Goal: Task Accomplishment & Management: Manage account settings

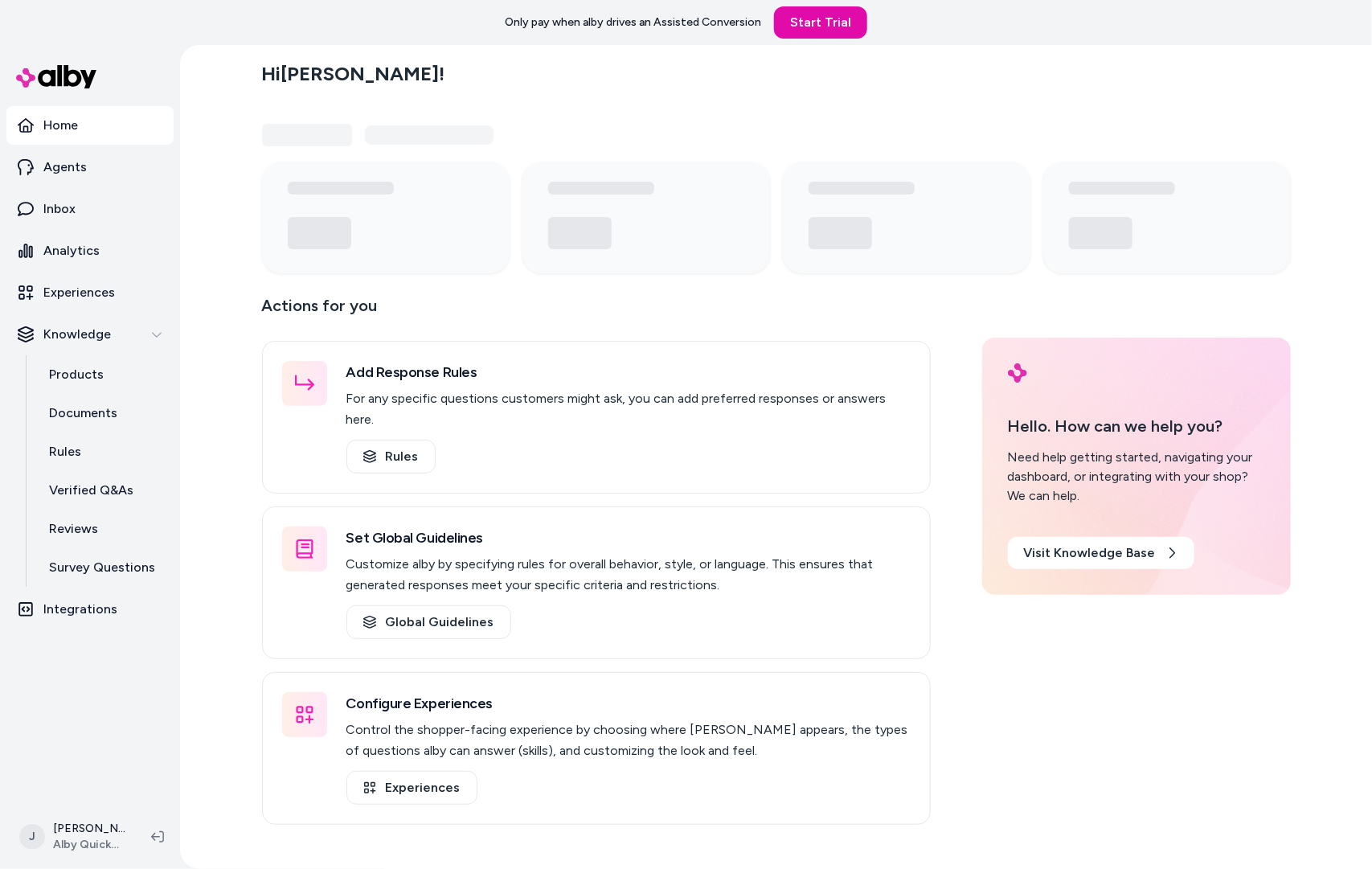
drag, startPoint x: 228, startPoint y: 188, endPoint x: 218, endPoint y: 184, distance: 10.8
click at [218, 184] on div "Hi [PERSON_NAME] ! Actions for you Add Response Rules For any specific question…" at bounding box center [776, 457] width 1192 height 824
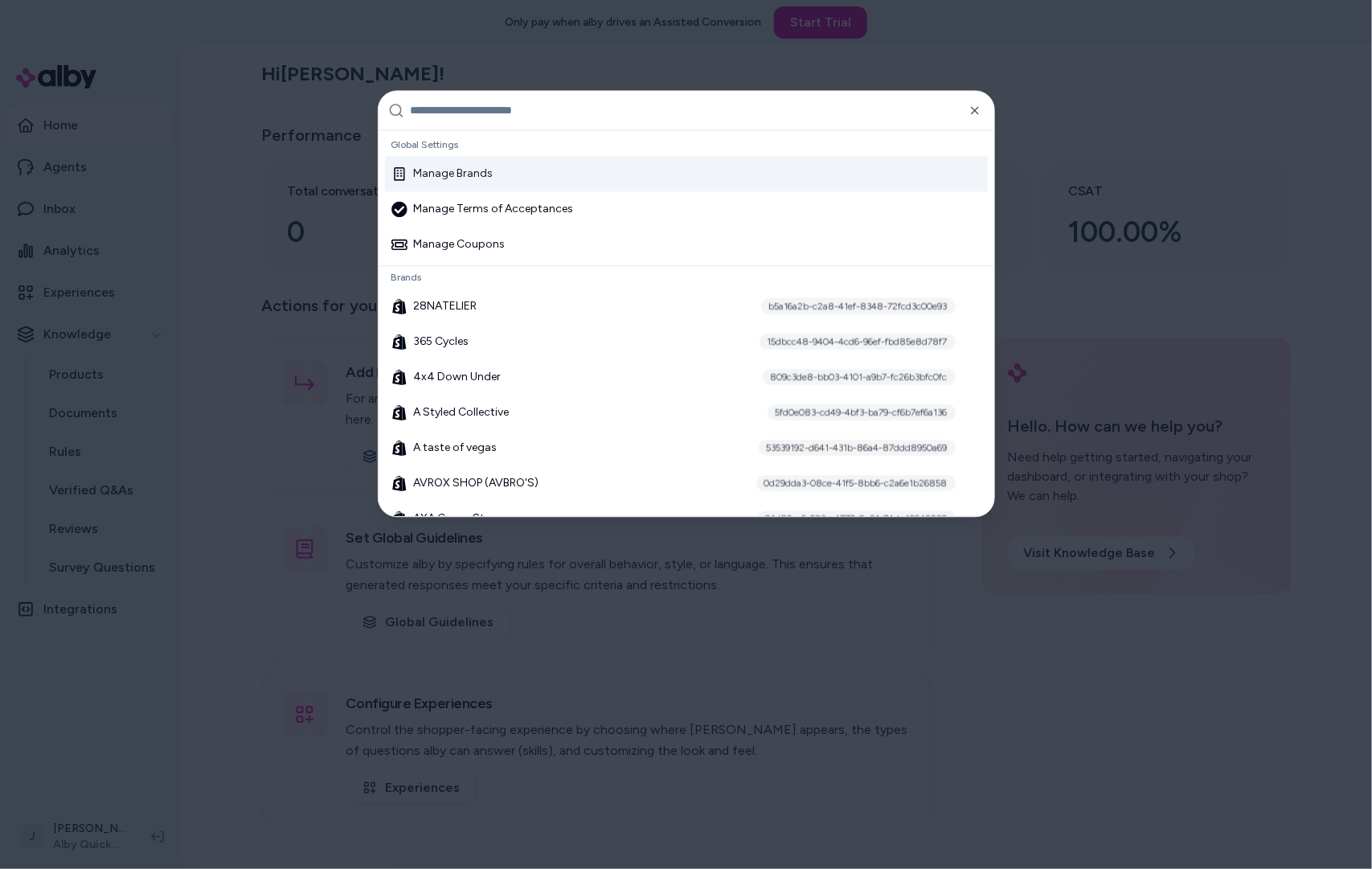
click at [458, 166] on div "Manage Brands" at bounding box center [442, 174] width 102 height 16
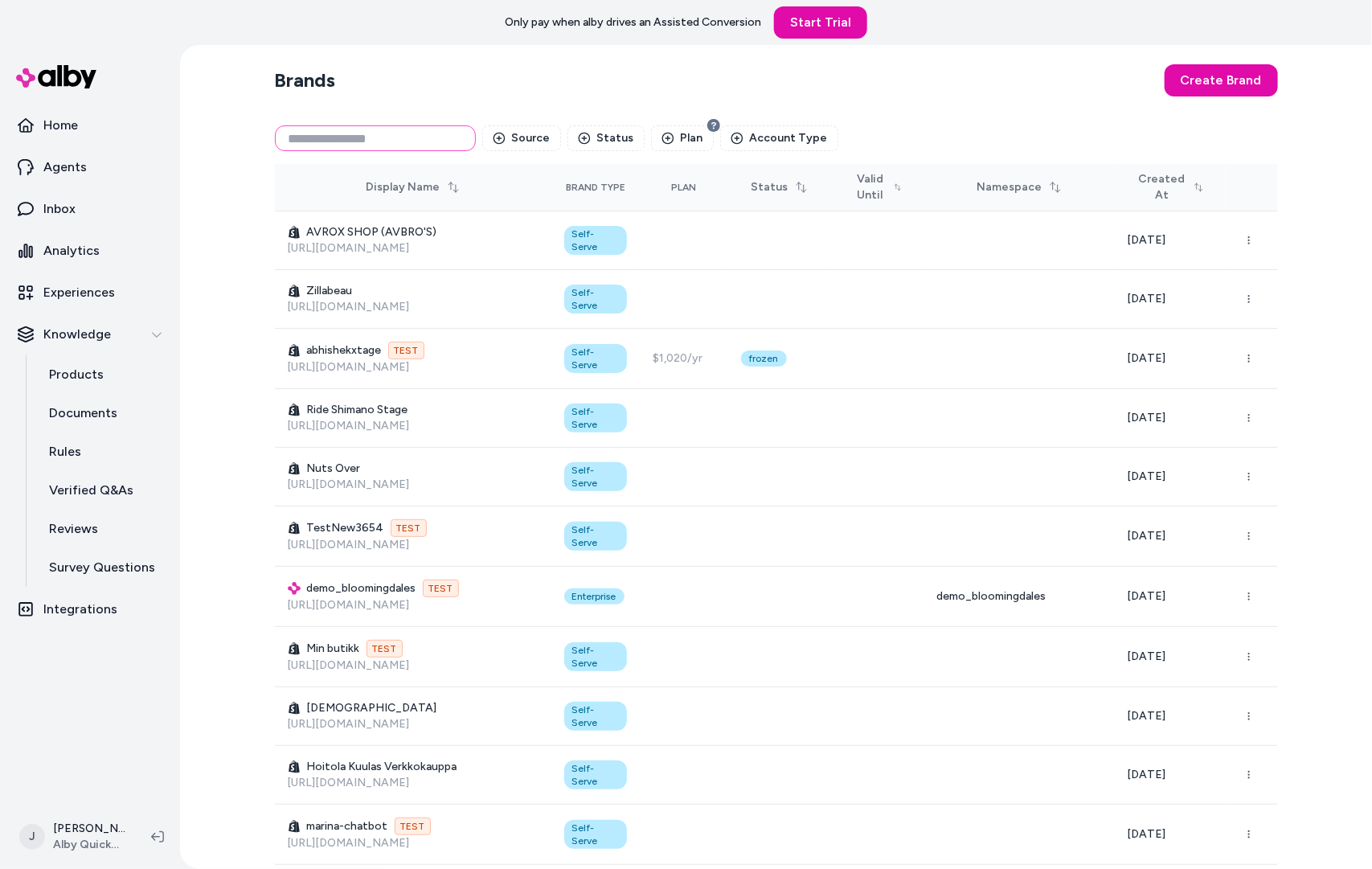
click at [312, 136] on input at bounding box center [374, 139] width 201 height 26
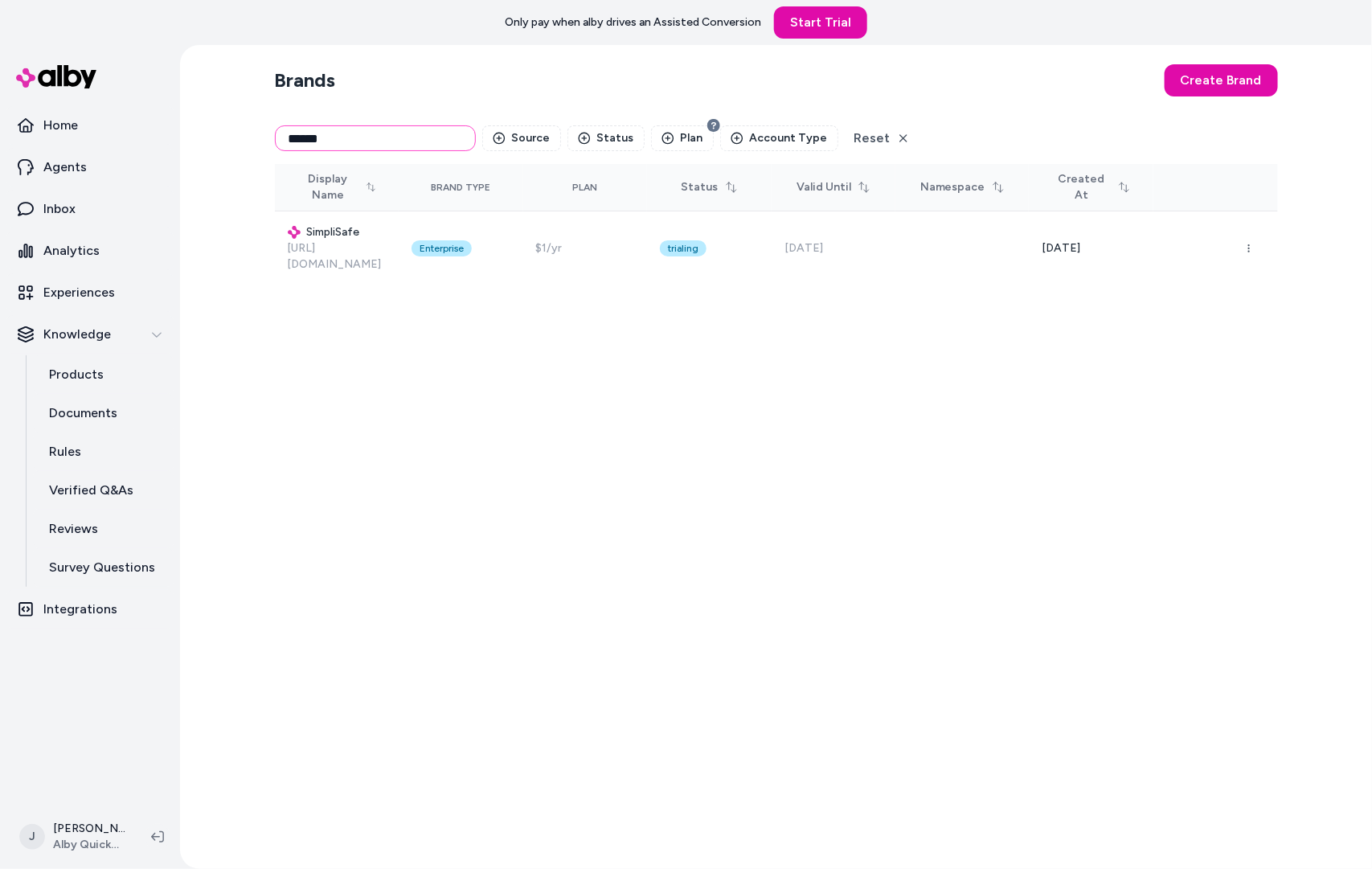
type input "******"
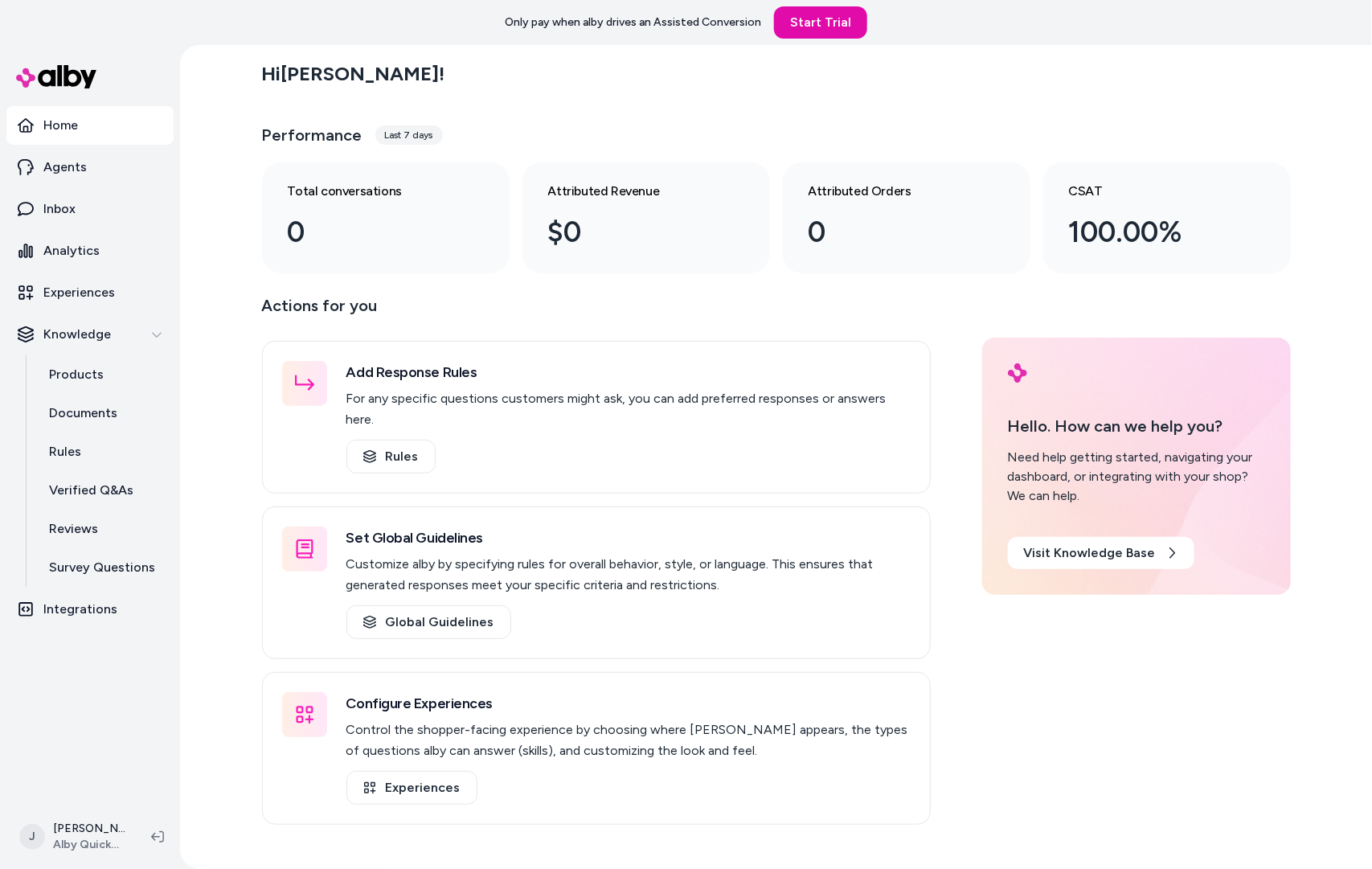
click at [225, 185] on div "Hi [PERSON_NAME] ! Performance Last 7 days Total conversations 0 Attributed Rev…" at bounding box center [776, 457] width 1192 height 824
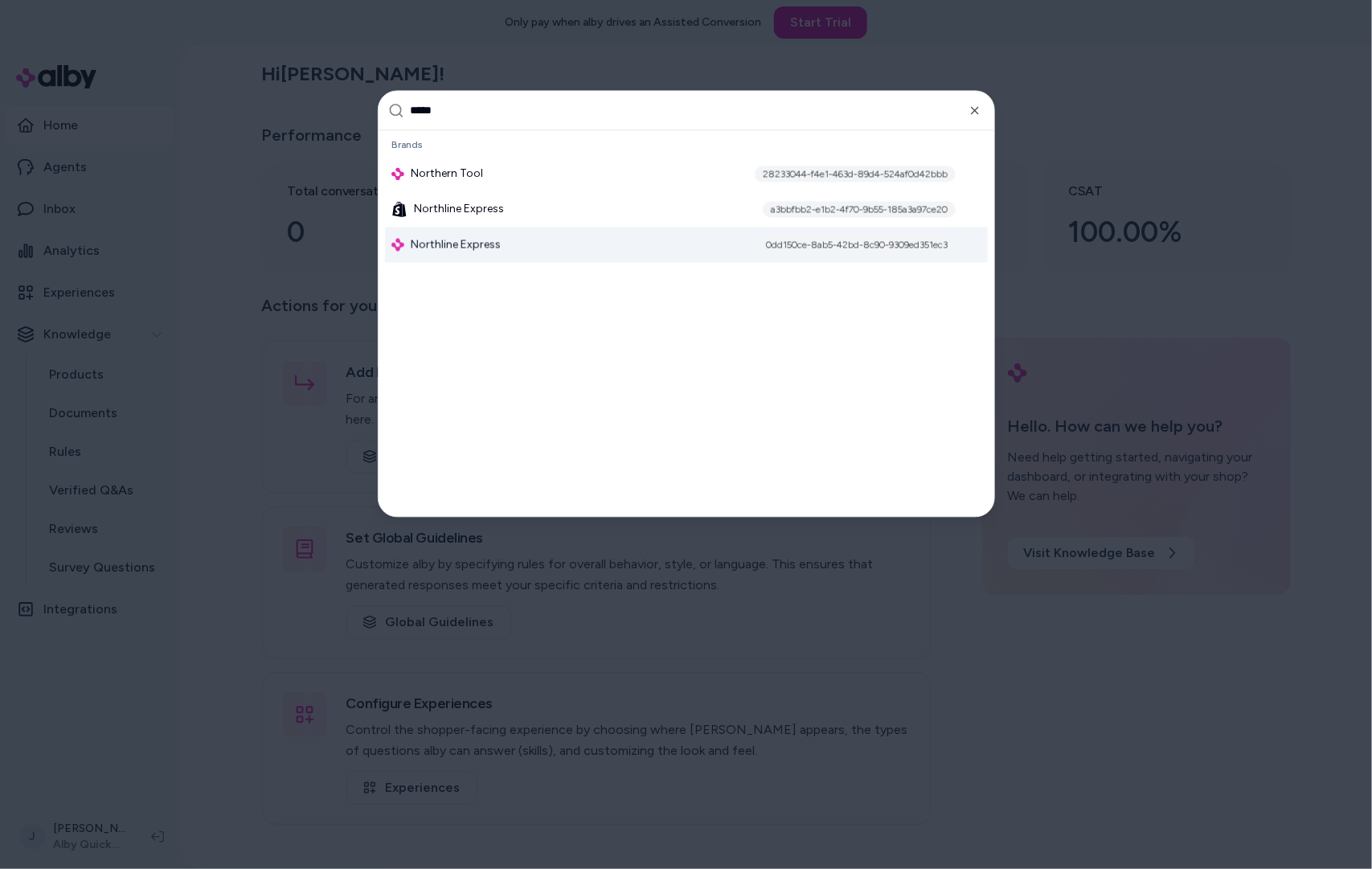
type input "*****"
click at [483, 239] on span "Northline Express" at bounding box center [455, 244] width 90 height 16
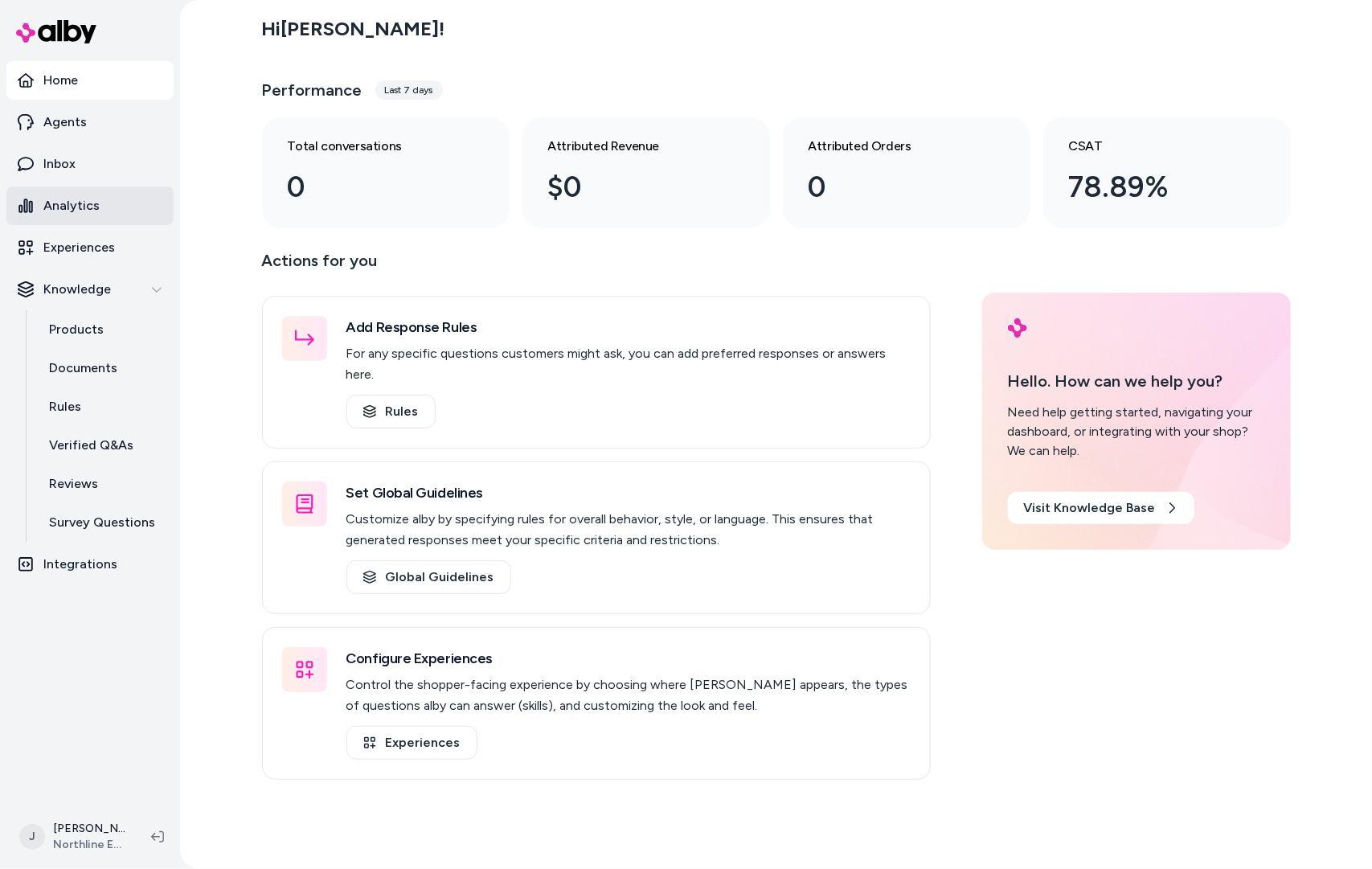
click at [70, 208] on p "Analytics" at bounding box center [71, 205] width 56 height 19
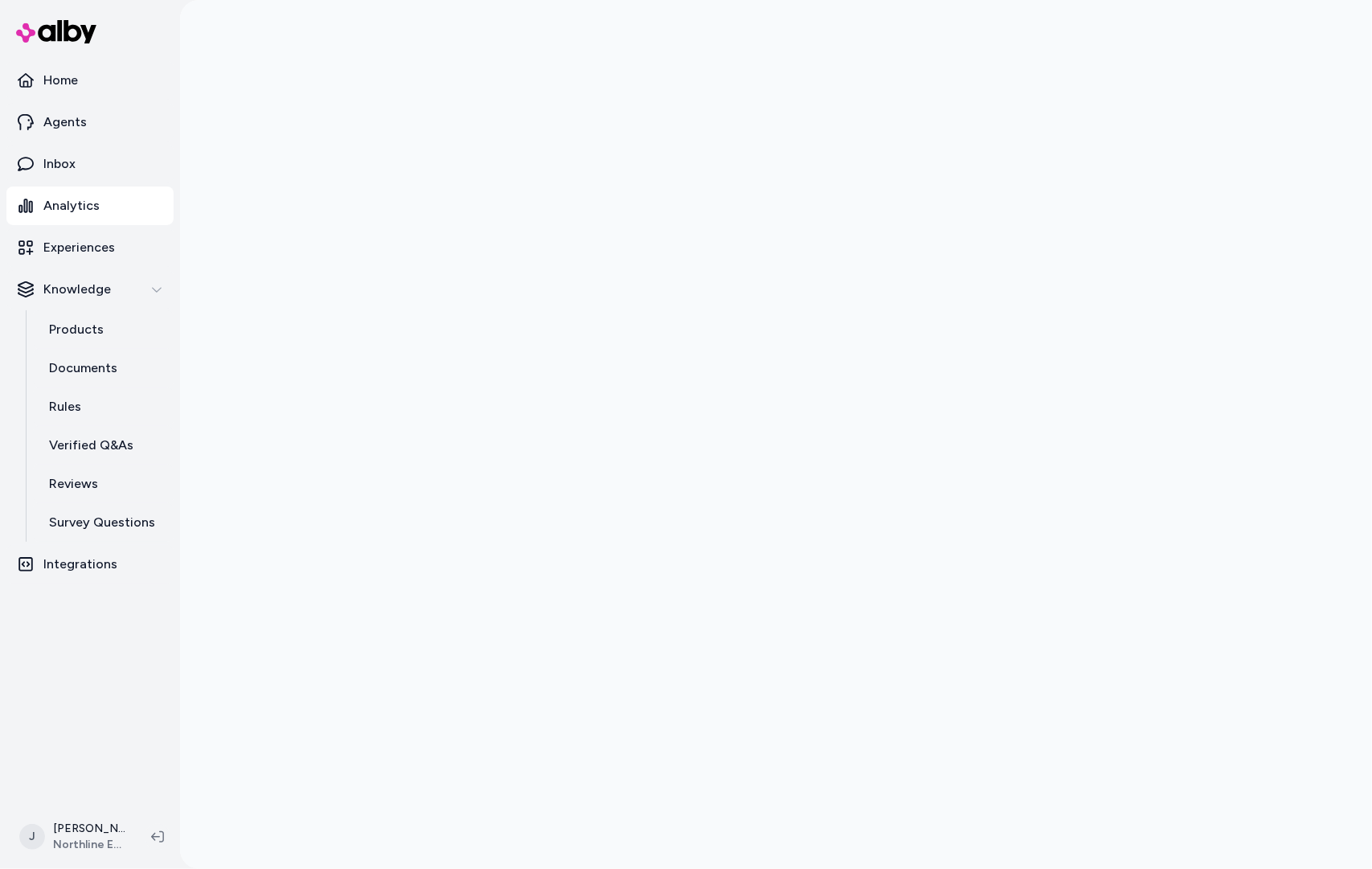
click at [223, 290] on div at bounding box center [776, 434] width 1192 height 869
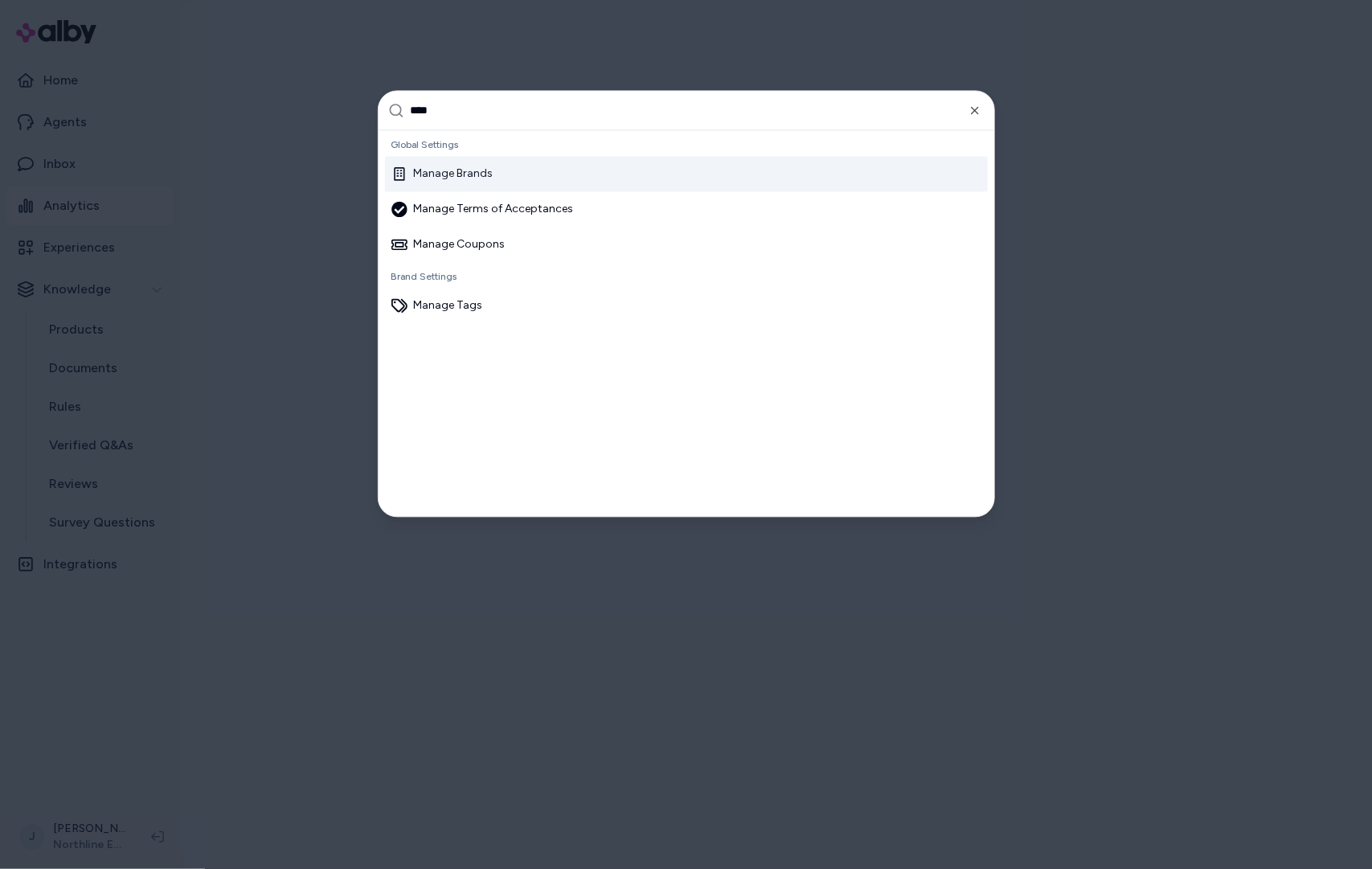
type input "****"
click at [528, 171] on div "Manage Brands" at bounding box center [686, 174] width 603 height 35
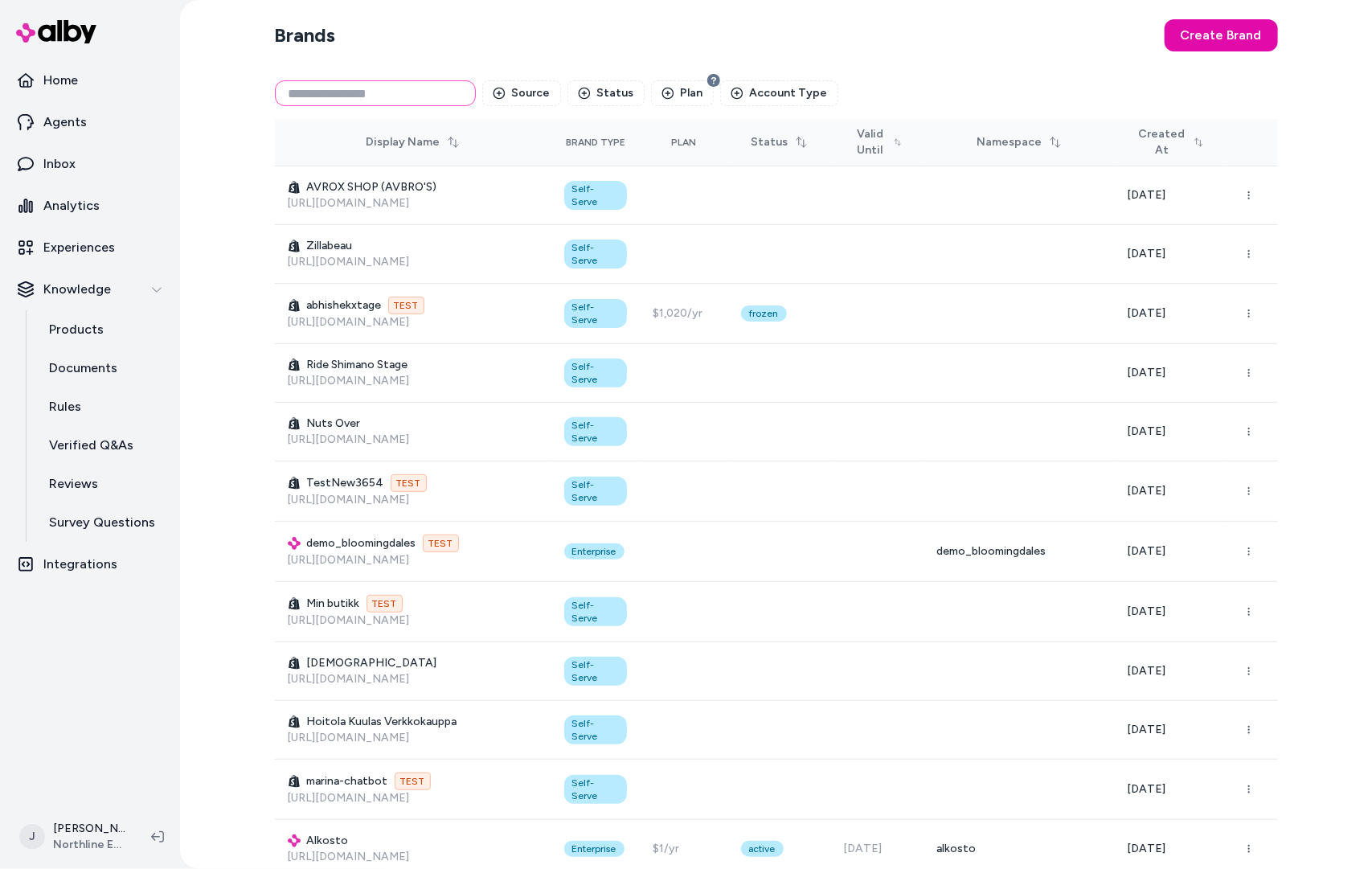
click at [331, 97] on input at bounding box center [374, 93] width 201 height 26
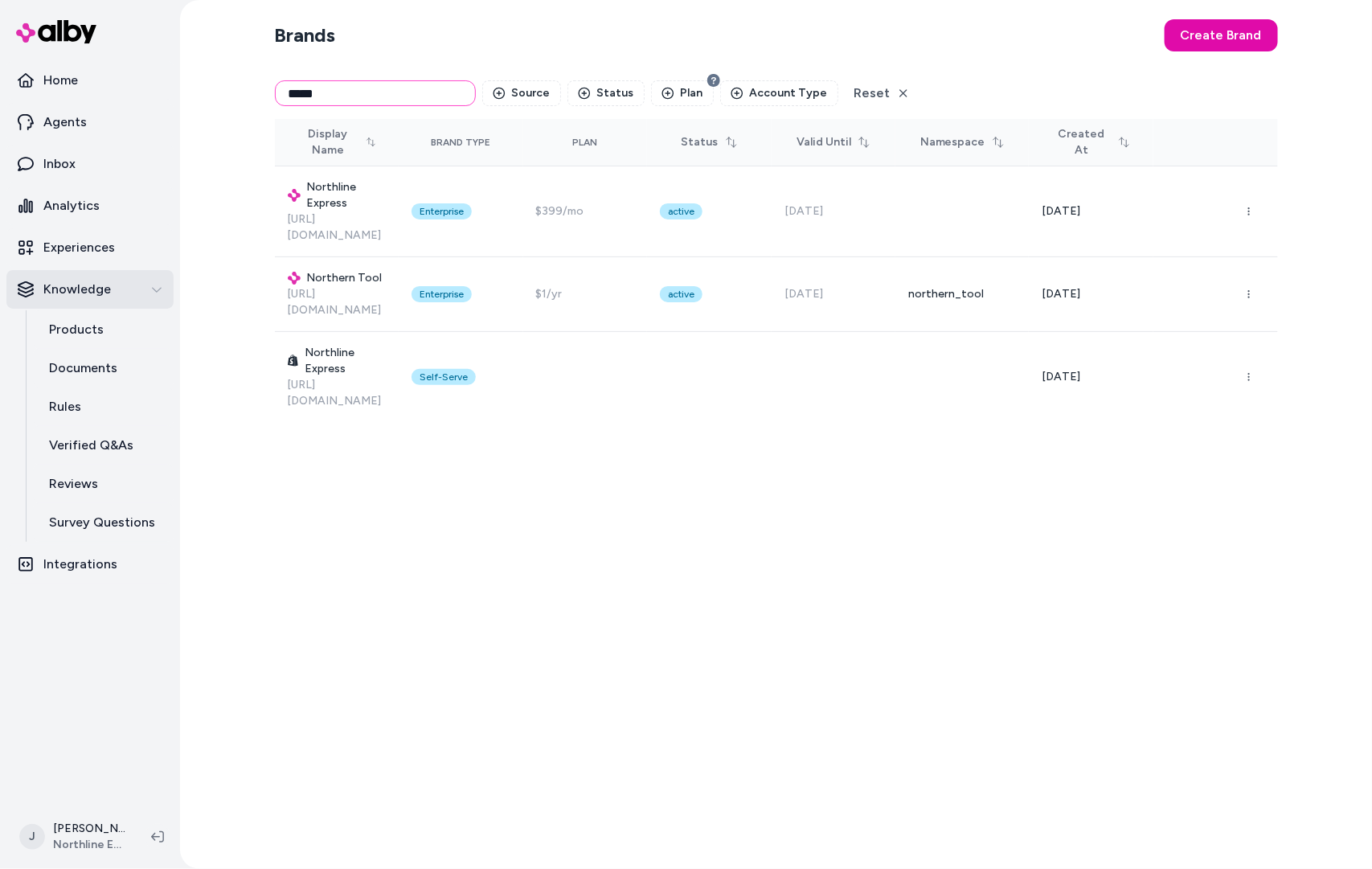
type input "*****"
click at [276, 471] on div "Brands Create Brand ***** Source Status Plan Account Type Reset Display Name Br…" at bounding box center [776, 434] width 1029 height 869
click at [269, 472] on div "Brands Create Brand ***** Source Status Plan Account Type Reset Display Name Br…" at bounding box center [776, 434] width 1029 height 869
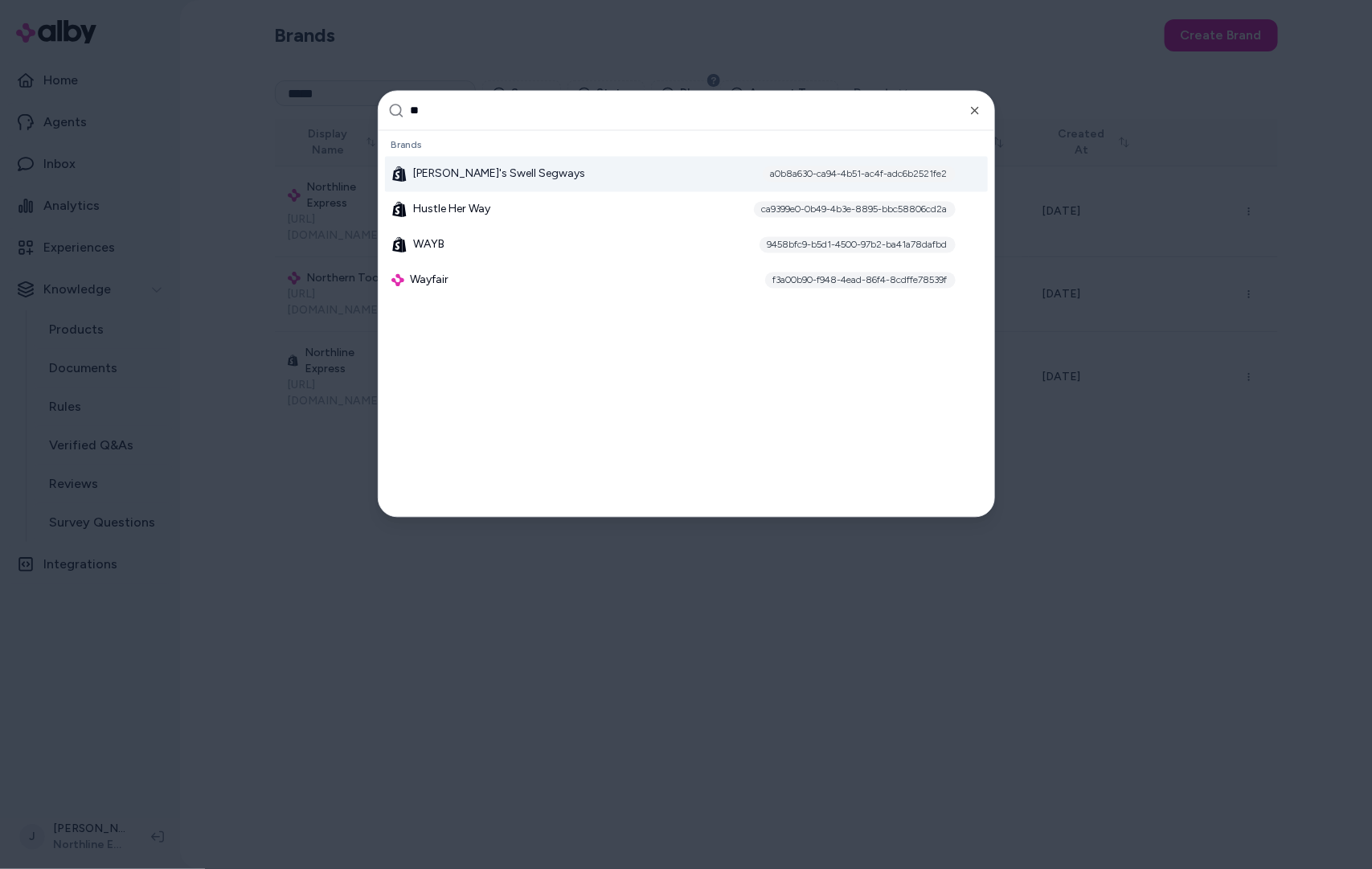
type input "*"
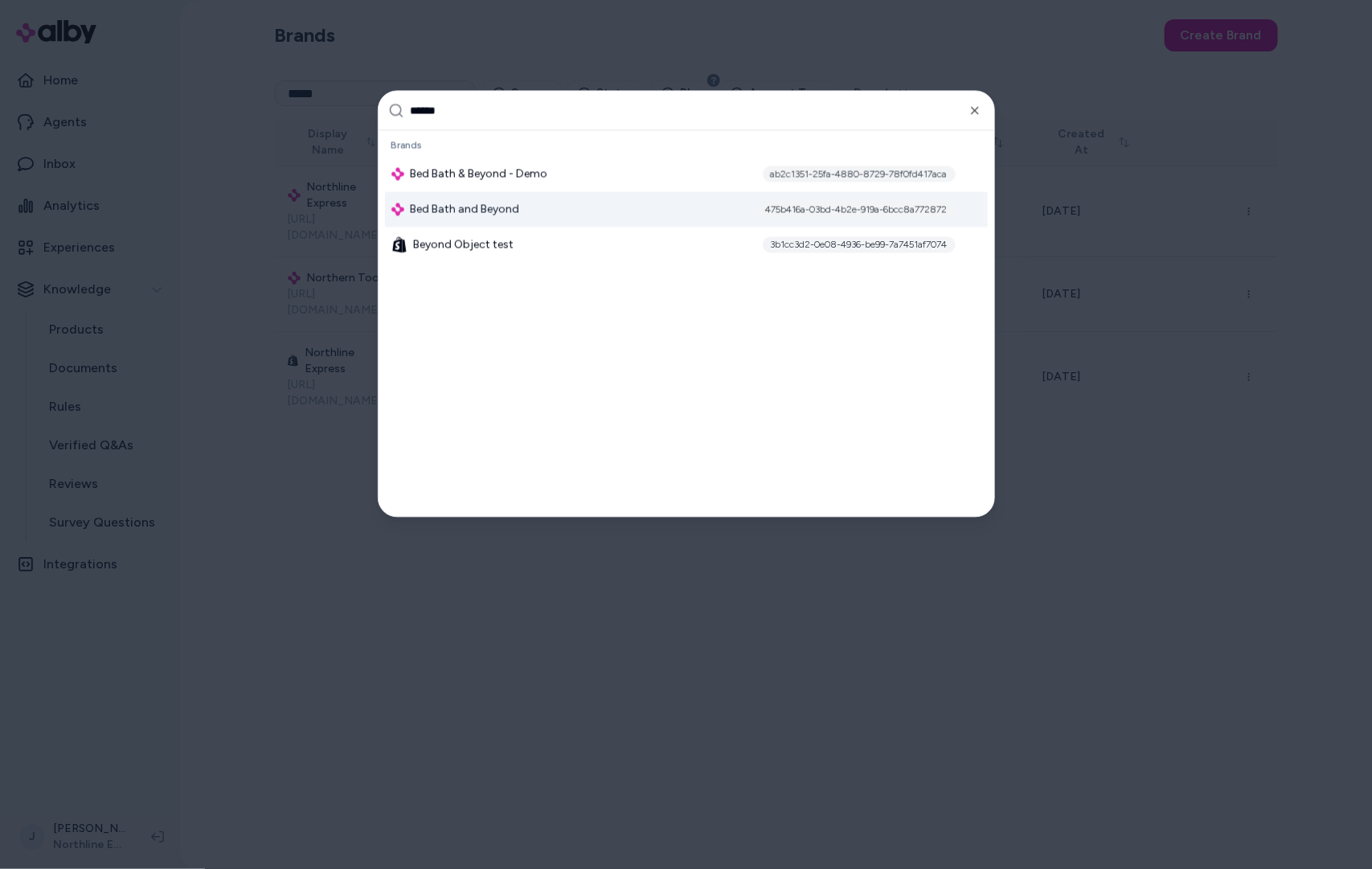
type input "******"
click at [484, 205] on span "Bed Bath and Beyond" at bounding box center [465, 209] width 109 height 16
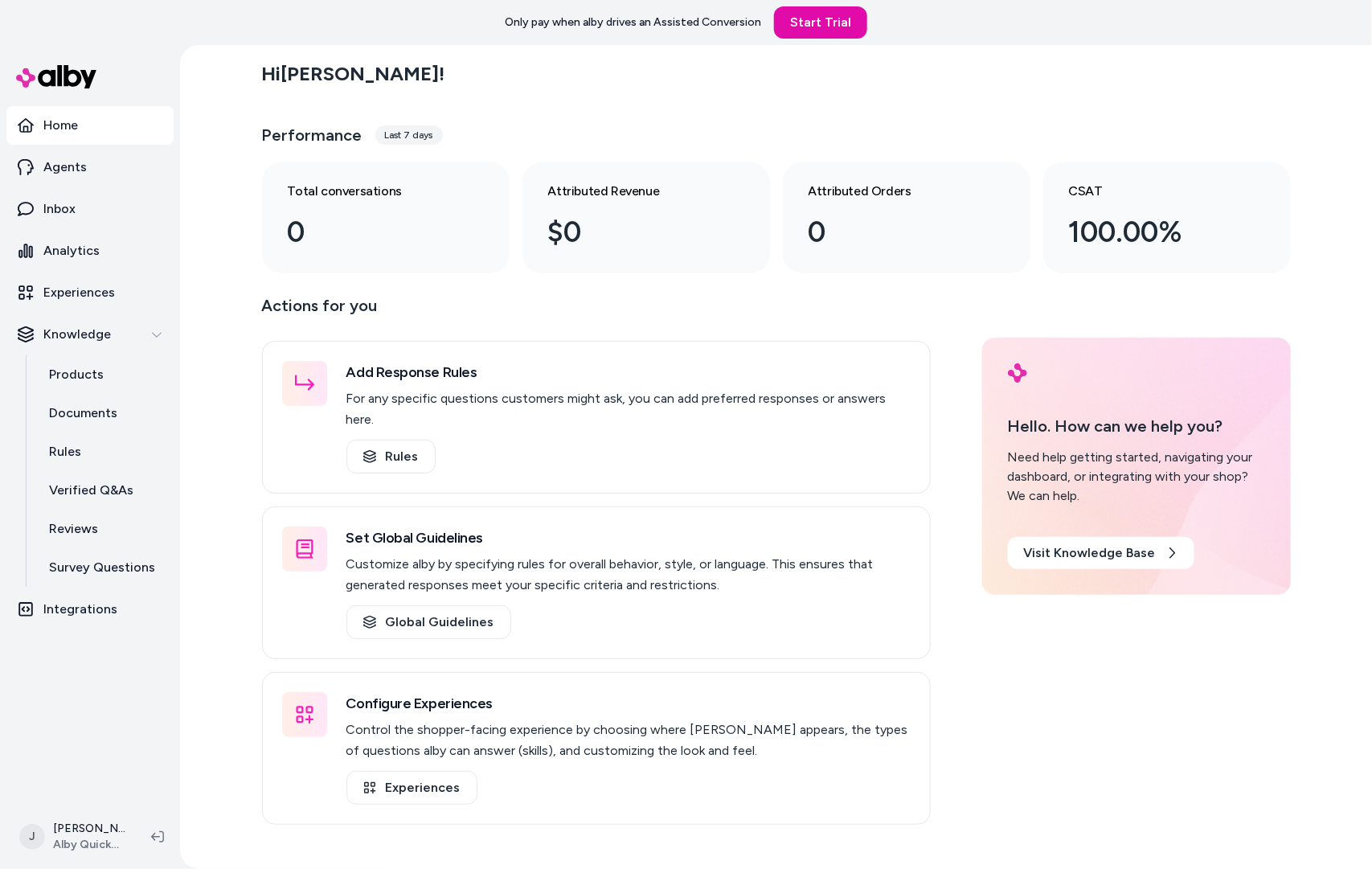
click at [225, 363] on div "Hi Jackie ! Performance Last 7 days Total conversations 0 Attributed Revenue $0…" at bounding box center [776, 457] width 1192 height 824
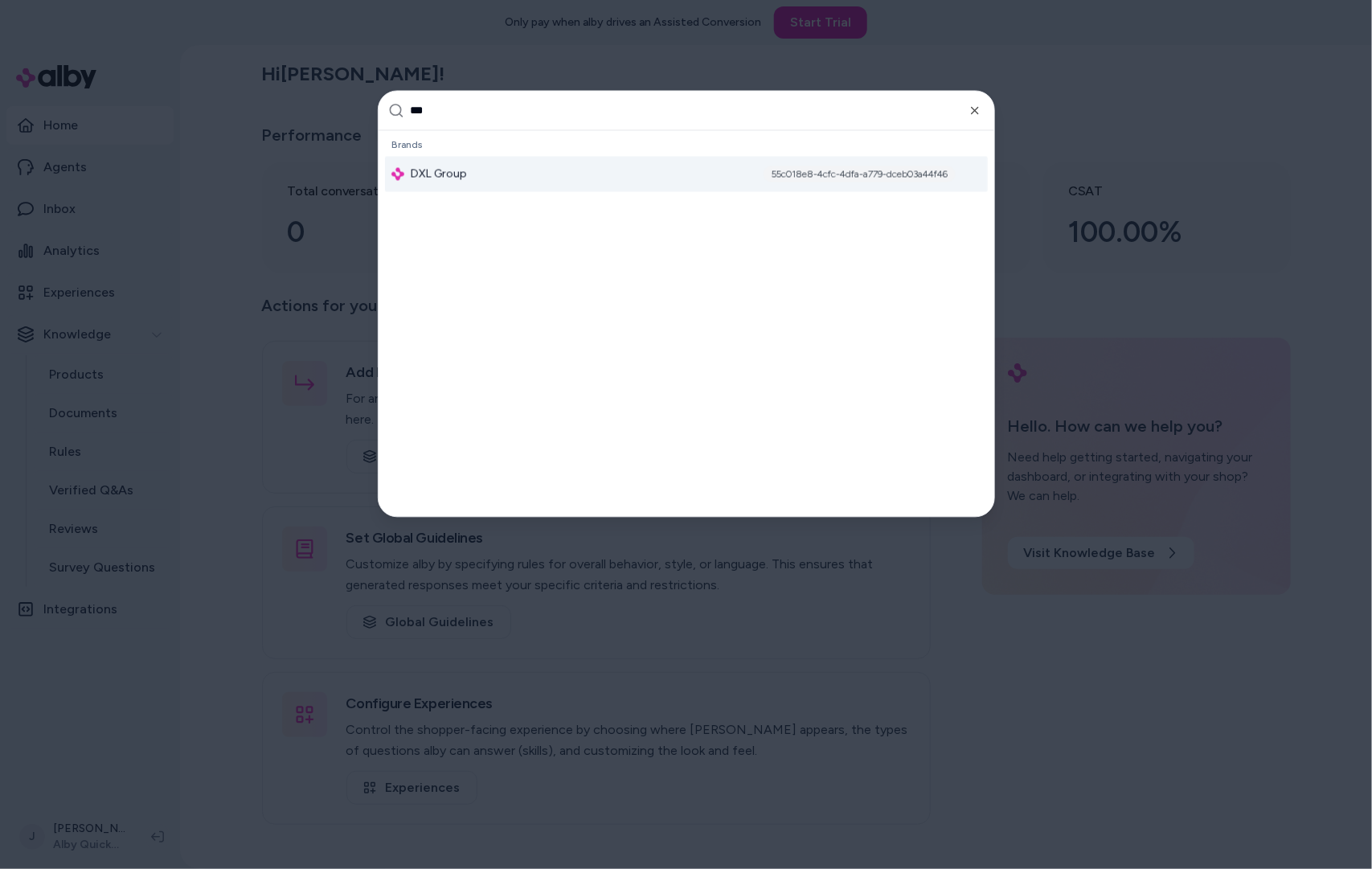
type input "***"
click at [513, 172] on div "DXL Group 55c018e8-4cfc-4dfa-a779-dceb03a44f46" at bounding box center [686, 174] width 603 height 35
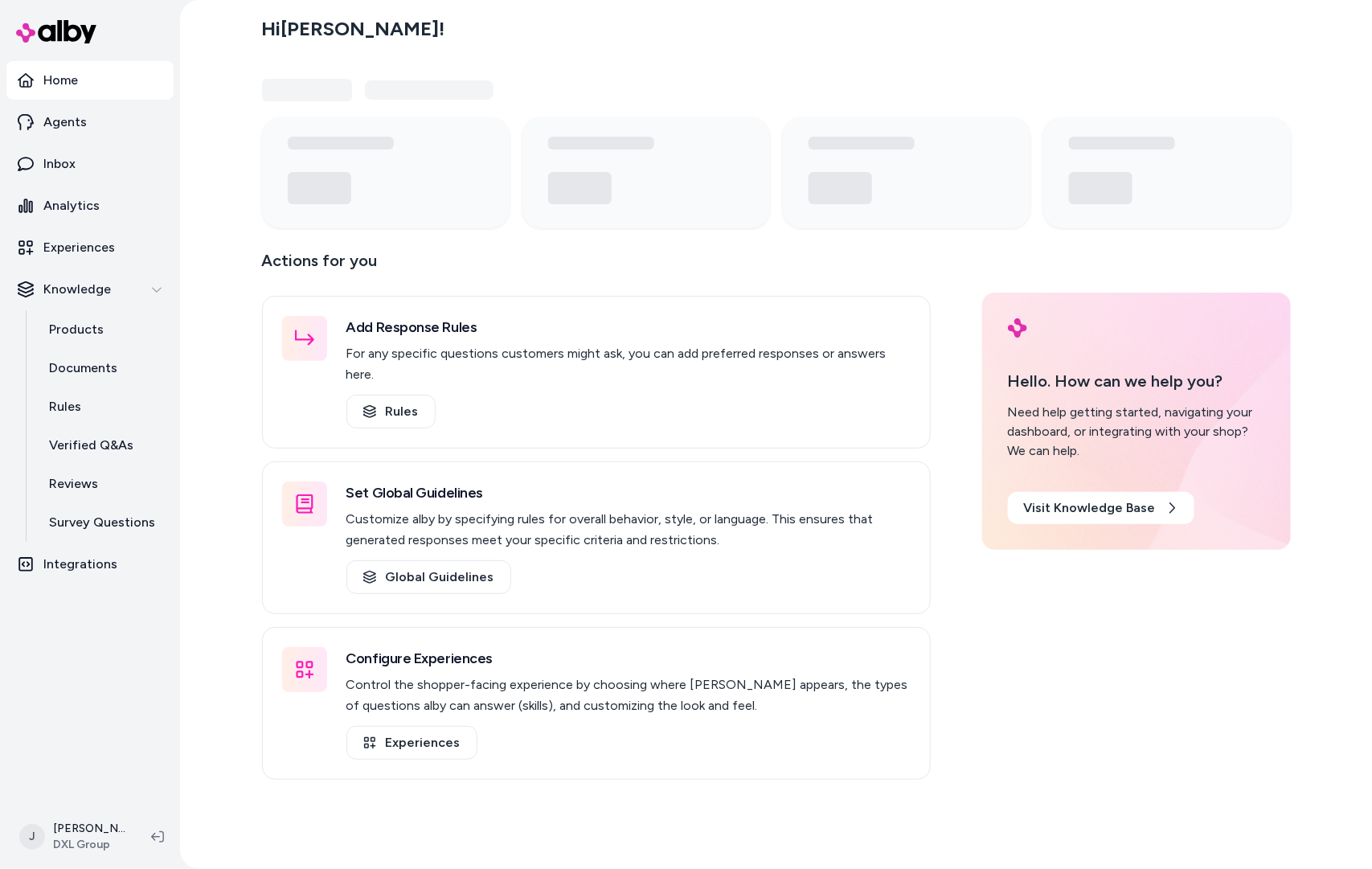
click at [46, 243] on p "Experiences" at bounding box center [79, 247] width 71 height 19
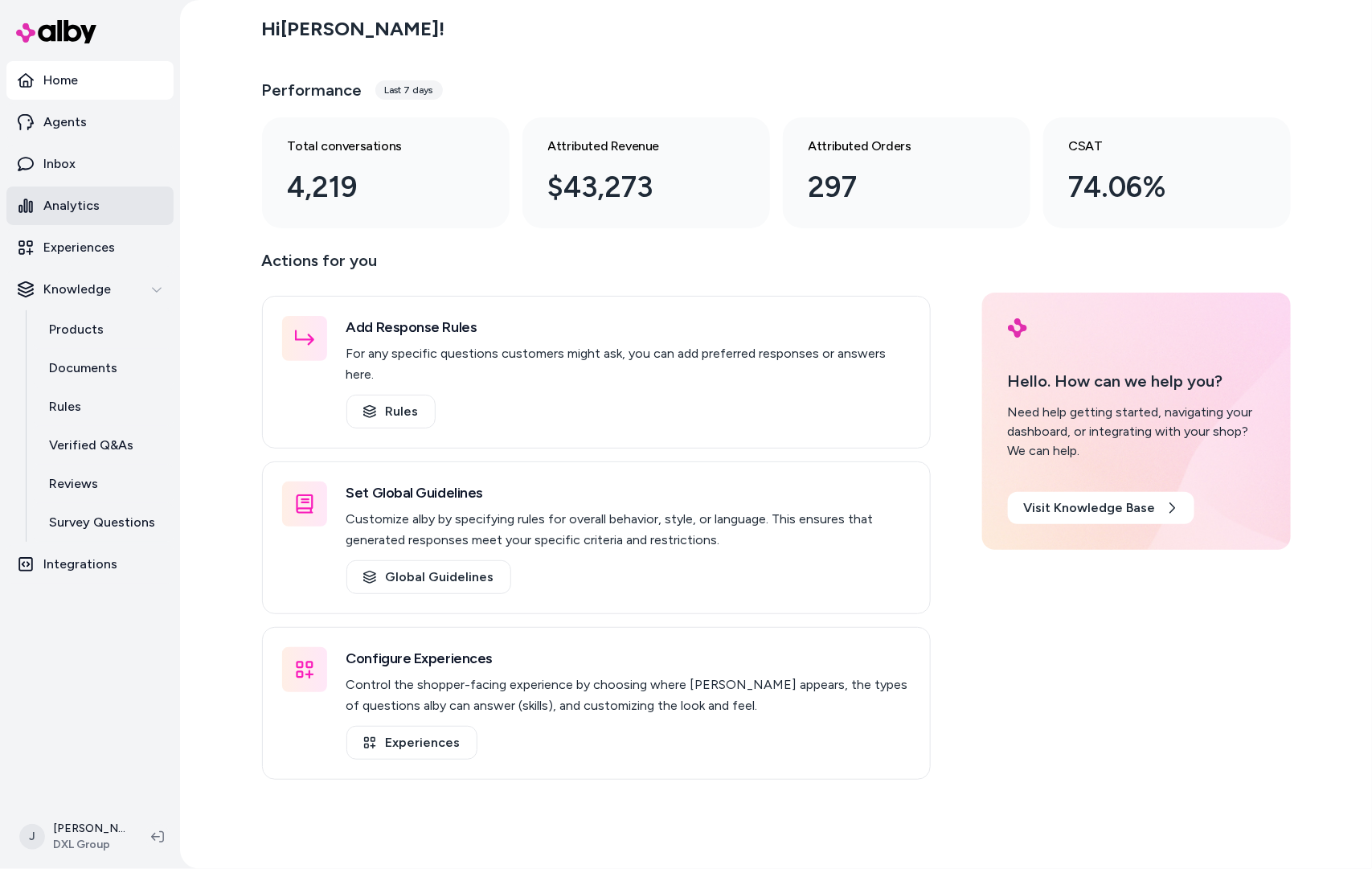
click at [92, 209] on p "Analytics" at bounding box center [71, 205] width 56 height 19
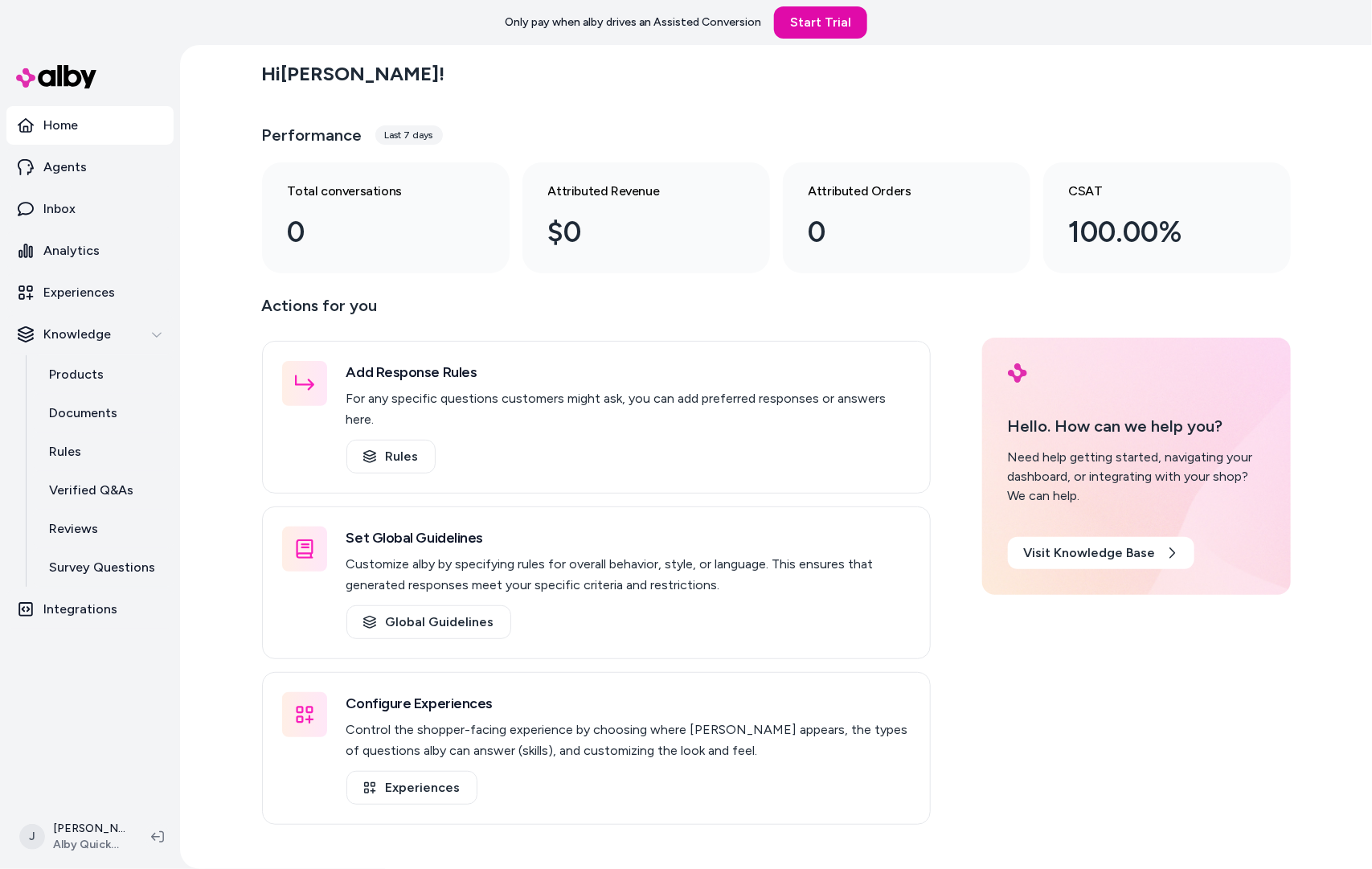
click at [233, 238] on div "Hi [PERSON_NAME] ! Performance Last 7 days Total conversations 0 Attributed Rev…" at bounding box center [776, 457] width 1192 height 824
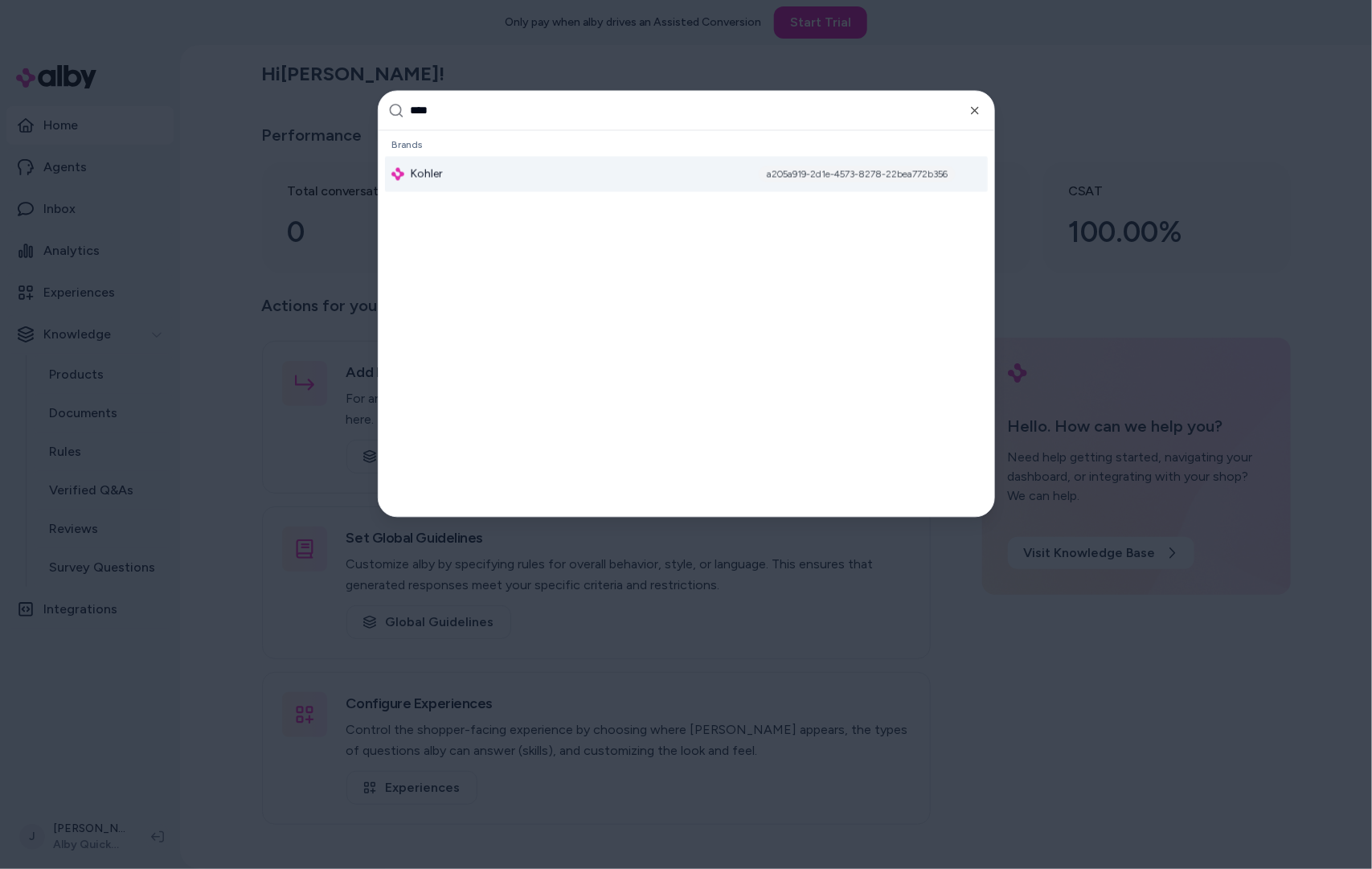
type input "****"
click at [476, 186] on div "Kohler a205a919-2d1e-4573-8278-22bea772b356" at bounding box center [686, 174] width 603 height 35
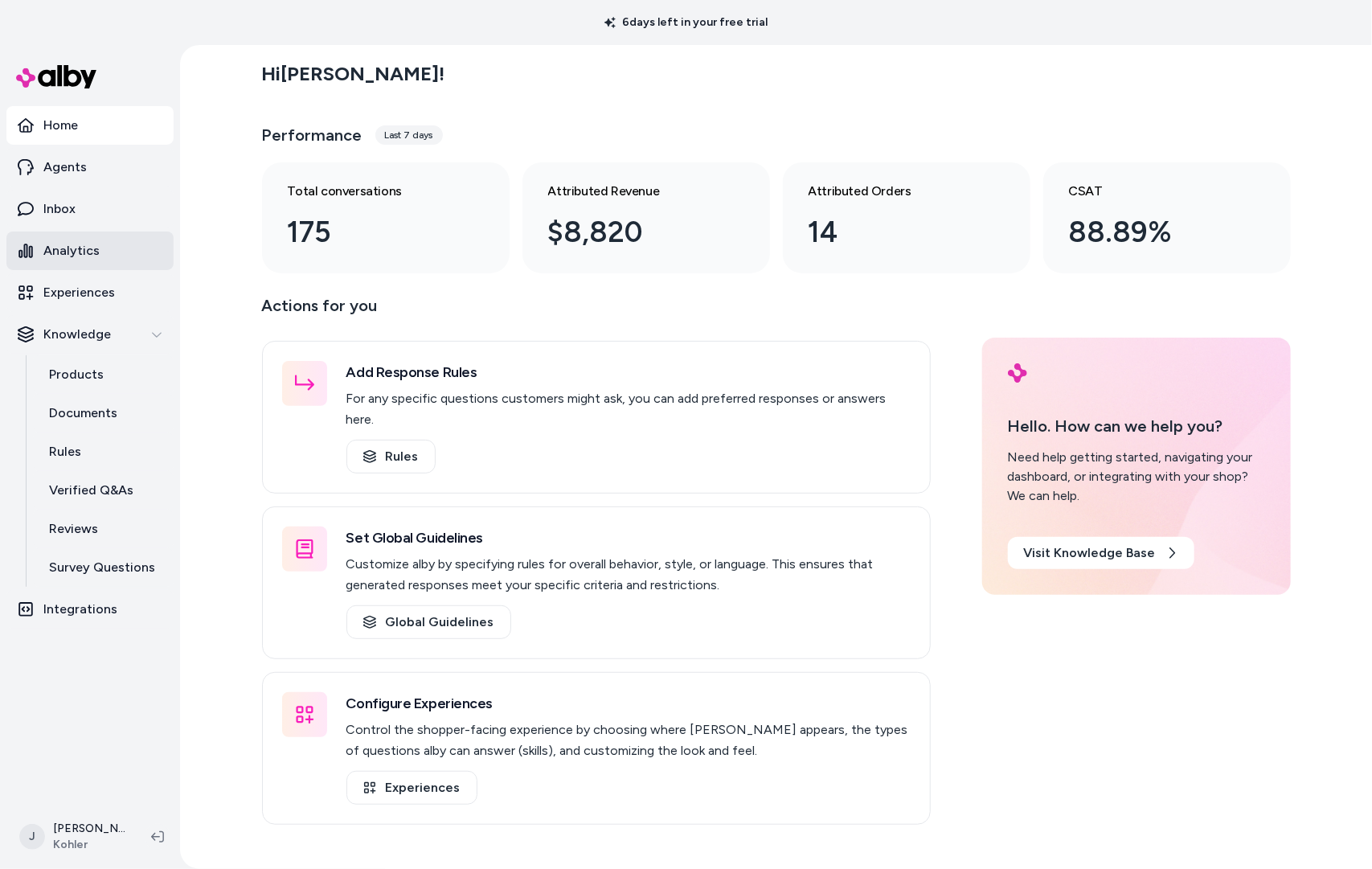
click at [117, 251] on link "Analytics" at bounding box center [90, 251] width 167 height 39
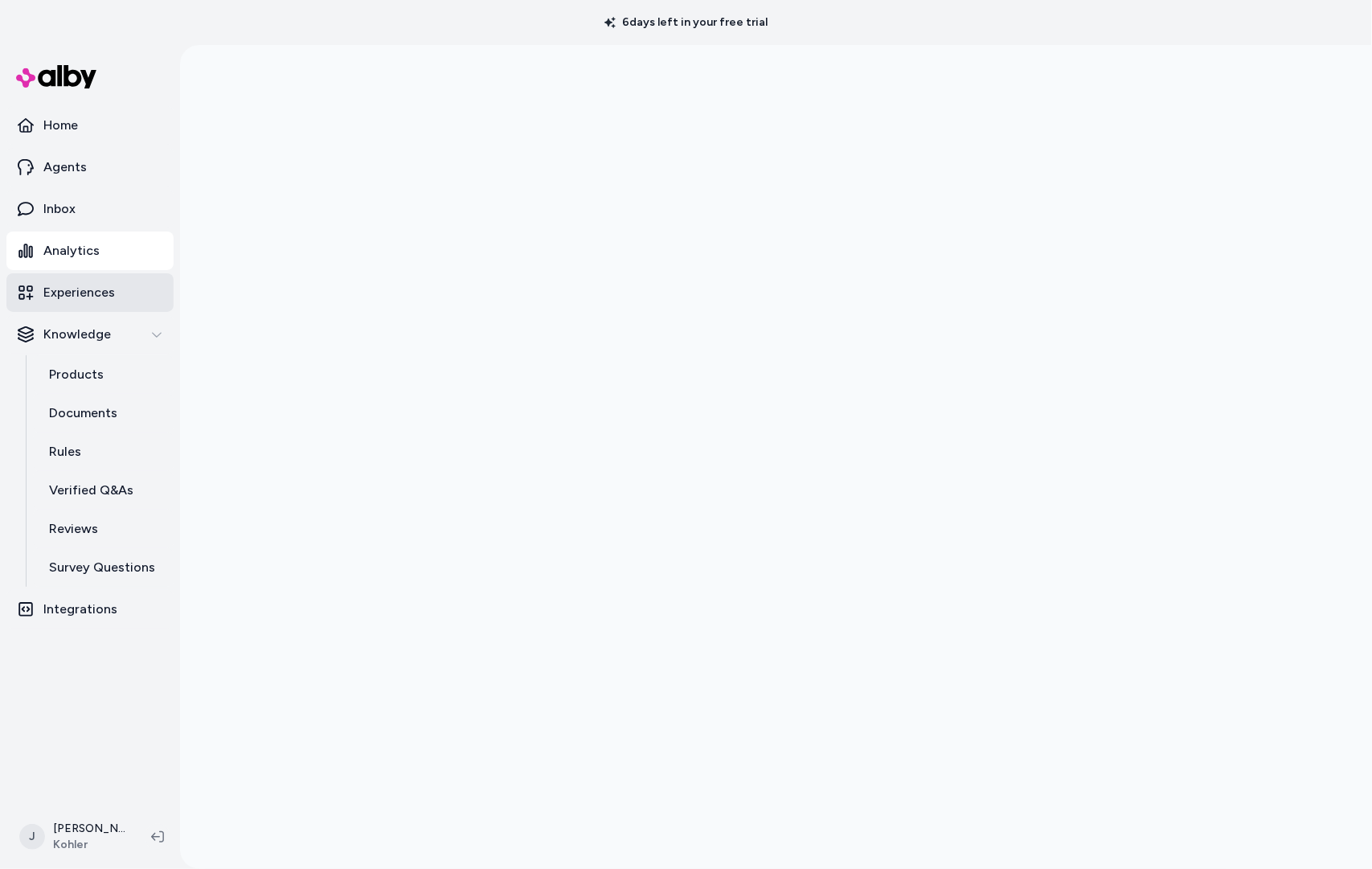
click at [95, 292] on p "Experiences" at bounding box center [79, 292] width 71 height 19
click at [87, 836] on html "6 days left in your free trial Home Agents Inbox Analytics Experiences Knowledg…" at bounding box center [686, 434] width 1372 height 869
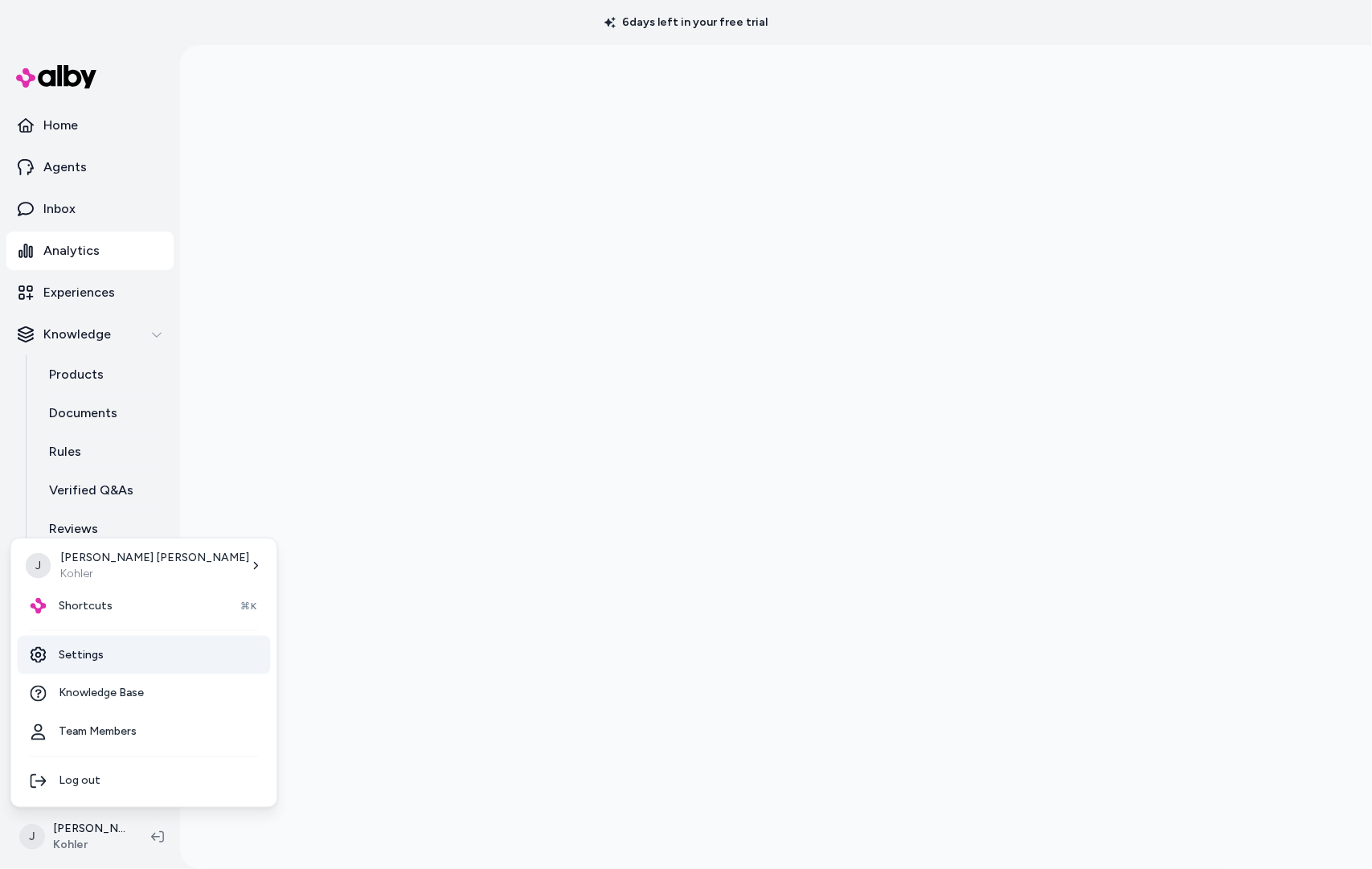
click at [103, 652] on link "Settings" at bounding box center [144, 655] width 253 height 39
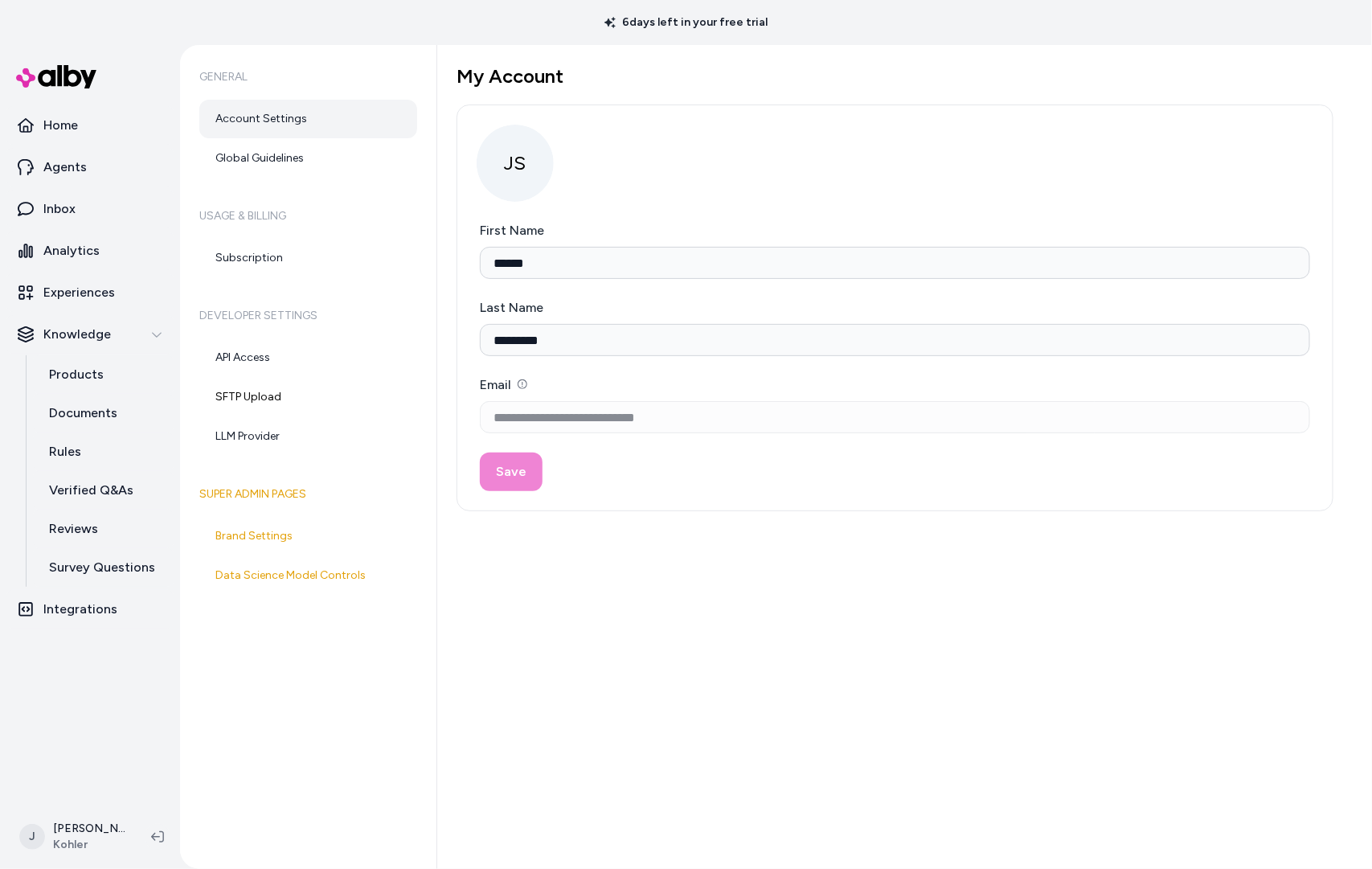
click at [270, 704] on div "General Account Settings Global Guidelines Usage & Billing Subscription Develop…" at bounding box center [309, 457] width 257 height 824
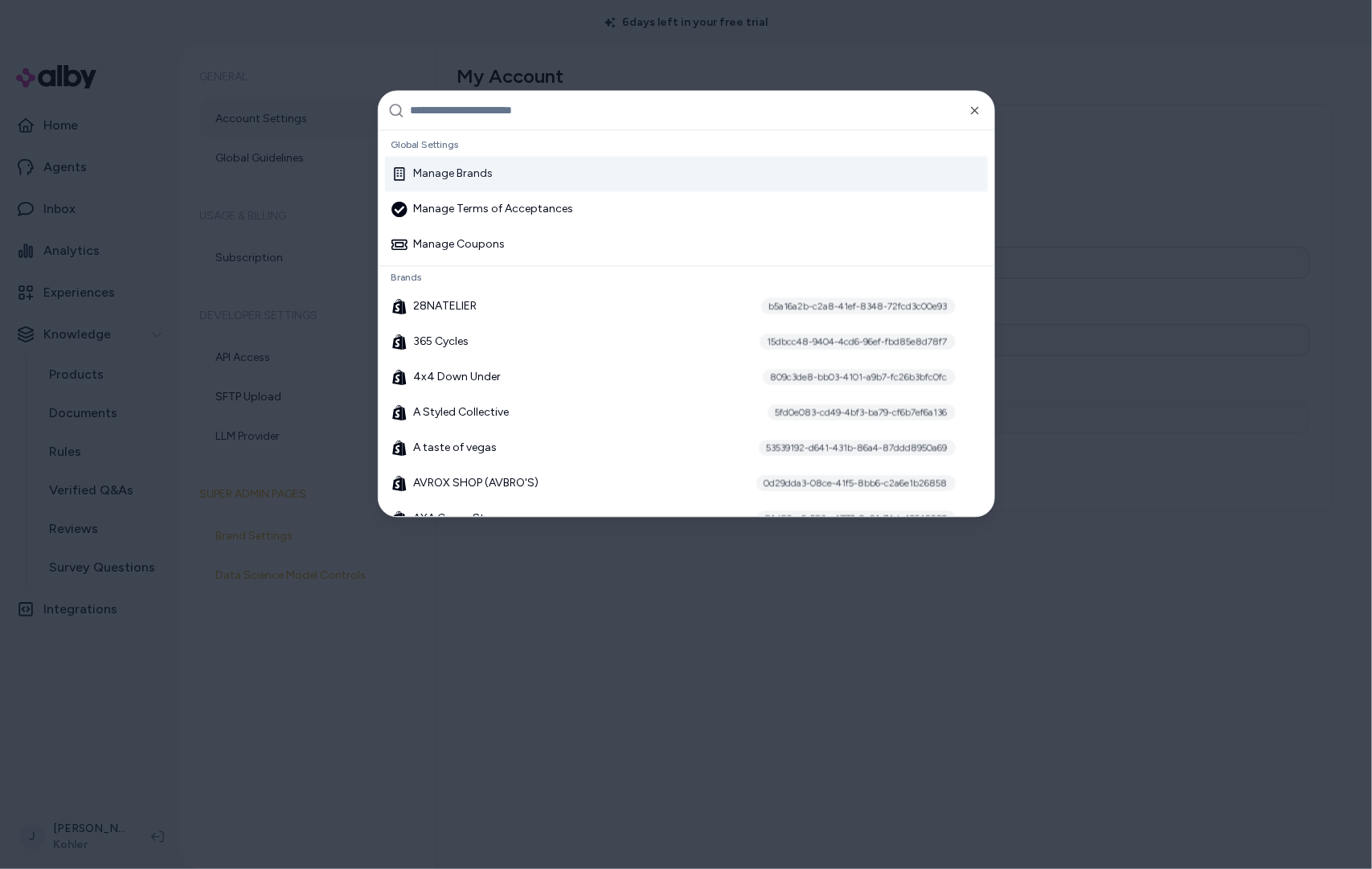
type input "*"
click at [444, 169] on div "Manage Brands" at bounding box center [442, 174] width 102 height 16
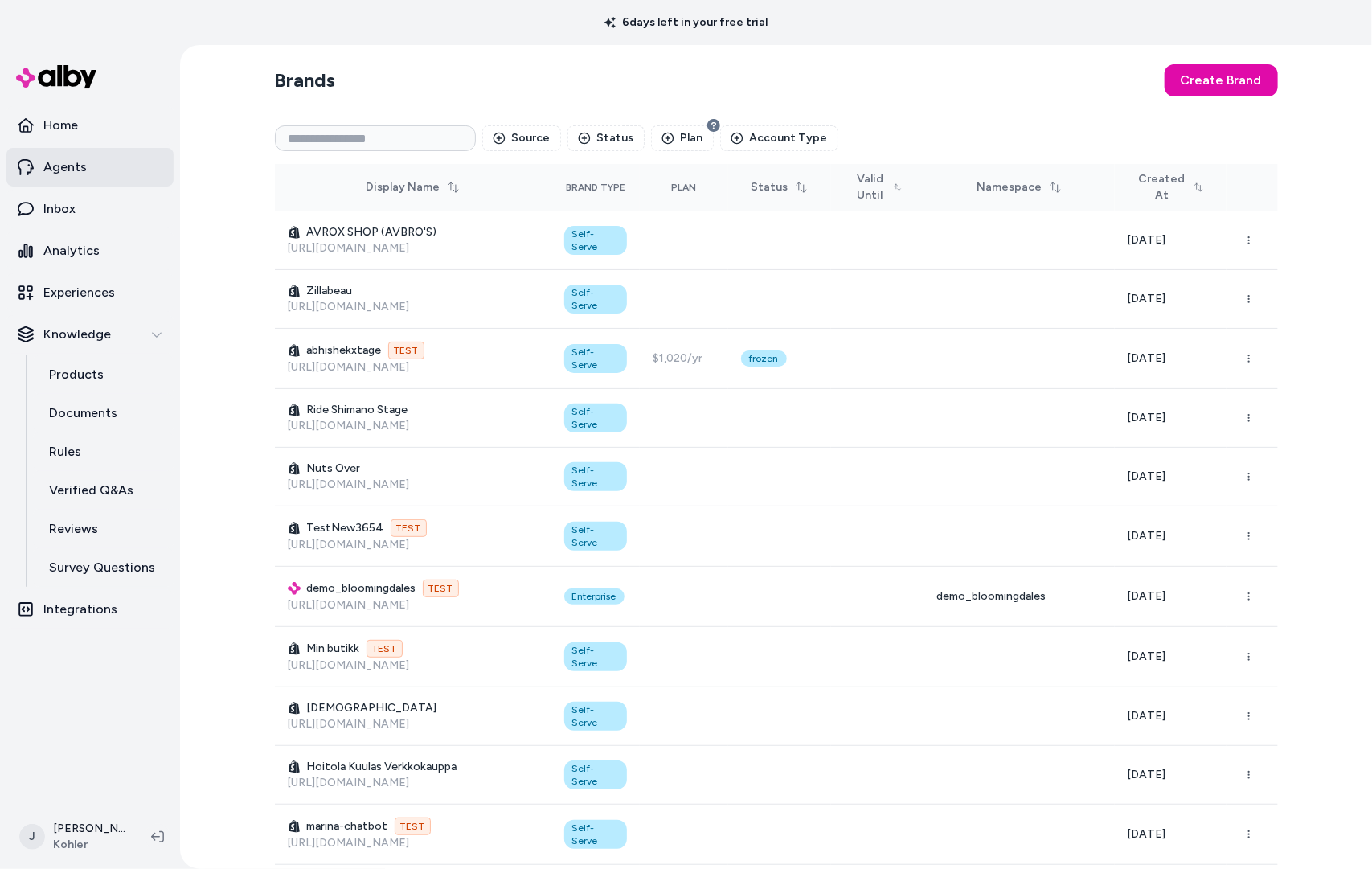
click at [72, 165] on p "Agents" at bounding box center [65, 166] width 43 height 19
click at [72, 130] on p "Home" at bounding box center [60, 125] width 34 height 19
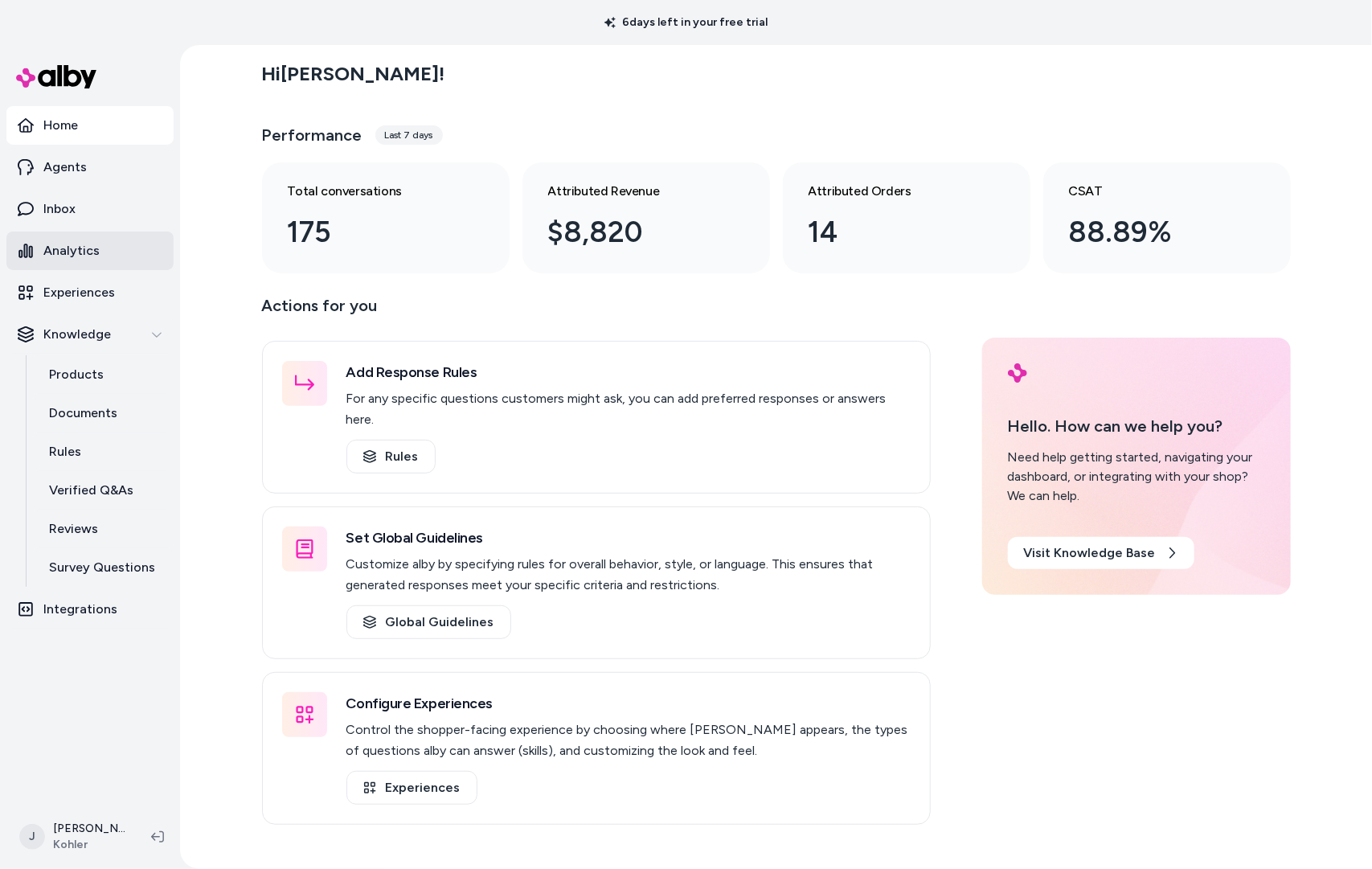
click at [99, 251] on link "Analytics" at bounding box center [90, 251] width 167 height 39
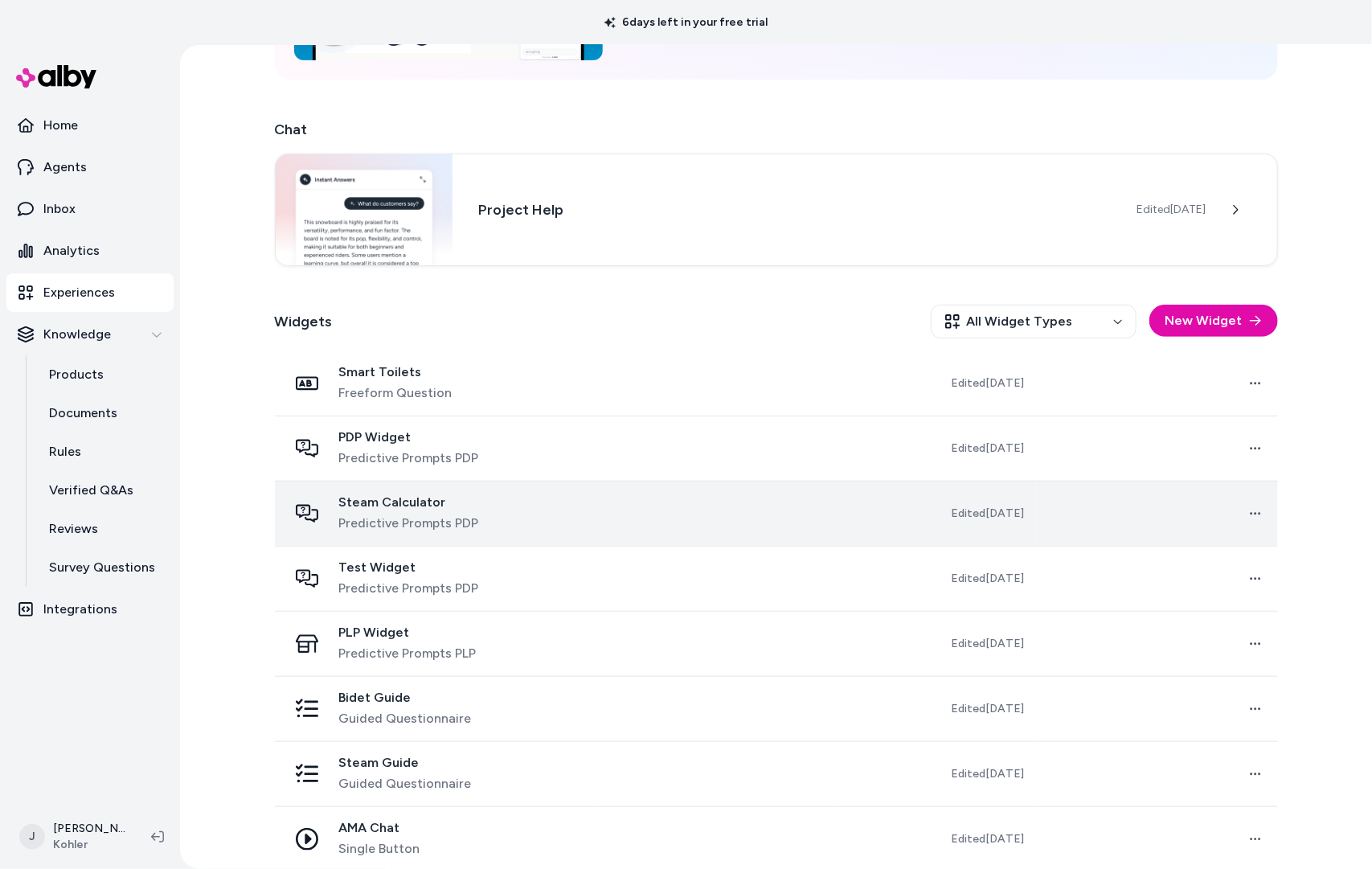
scroll to position [243, 0]
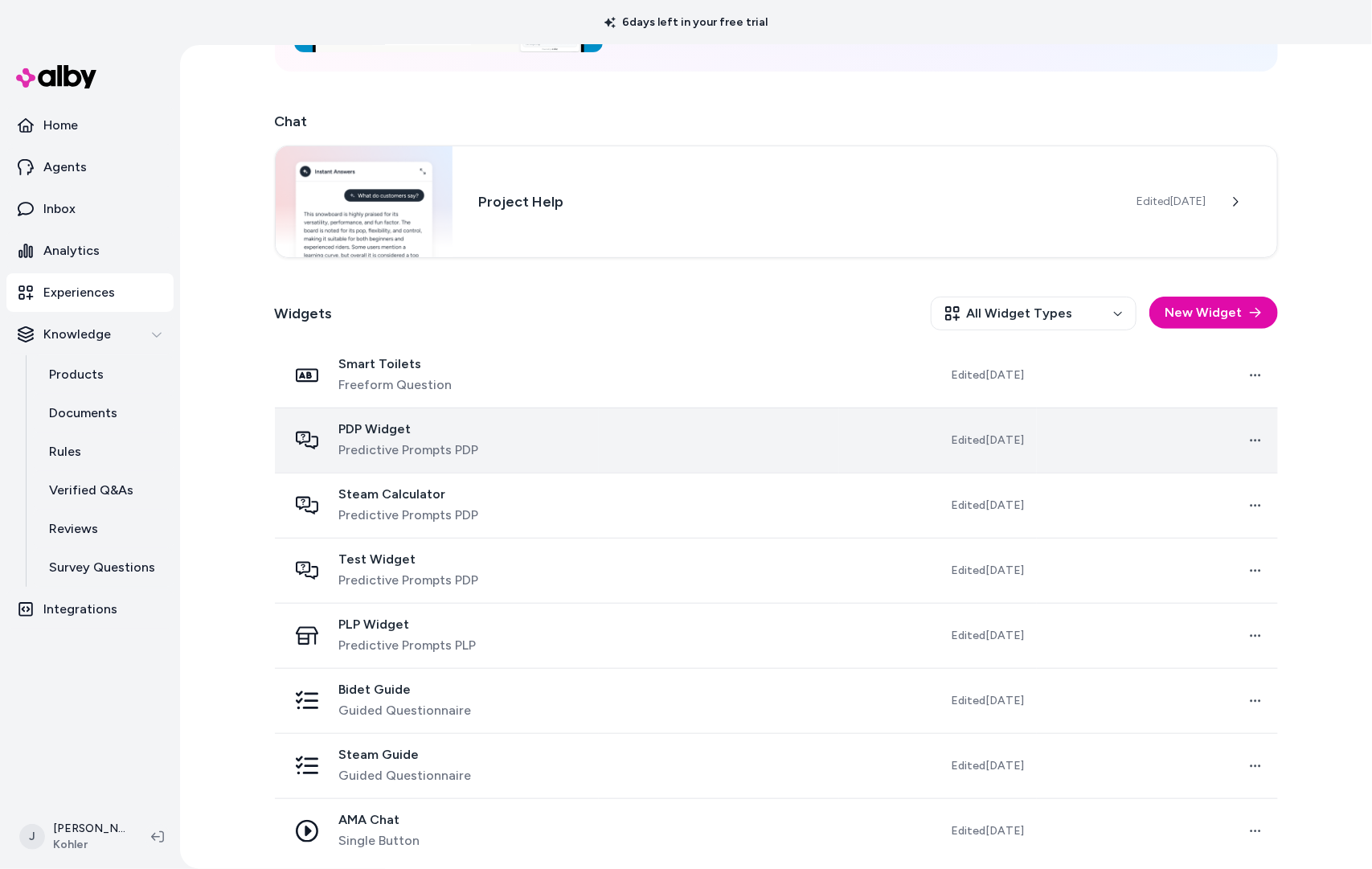
click at [545, 443] on div "PDP Widget Predictive Prompts PDP" at bounding box center [436, 440] width 298 height 39
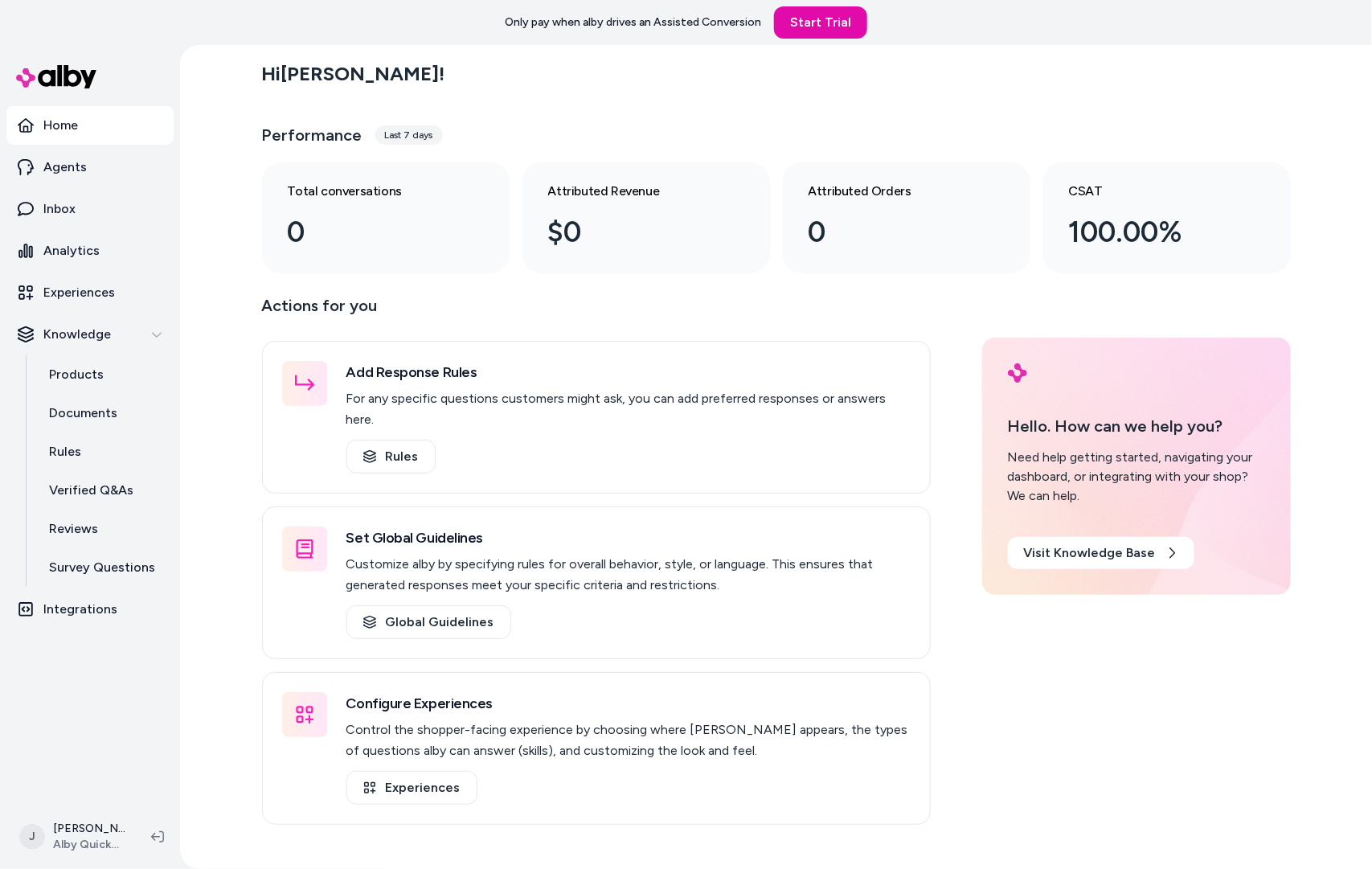
click at [242, 388] on div "Hi Jackie ! Performance Last 7 days Total conversations 0 Attributed Revenue $0…" at bounding box center [776, 457] width 1192 height 824
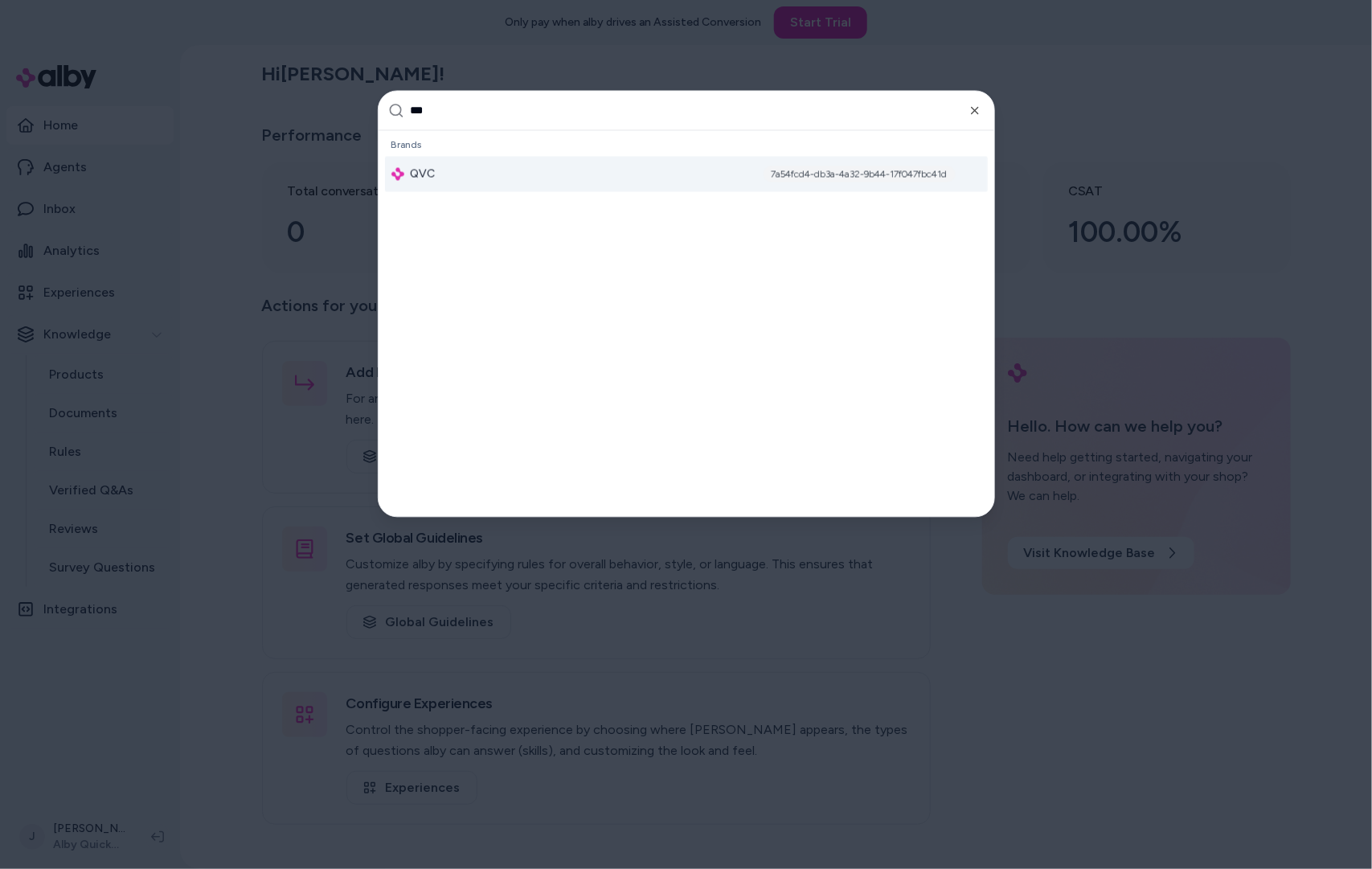
type input "***"
click at [548, 160] on div "QVC 7a54fcd4-db3a-4a32-9b44-17f047fbc41d" at bounding box center [686, 174] width 603 height 35
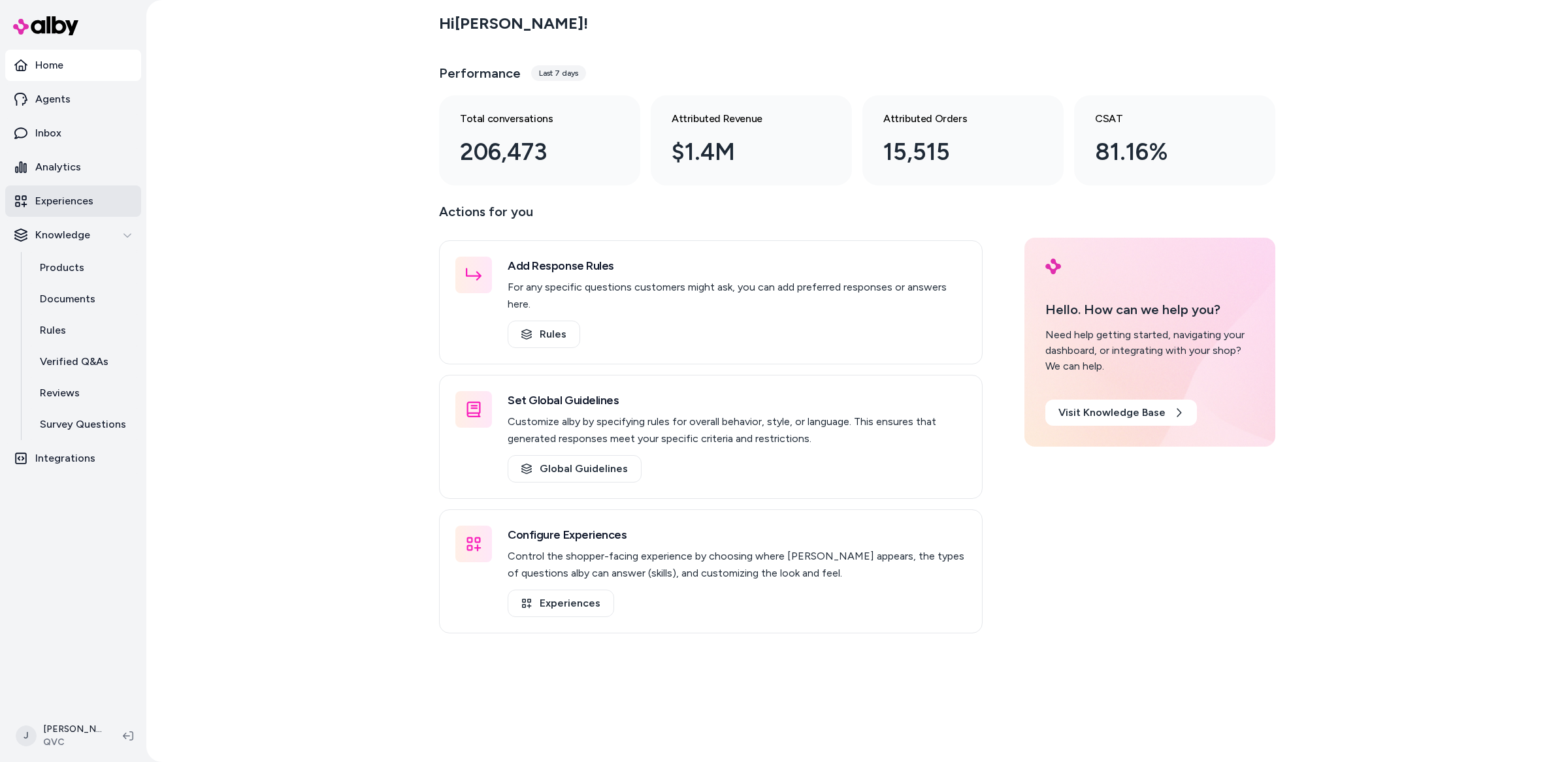
click at [75, 209] on link "Experiences" at bounding box center [73, 201] width 136 height 32
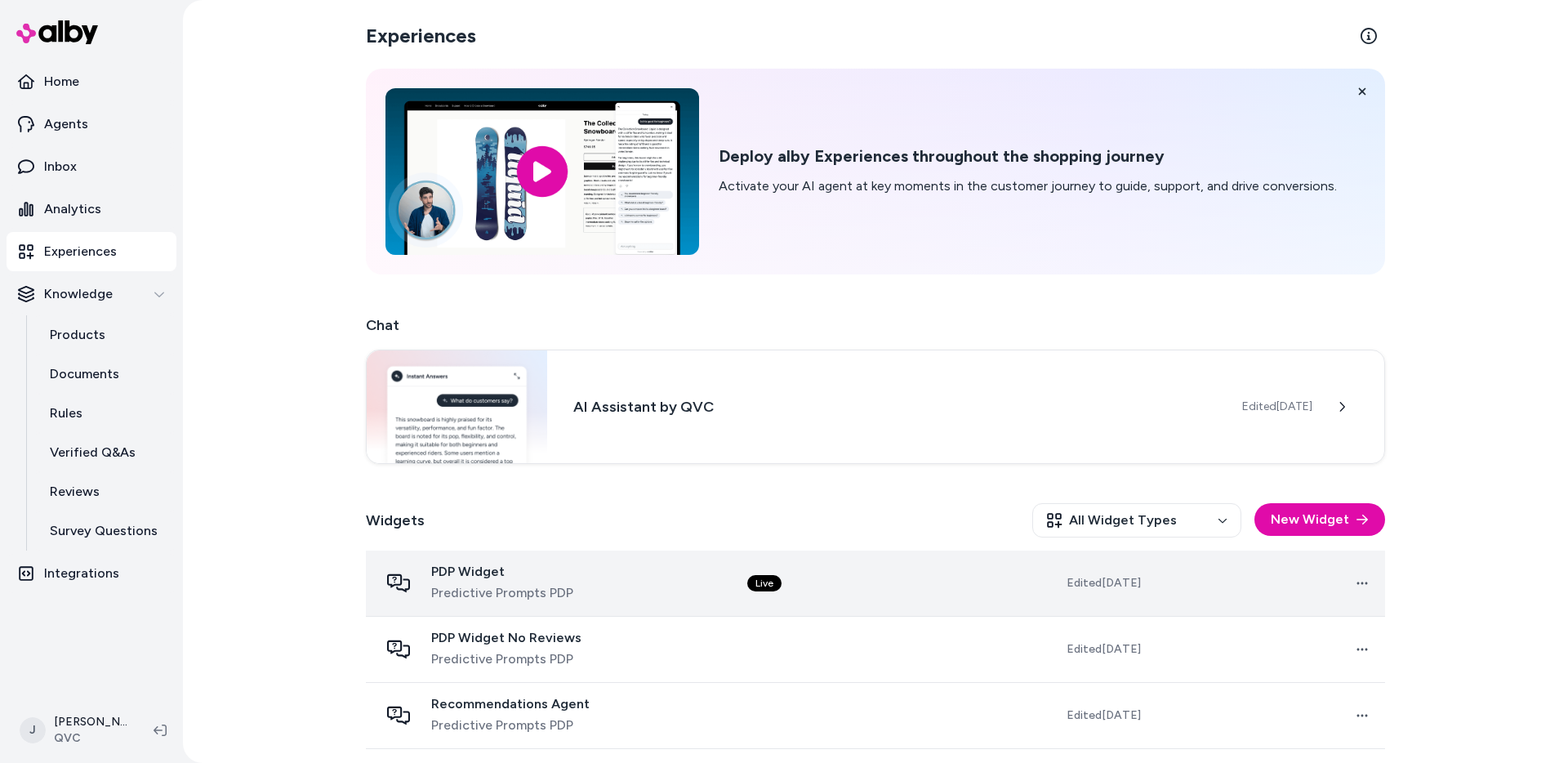
click at [667, 587] on div "PDP Widget Predictive Prompts PDP" at bounding box center [550, 584] width 342 height 39
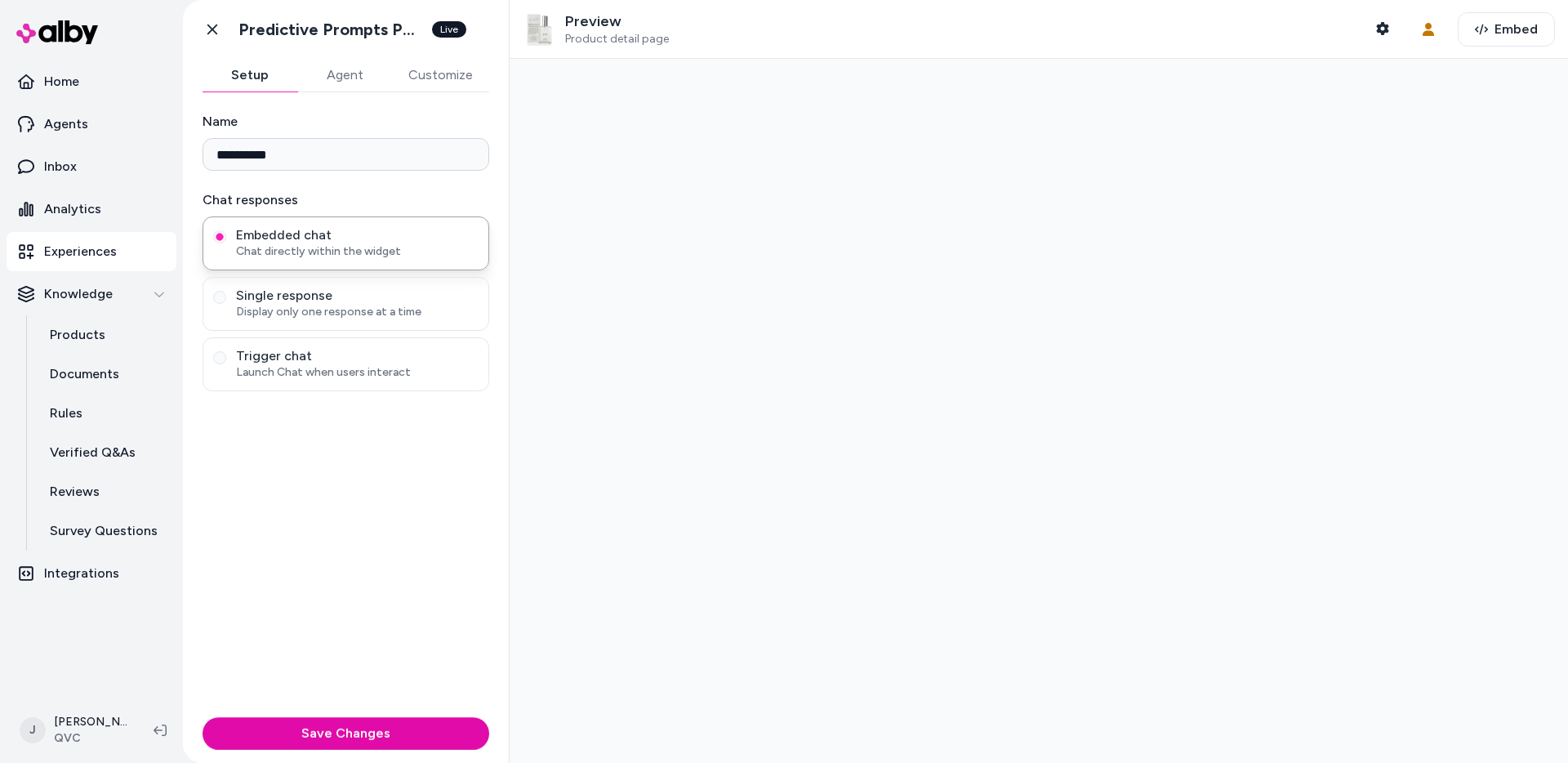
click at [824, 575] on div at bounding box center [1038, 411] width 1058 height 704
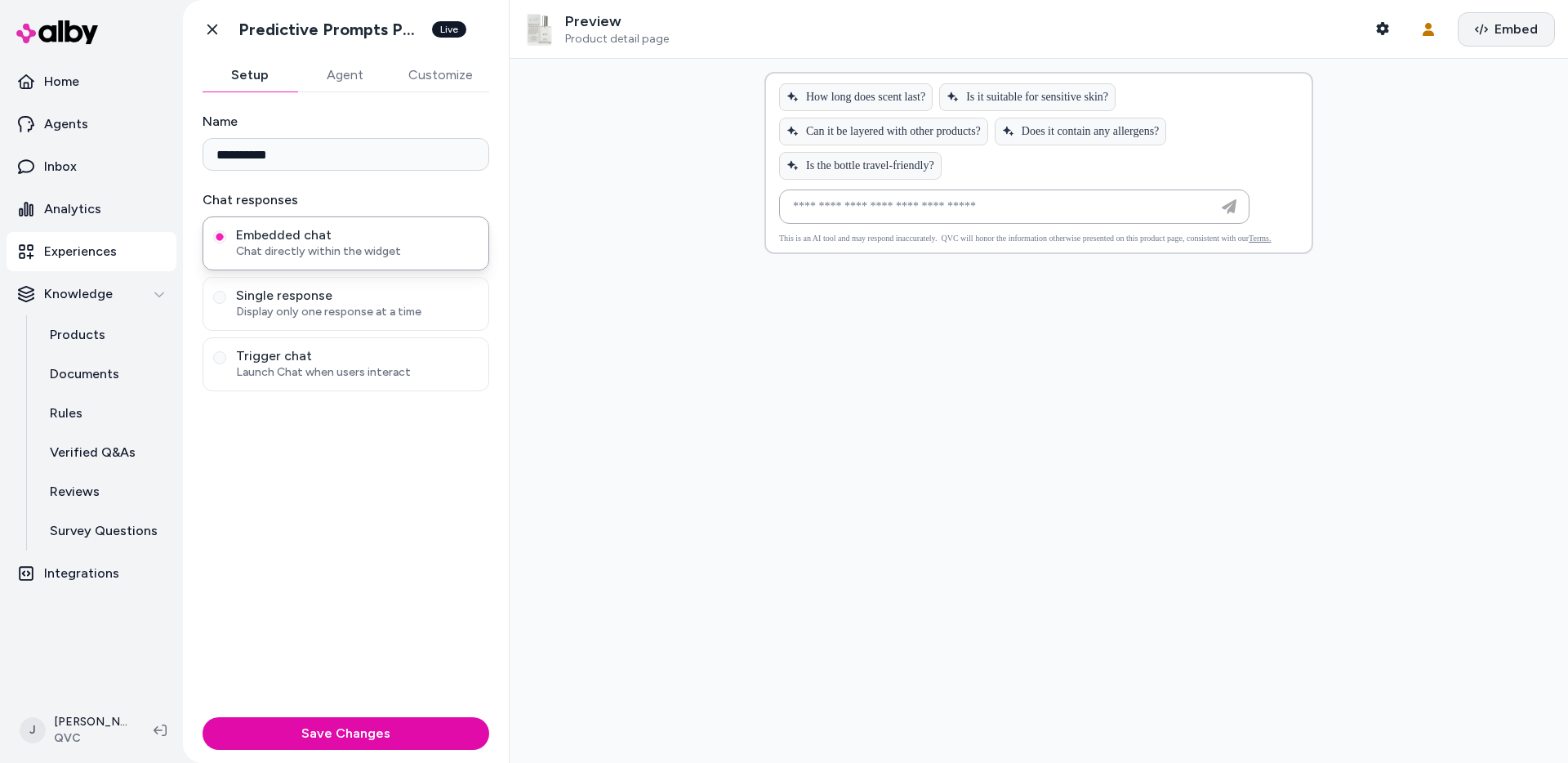
click at [1393, 22] on button "Embed" at bounding box center [1505, 29] width 97 height 35
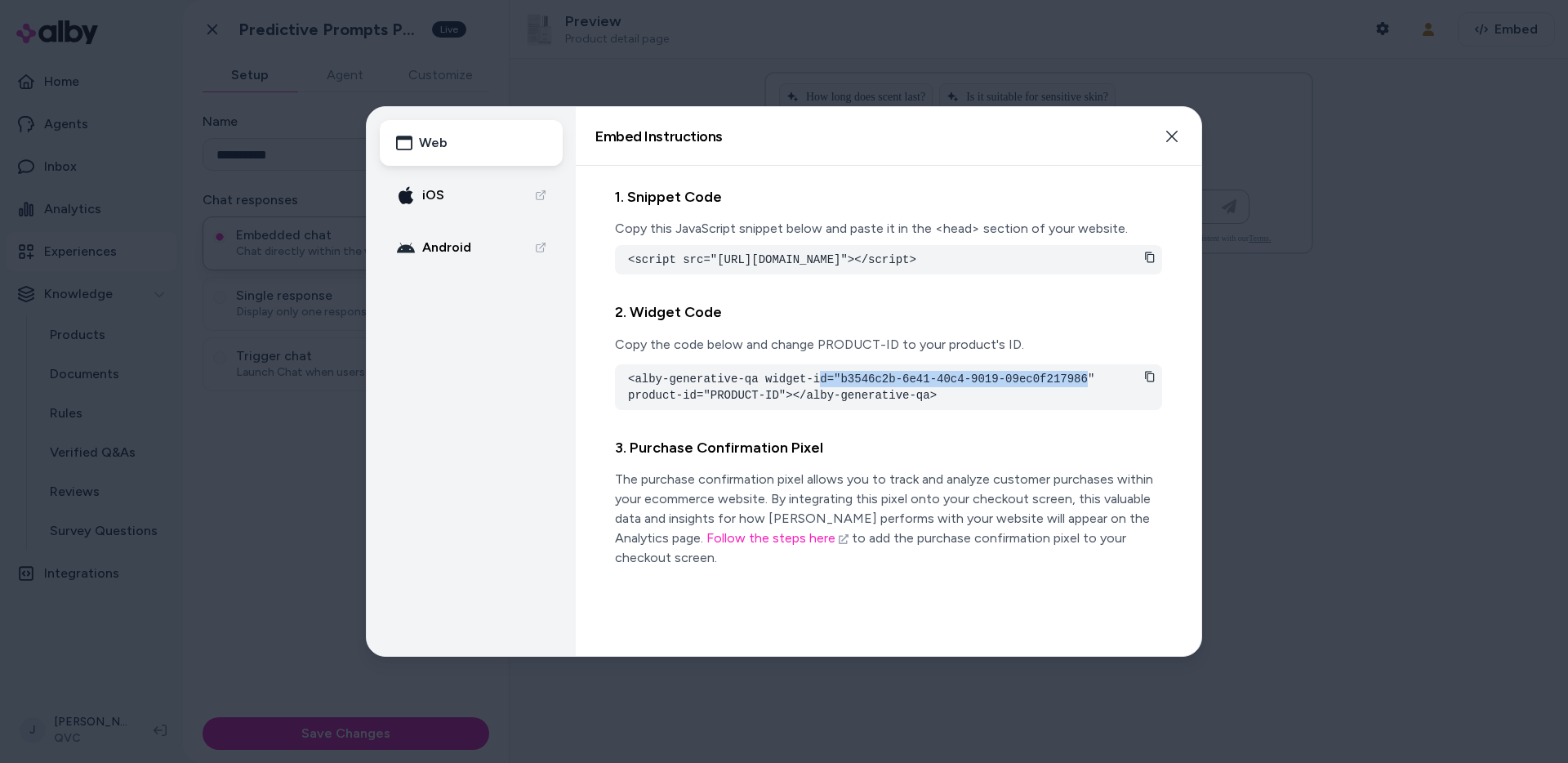
drag, startPoint x: 831, startPoint y: 394, endPoint x: 1086, endPoint y: 396, distance: 255.0
click at [1090, 395] on pre "<alby-generative-qa widget-id="b3546c2b-6e41-40c4-9019-09ec0f217986" product-id…" at bounding box center [888, 387] width 521 height 33
drag, startPoint x: 703, startPoint y: 413, endPoint x: 782, endPoint y: 416, distance: 79.1
click at [782, 410] on div "<alby-generative-qa widget-id="b3546c2b-6e41-40c4-9019-09ec0f217986" product-id…" at bounding box center [888, 387] width 547 height 46
click at [1311, 330] on div at bounding box center [784, 382] width 1568 height 763
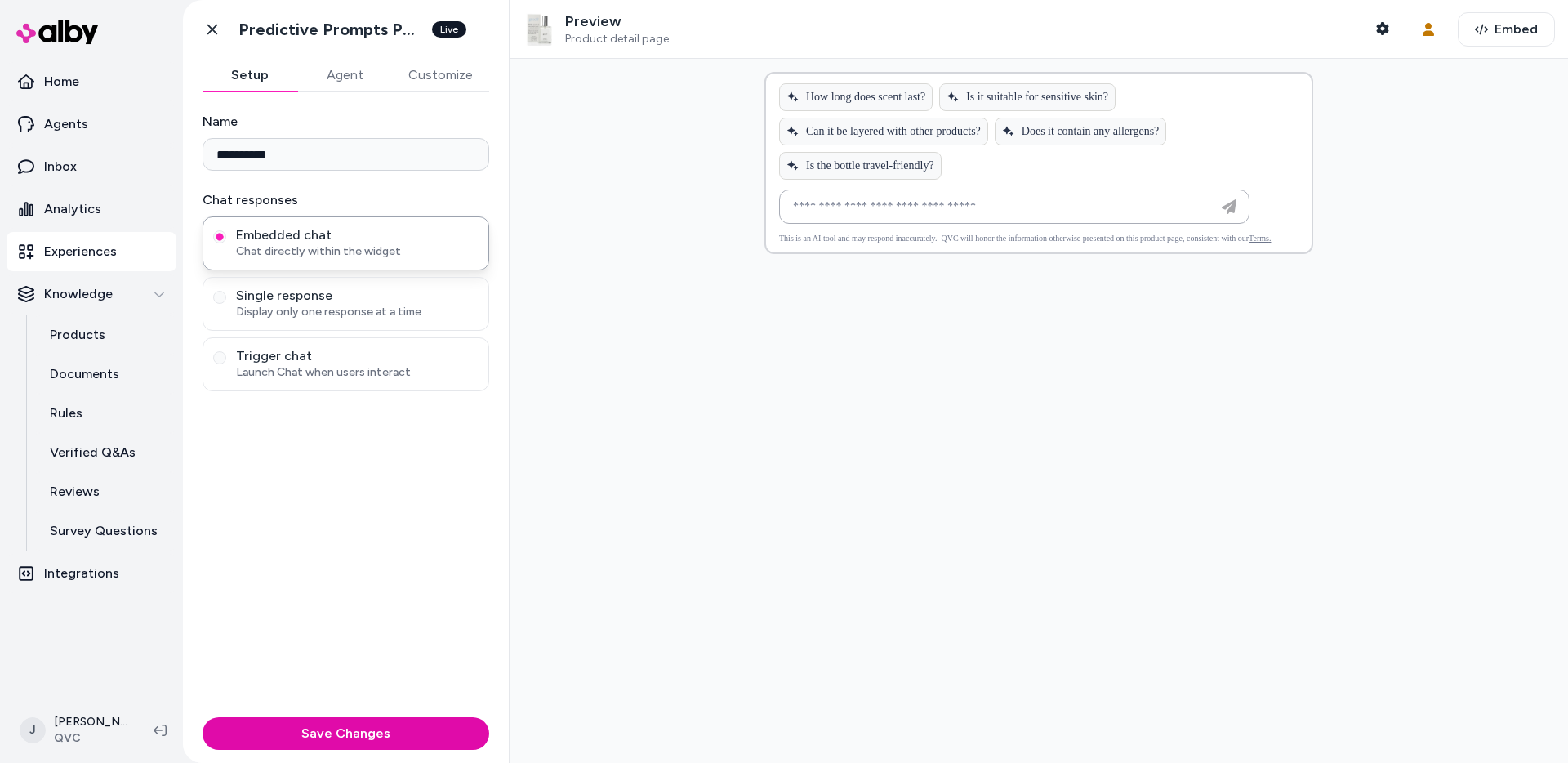
click at [83, 247] on p "Experiences" at bounding box center [80, 251] width 72 height 20
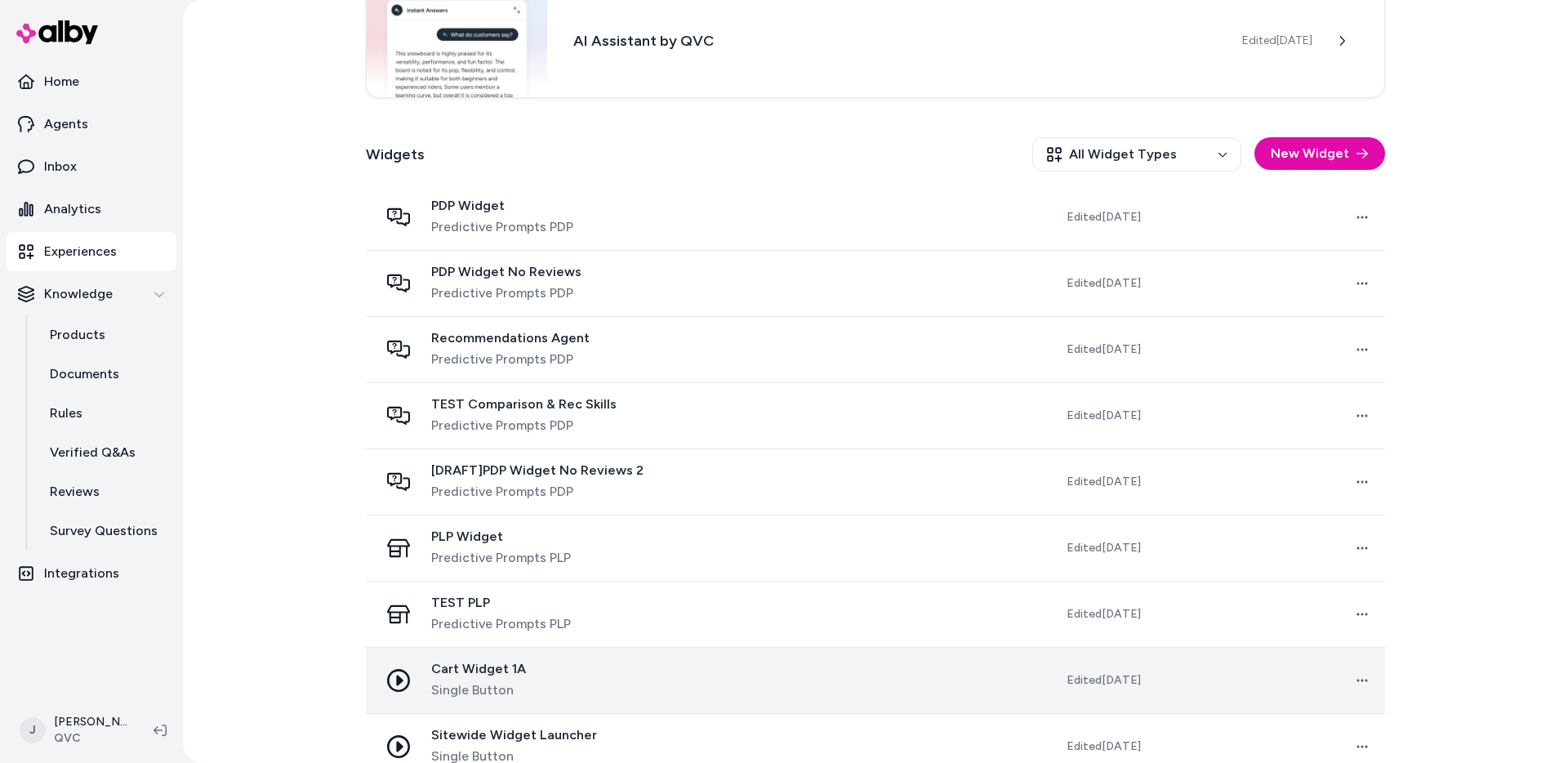
scroll to position [396, 0]
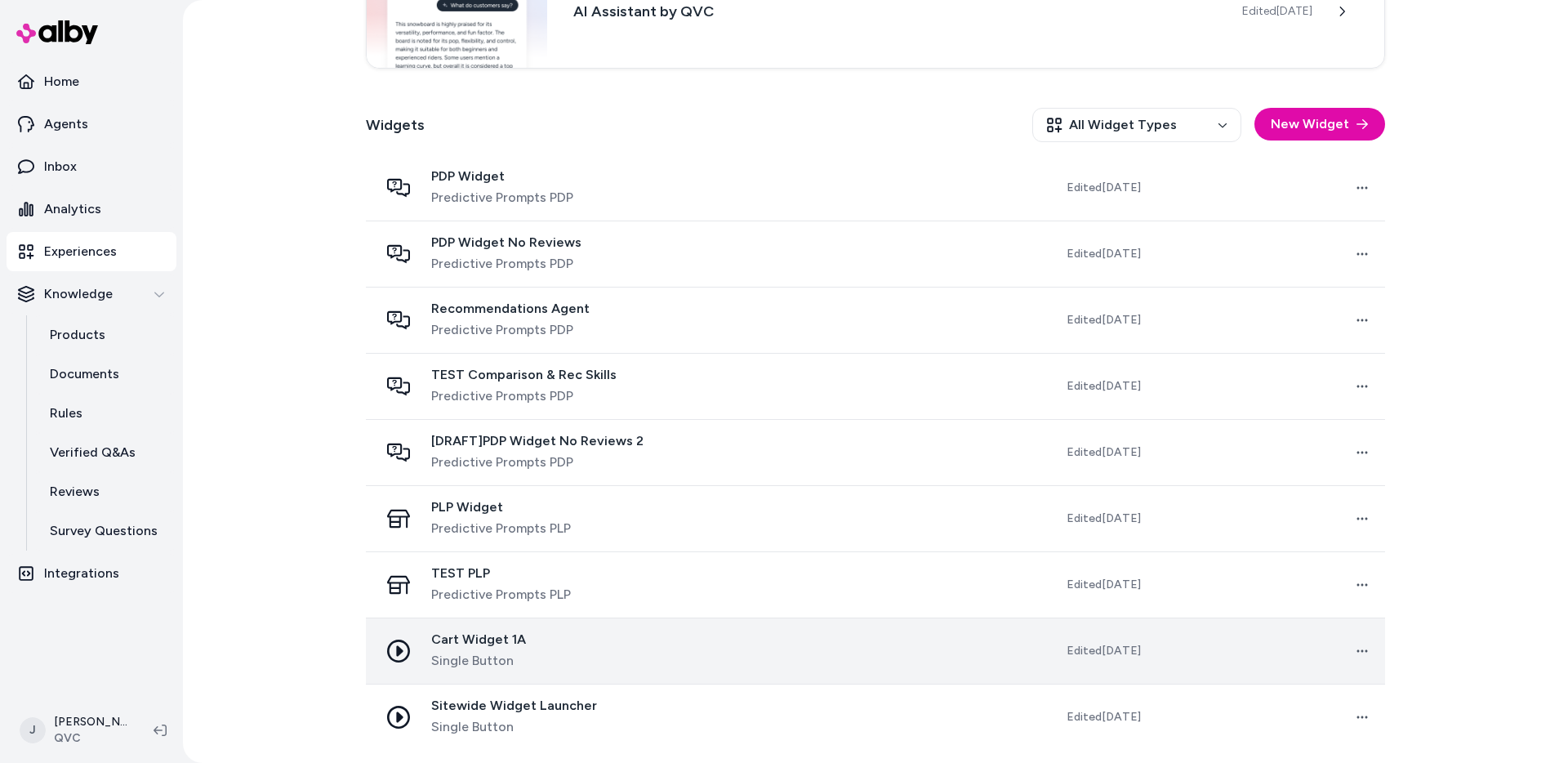
click at [615, 656] on div "Cart Widget 1A Single Button" at bounding box center [550, 651] width 342 height 39
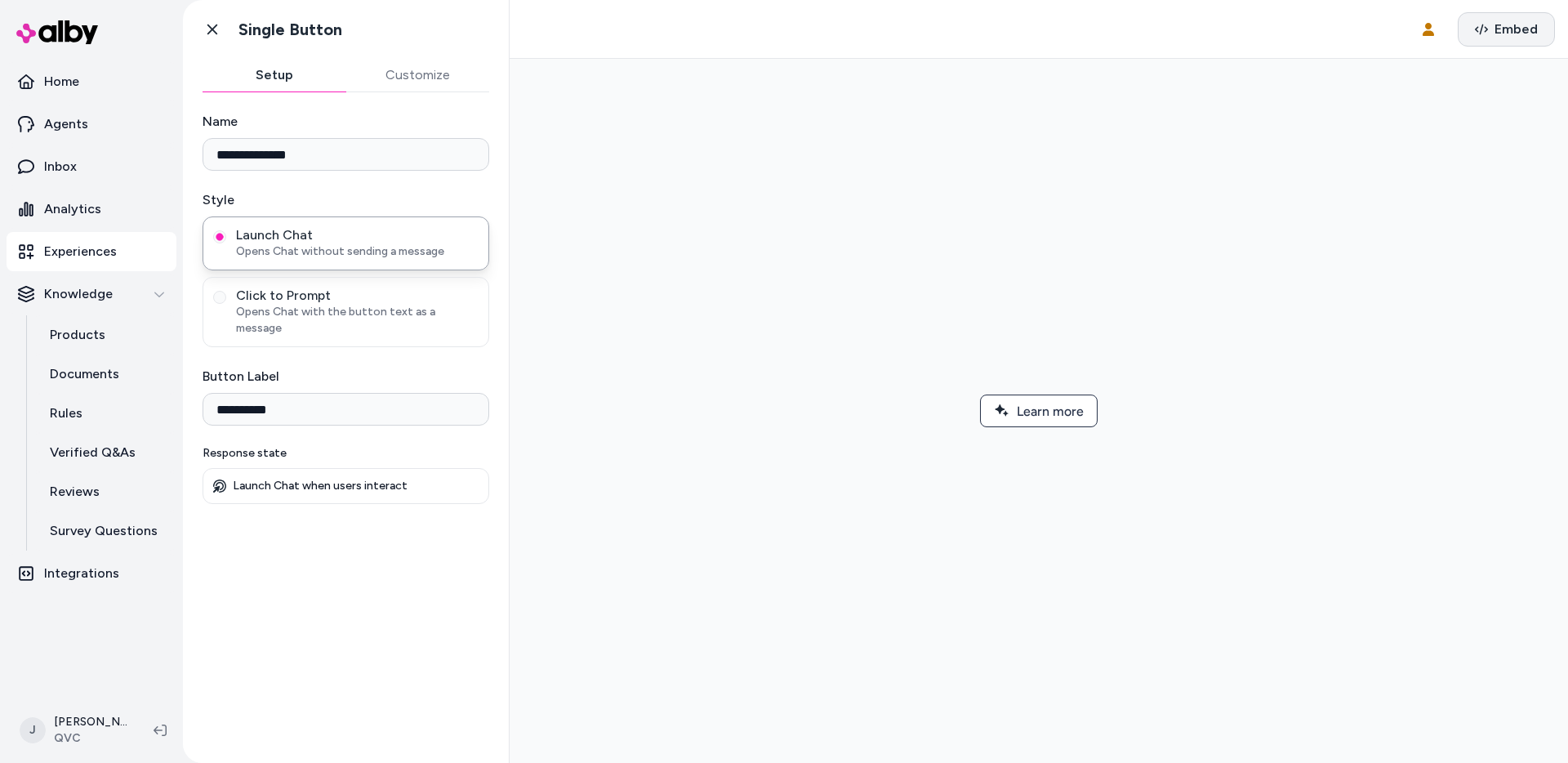
click at [1393, 35] on span "Embed" at bounding box center [1516, 29] width 43 height 20
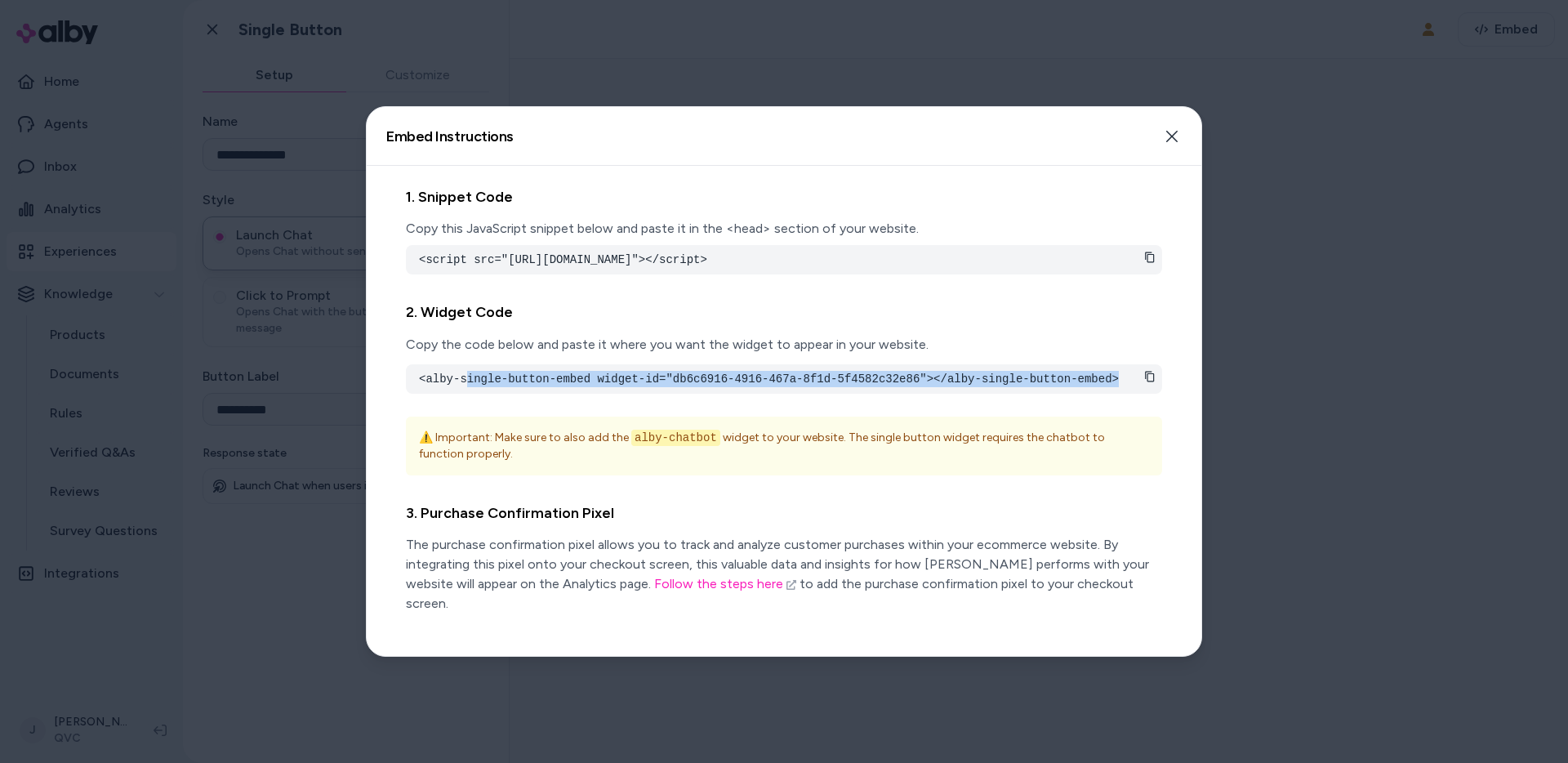
drag, startPoint x: 473, startPoint y: 394, endPoint x: 1112, endPoint y: 404, distance: 639.1
click at [1112, 394] on div "<alby-single-button-embed widget-id="db6c6916-4916-467a-8f1d-5f4582c32e86"></al…" at bounding box center [784, 379] width 756 height 29
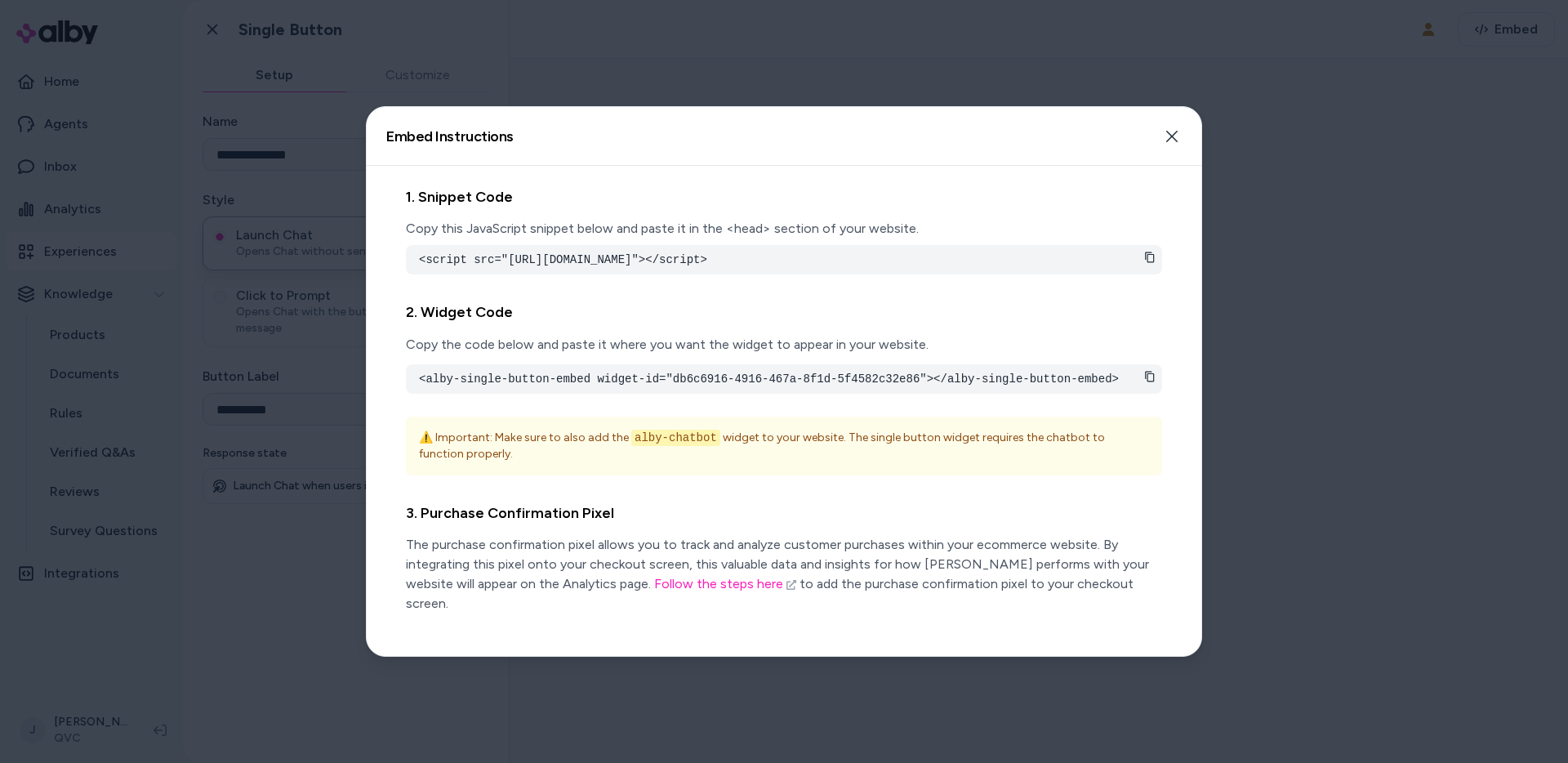
click at [1299, 325] on div at bounding box center [784, 382] width 1568 height 763
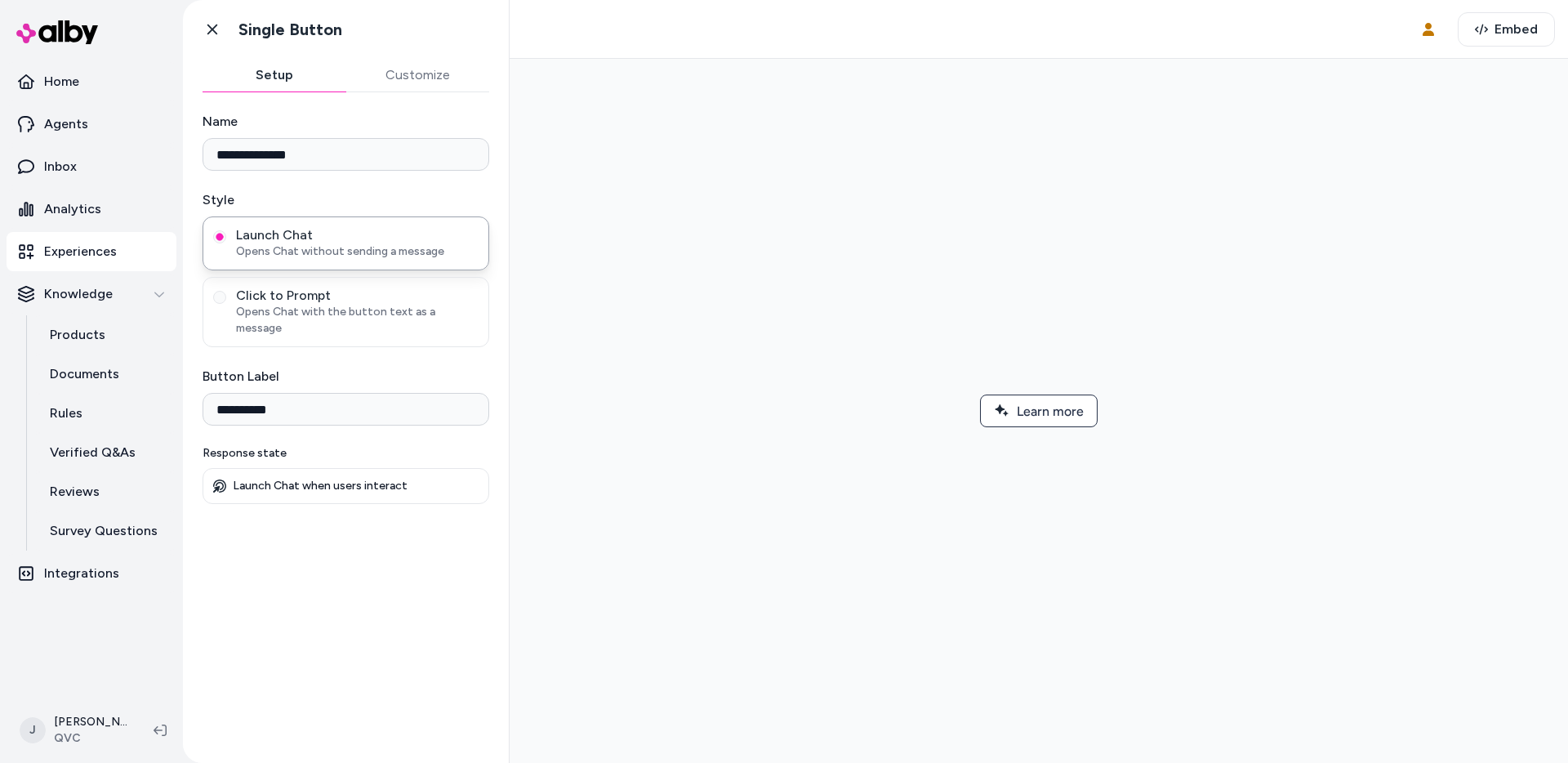
click at [93, 249] on p "Experiences" at bounding box center [80, 251] width 72 height 20
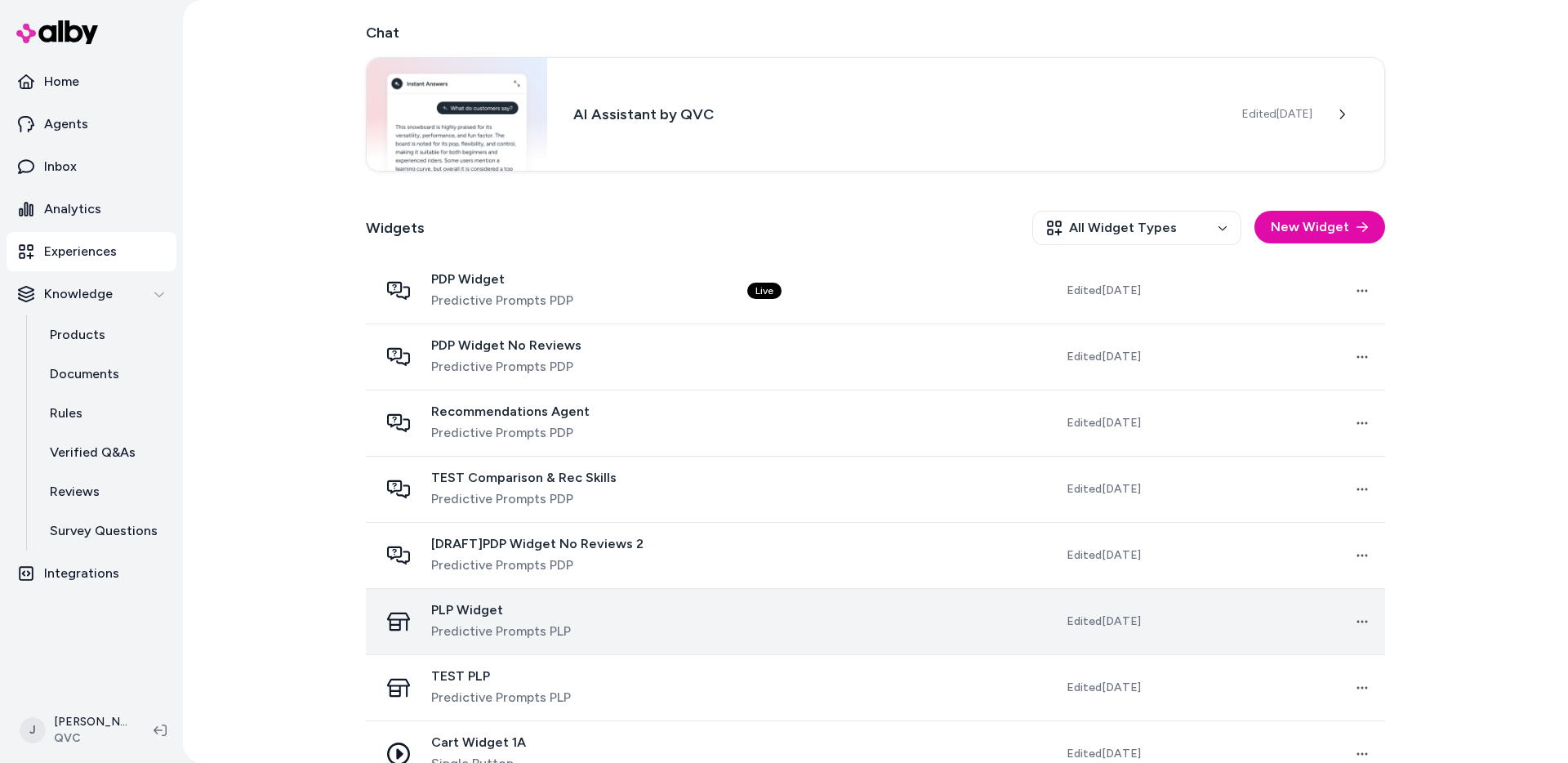
scroll to position [295, 0]
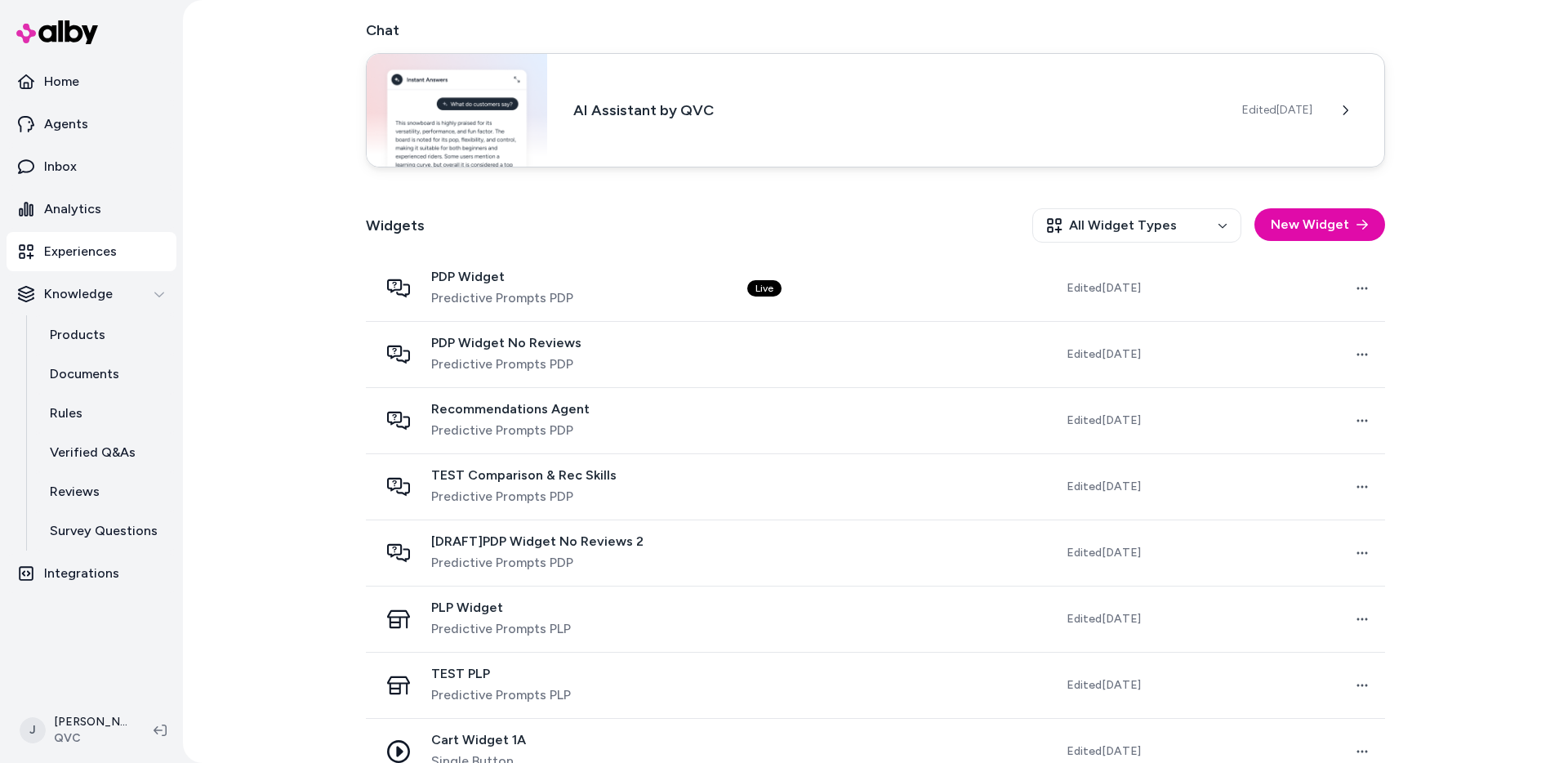
click at [633, 115] on h3 "AI Assistant by QVC" at bounding box center [894, 110] width 643 height 23
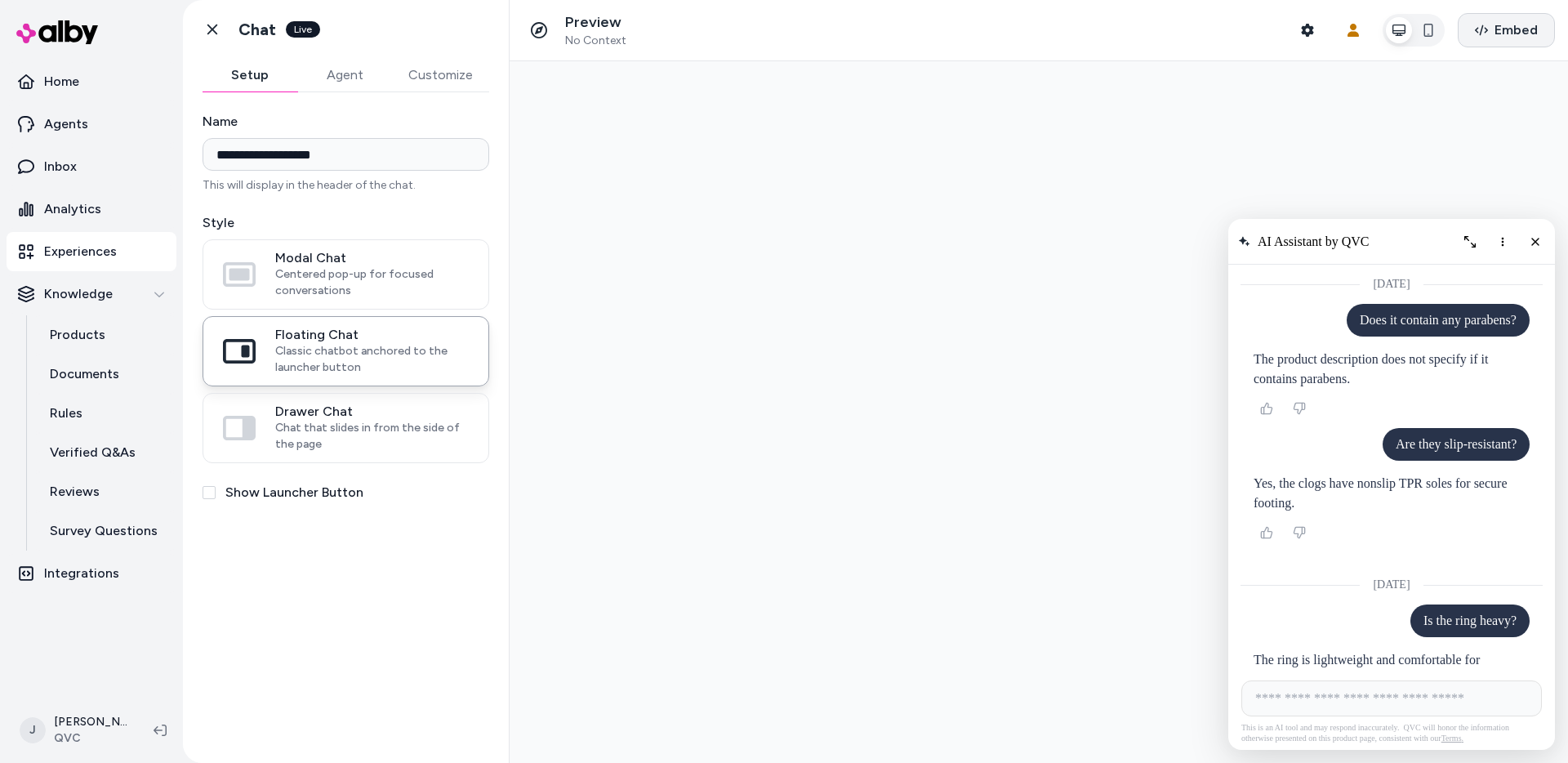
scroll to position [2394, 0]
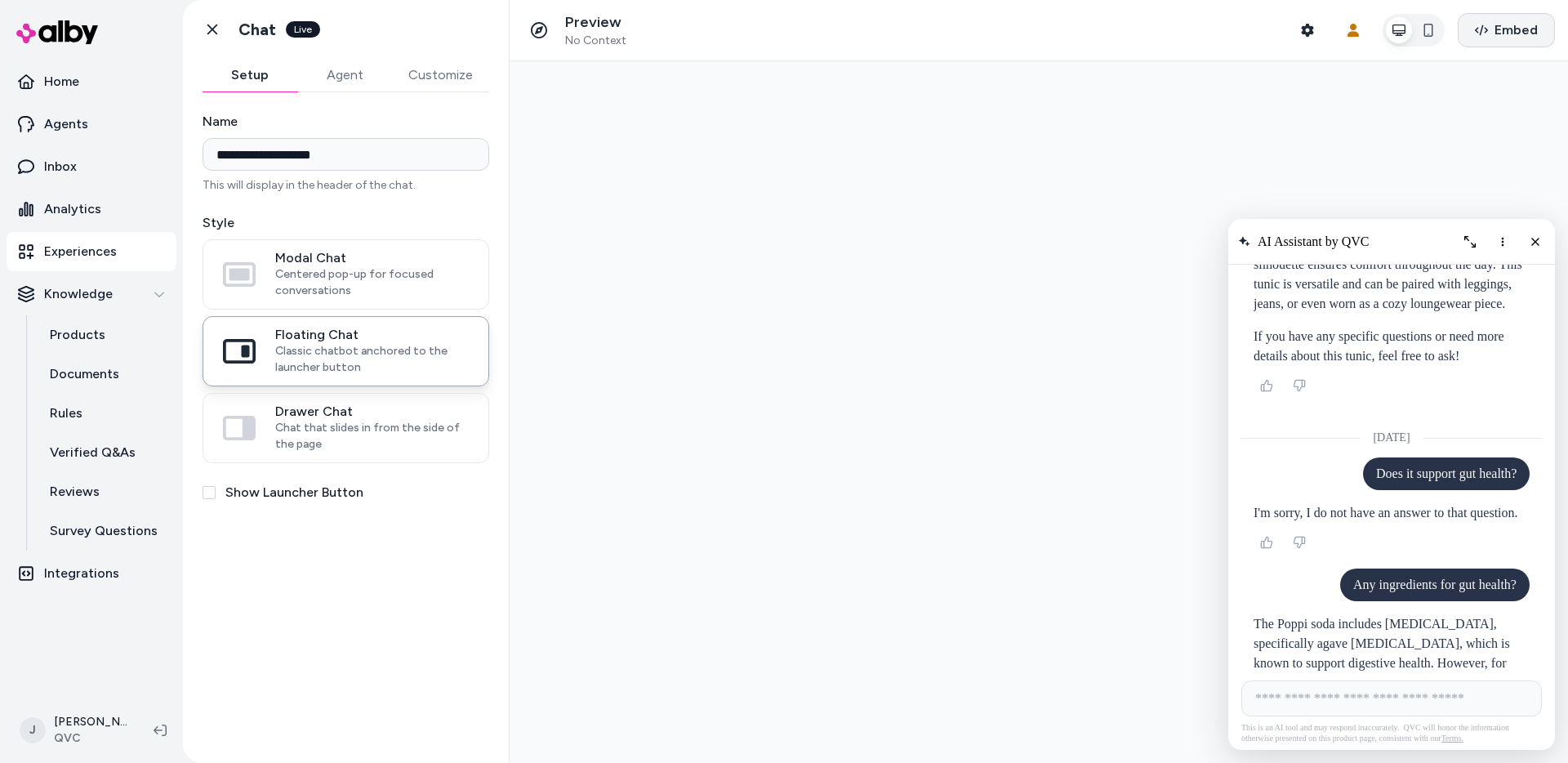
click at [1393, 29] on span "Embed" at bounding box center [1516, 30] width 43 height 20
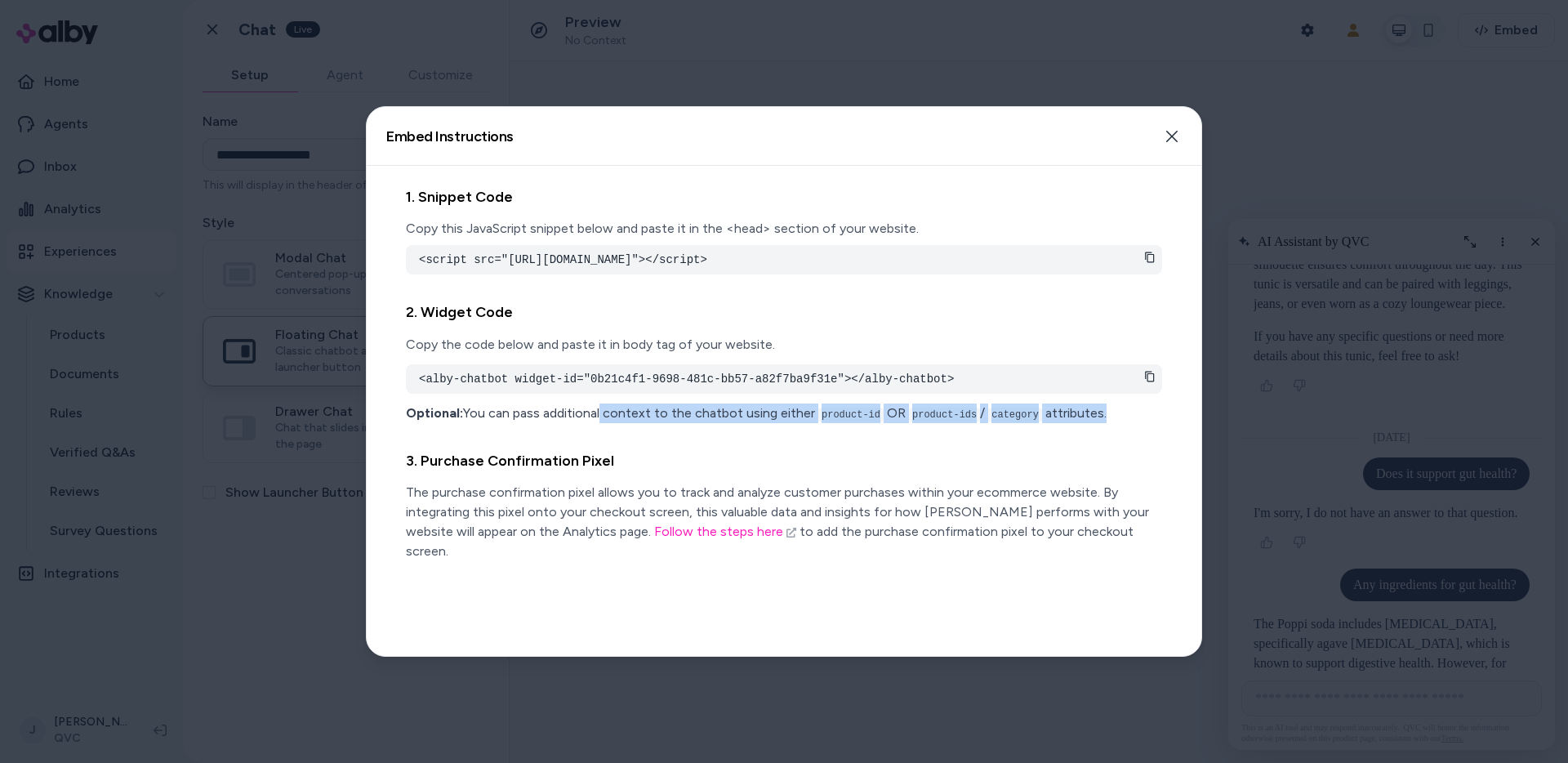
drag, startPoint x: 818, startPoint y: 436, endPoint x: 814, endPoint y: 417, distance: 19.4
click at [1019, 435] on div "2. Widget Code Copy the code below and paste it in body tag of your website. <a…" at bounding box center [784, 361] width 756 height 148
drag, startPoint x: 812, startPoint y: 420, endPoint x: 771, endPoint y: 426, distance: 41.4
click at [812, 420] on p "Optional: You can pass additional context to the chatbot using either product-i…" at bounding box center [784, 413] width 756 height 20
drag, startPoint x: 795, startPoint y: 426, endPoint x: 1094, endPoint y: 428, distance: 299.0
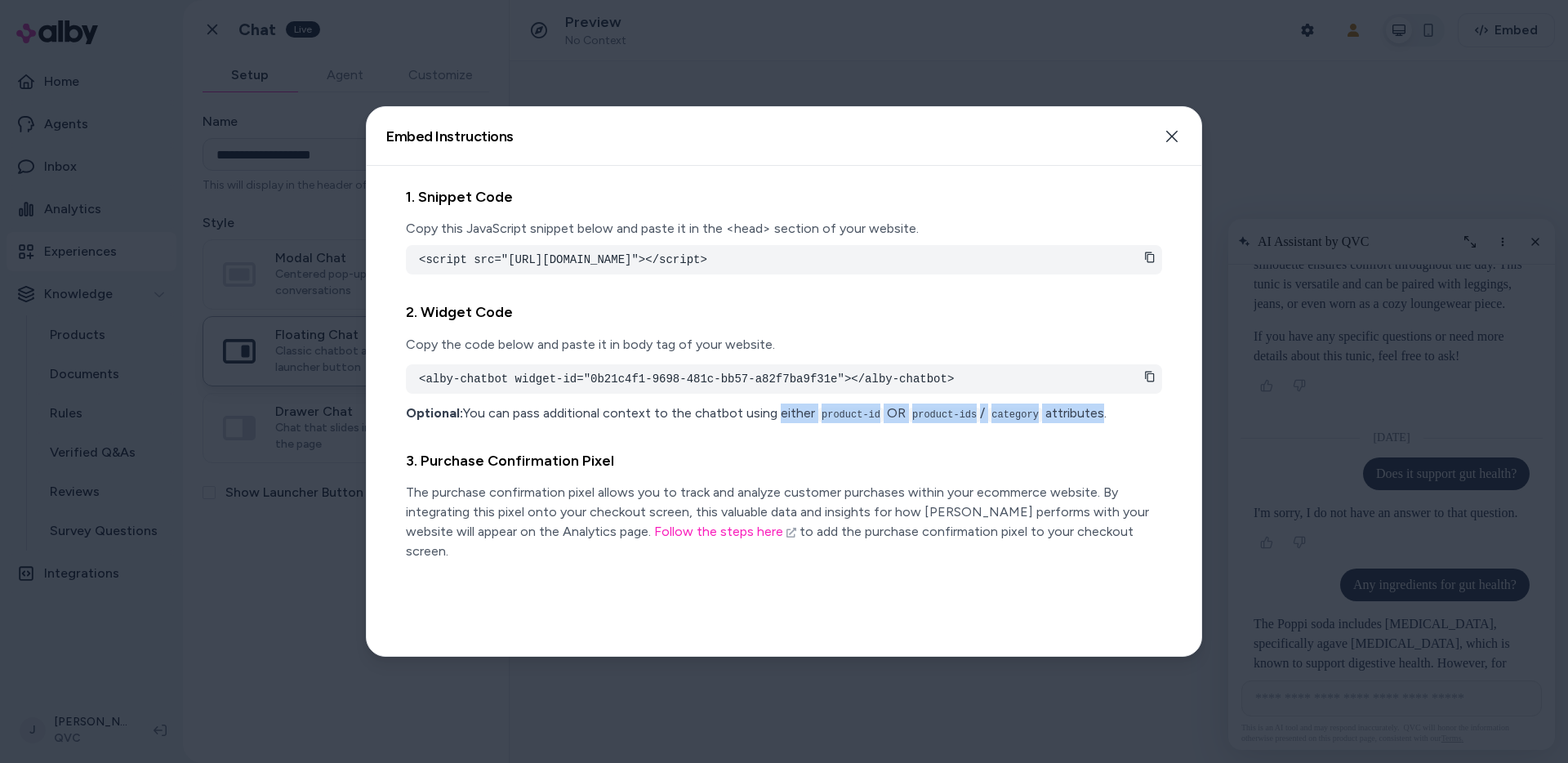
click at [1094, 423] on p "Optional: You can pass additional context to the chatbot using either product-i…" at bounding box center [784, 413] width 756 height 20
click at [1095, 423] on p "Optional: You can pass additional context to the chatbot using either product-i…" at bounding box center [784, 413] width 756 height 20
click at [1176, 134] on icon "button" at bounding box center [1172, 136] width 13 height 13
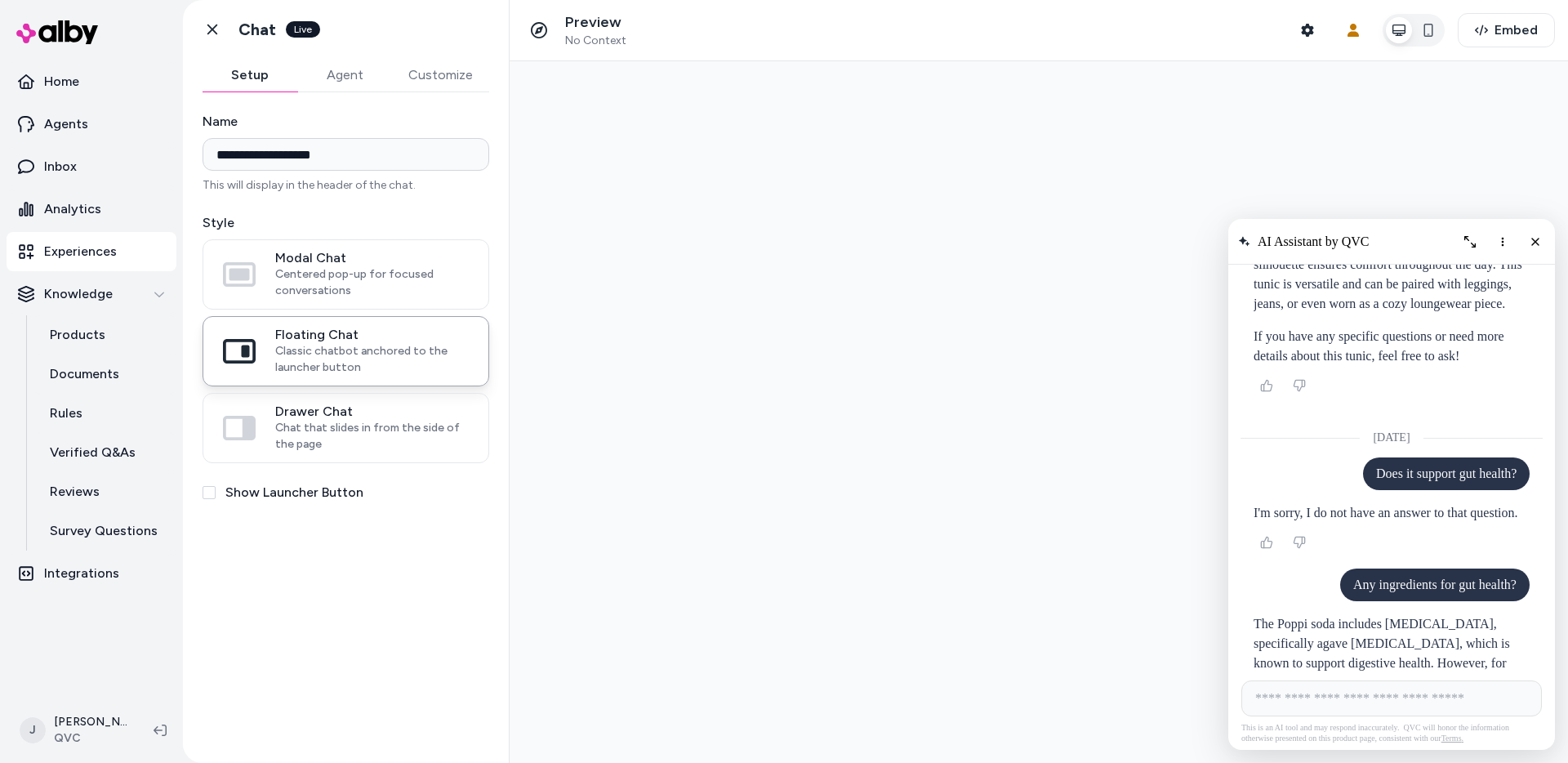
click at [94, 252] on p "Experiences" at bounding box center [80, 251] width 72 height 20
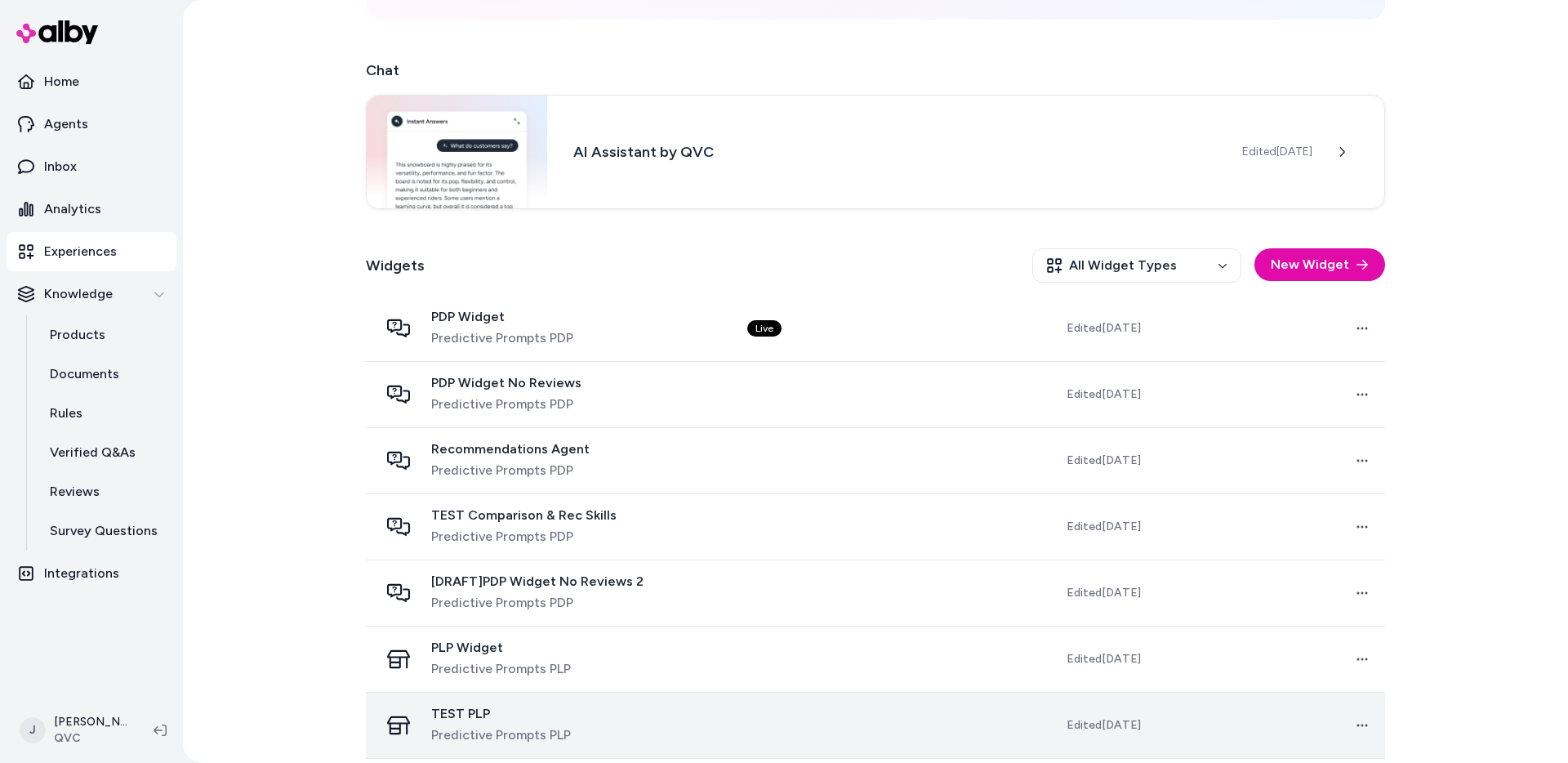
scroll to position [396, 0]
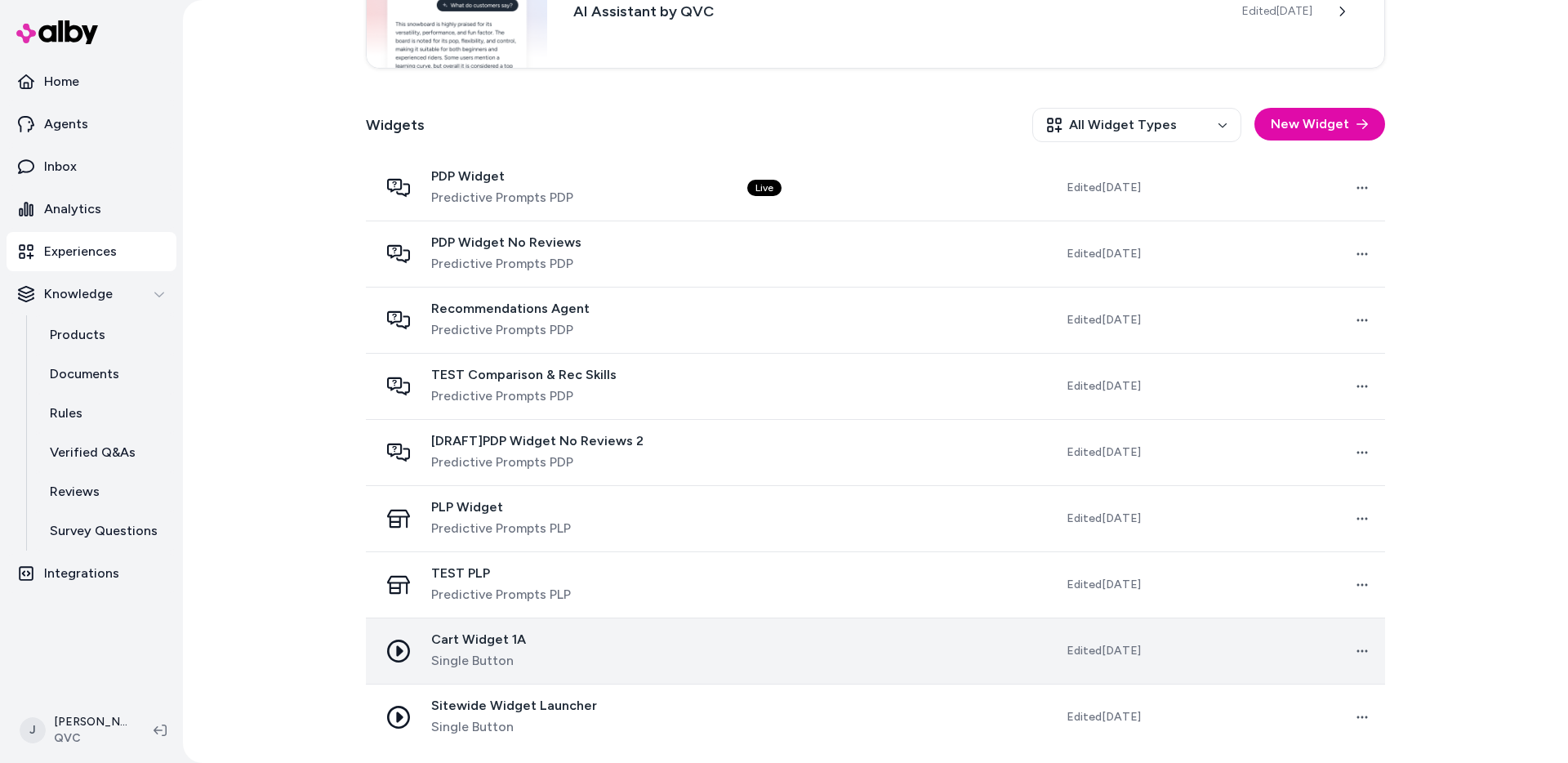
click at [600, 655] on div "Cart Widget 1A Single Button" at bounding box center [550, 651] width 342 height 39
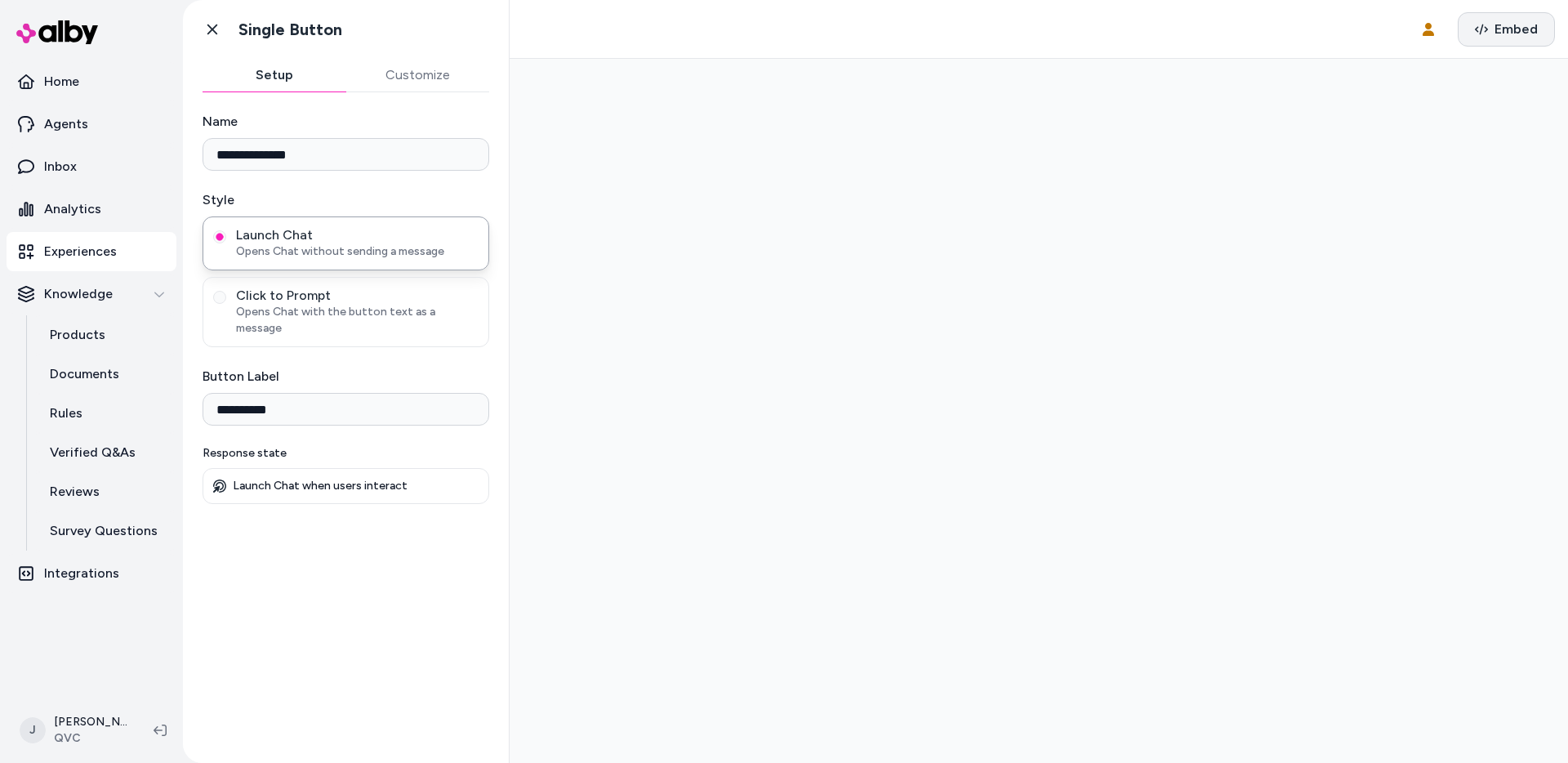
click at [1393, 34] on icon "button" at bounding box center [1482, 29] width 13 height 13
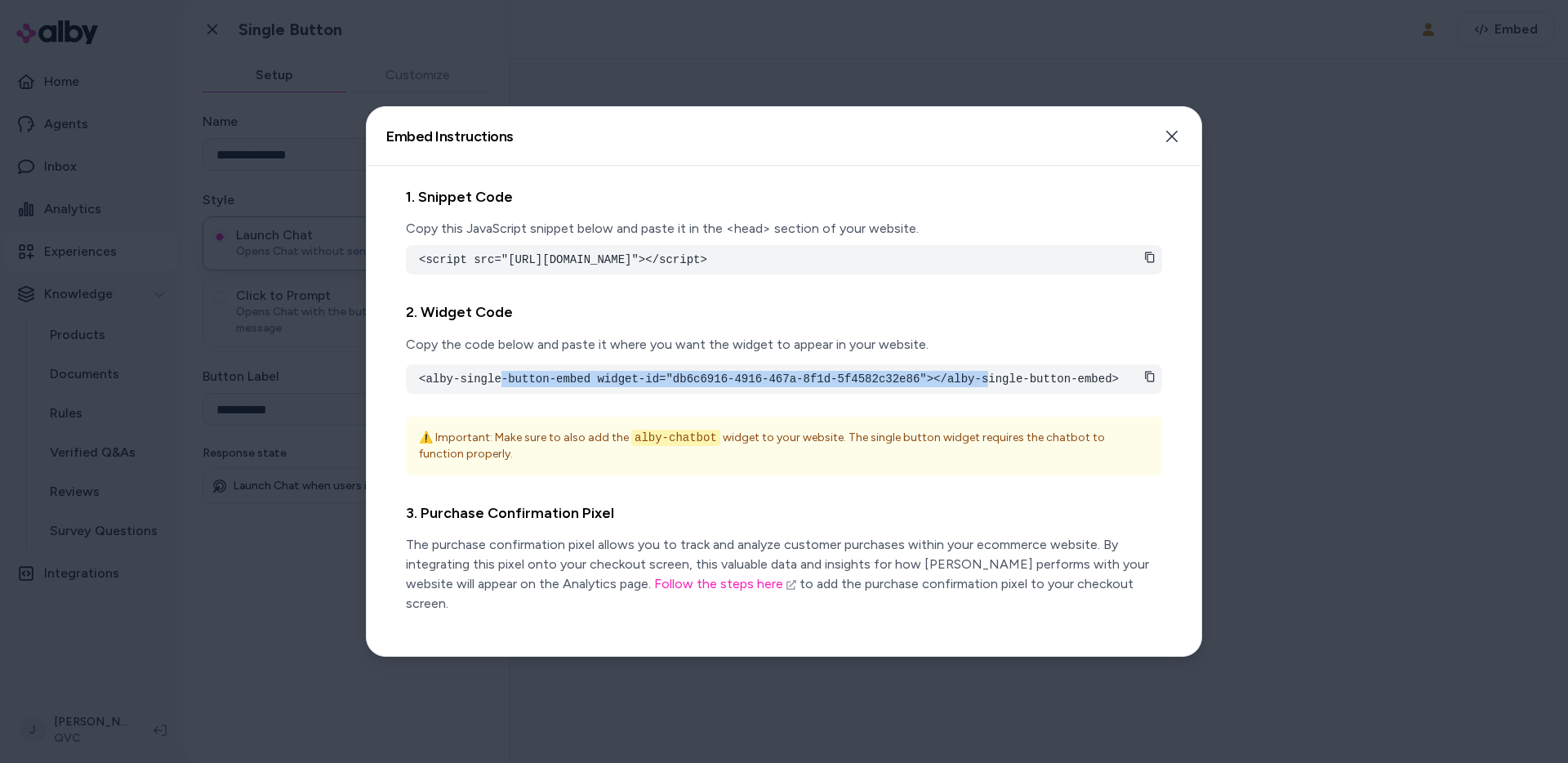
drag, startPoint x: 870, startPoint y: 382, endPoint x: 500, endPoint y: 395, distance: 370.2
click at [500, 387] on pre "<alby-single-button-embed widget-id="db6c6916-4916-467a-8f1d-5f4582c32e86"></al…" at bounding box center [784, 379] width 730 height 16
drag, startPoint x: 805, startPoint y: 59, endPoint x: 766, endPoint y: 66, distance: 39.6
click at [796, 61] on div at bounding box center [784, 382] width 1568 height 763
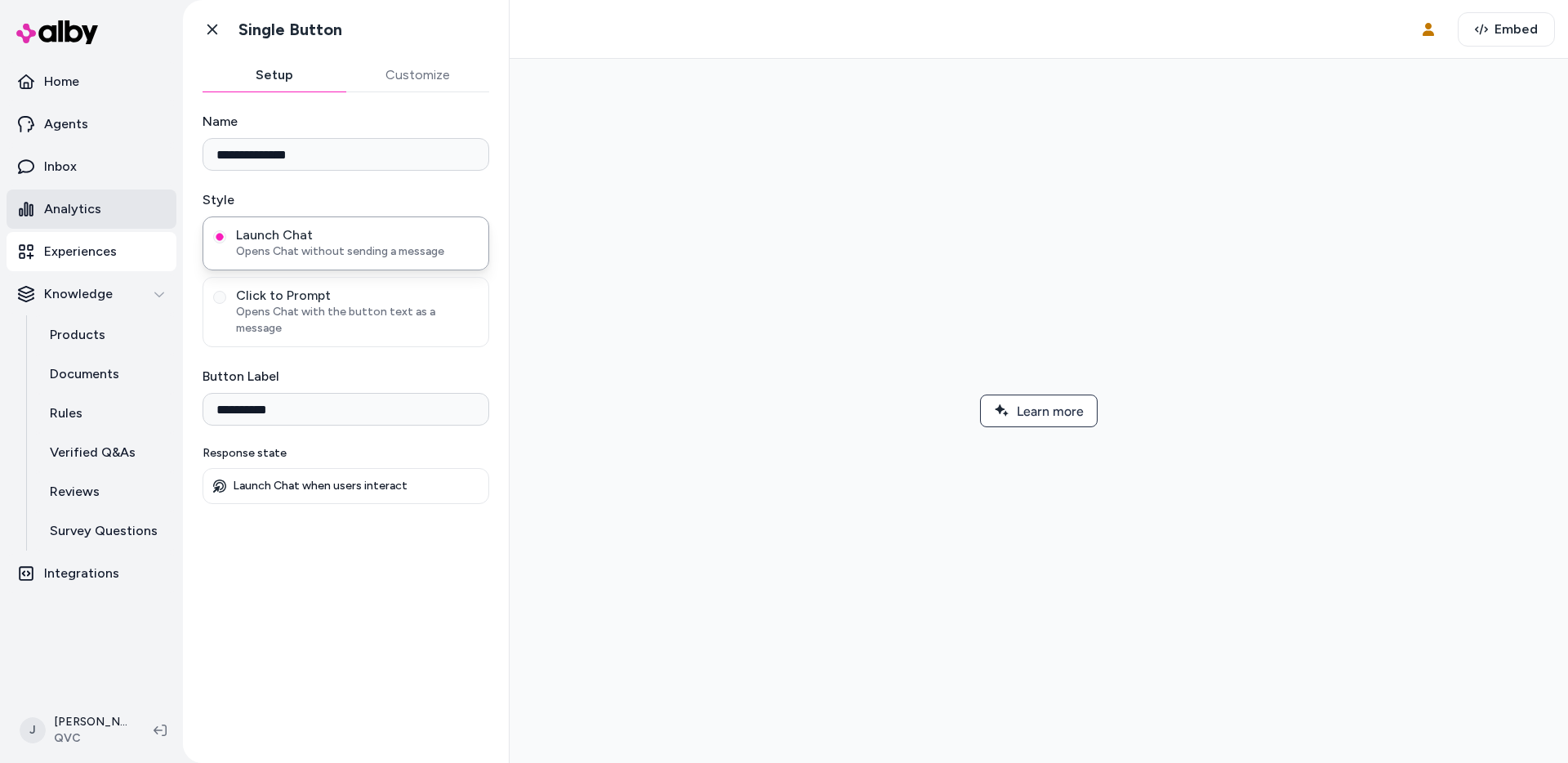
click at [85, 202] on p "Analytics" at bounding box center [72, 209] width 57 height 20
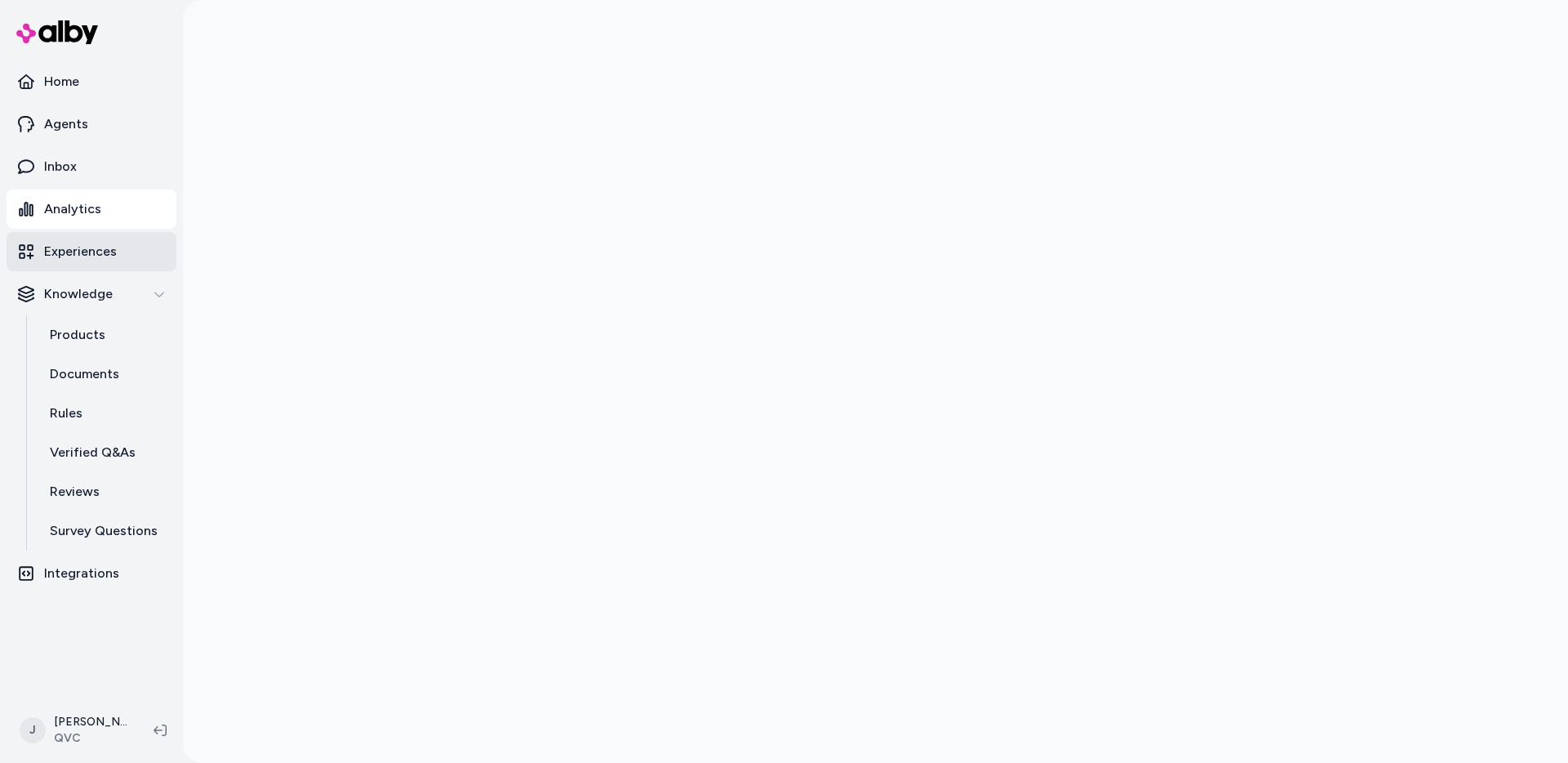
click at [99, 254] on p "Experiences" at bounding box center [80, 251] width 72 height 20
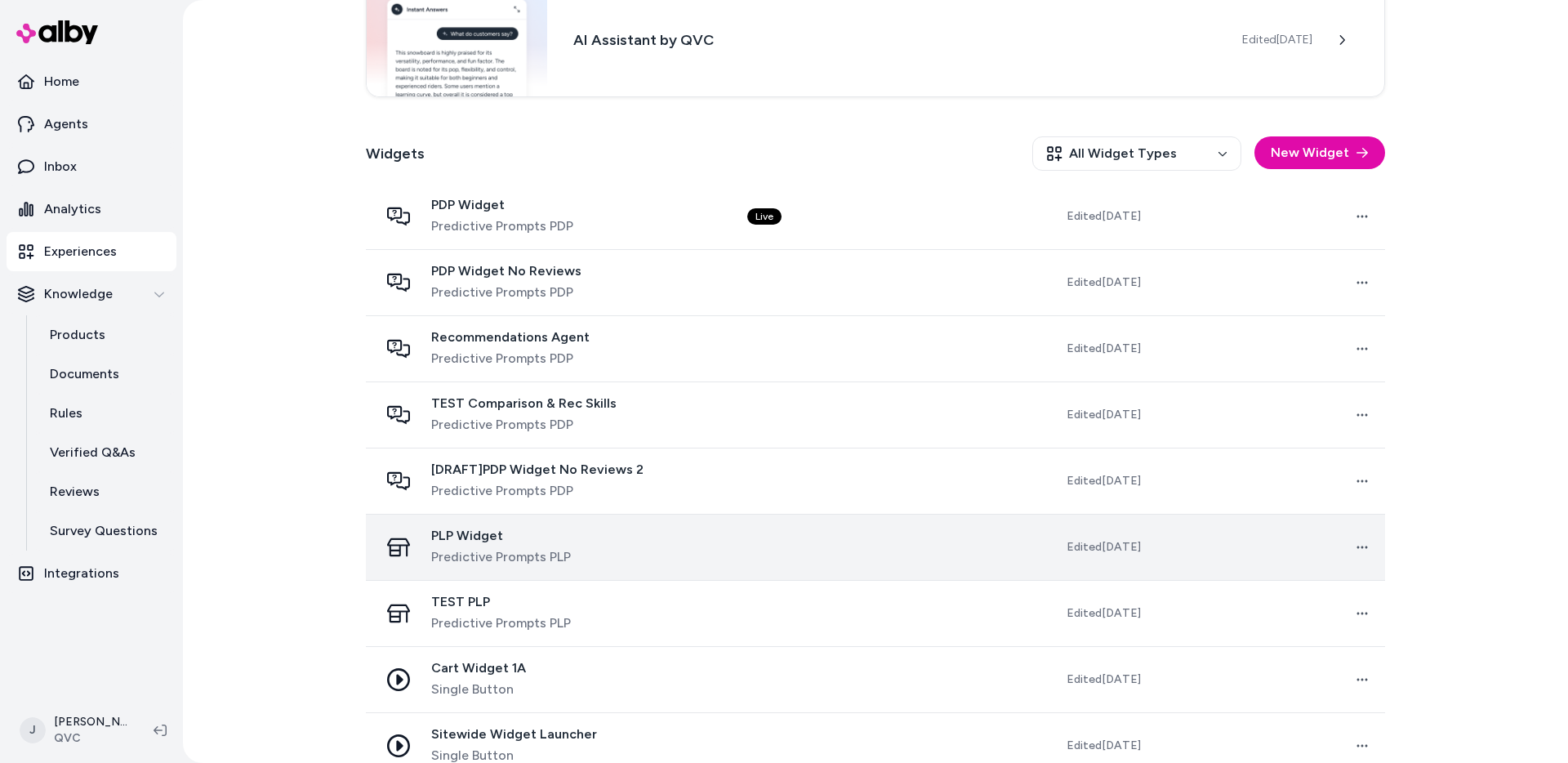
scroll to position [396, 0]
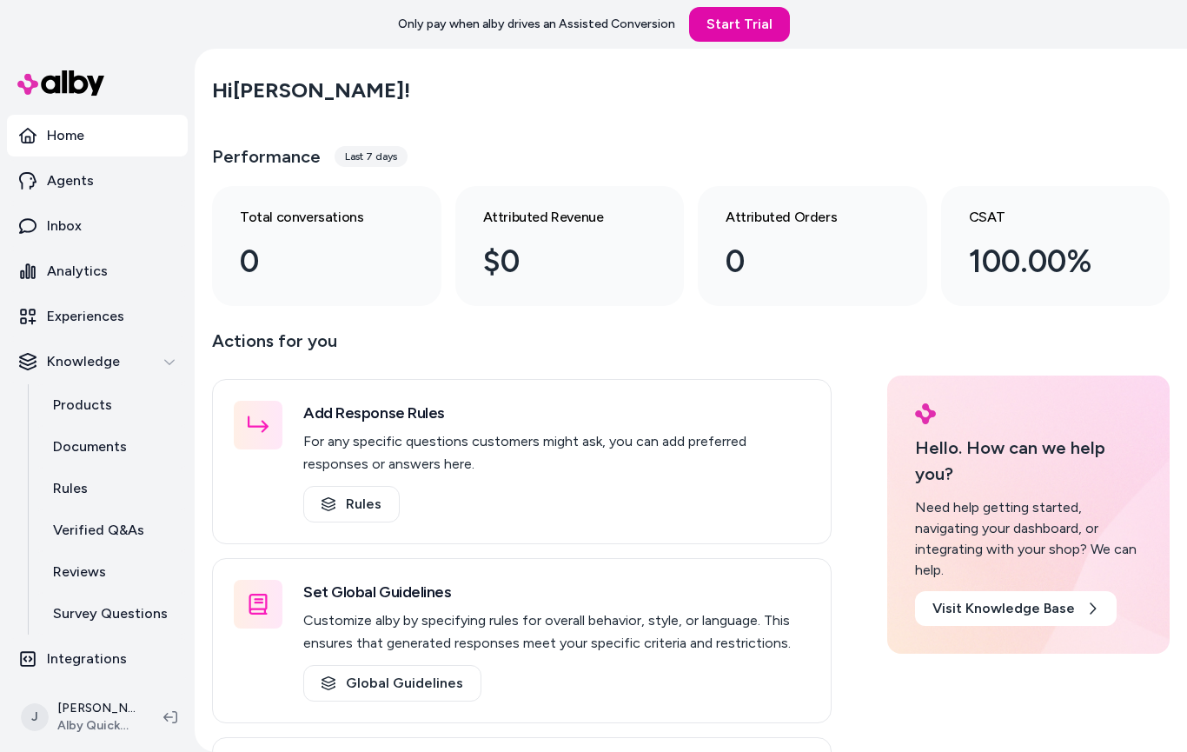
click at [212, 118] on div "Hi [PERSON_NAME] ! Performance Last 7 days Total conversations 0 Attributed Rev…" at bounding box center [691, 186] width 958 height 240
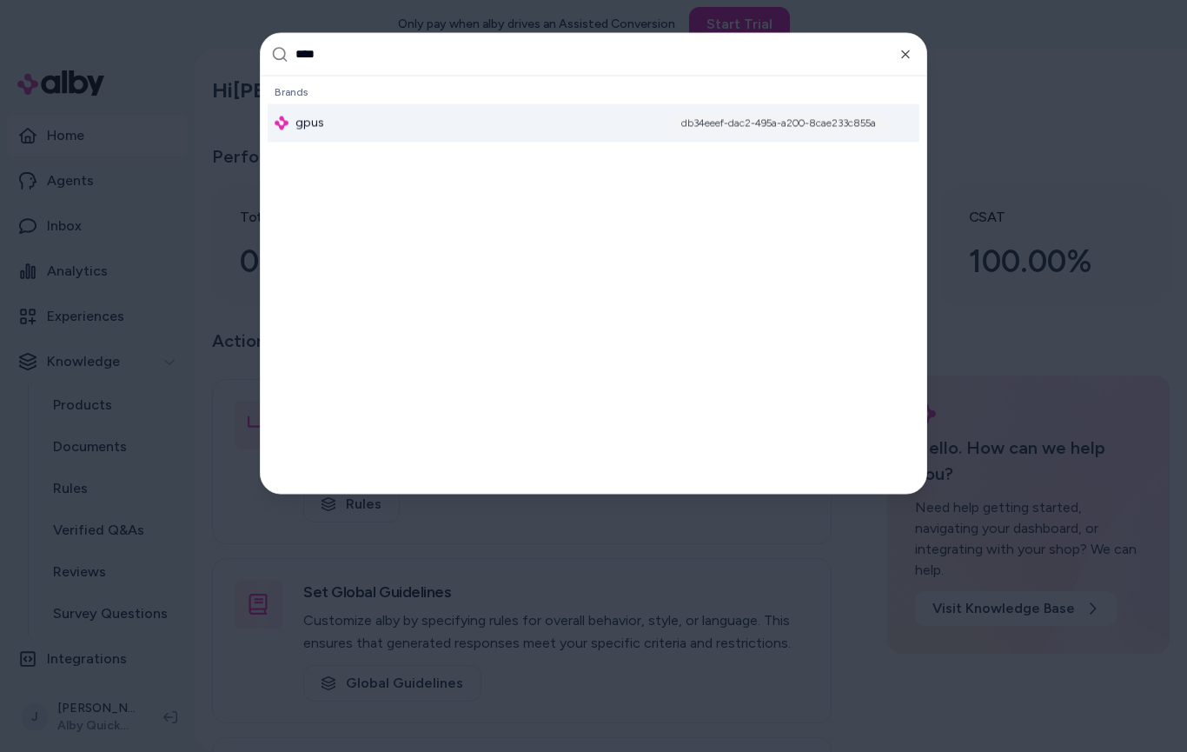
type input "****"
click at [351, 130] on div "gpus db34eeef-dac2-495a-a200-8cae233c855a" at bounding box center [594, 122] width 652 height 38
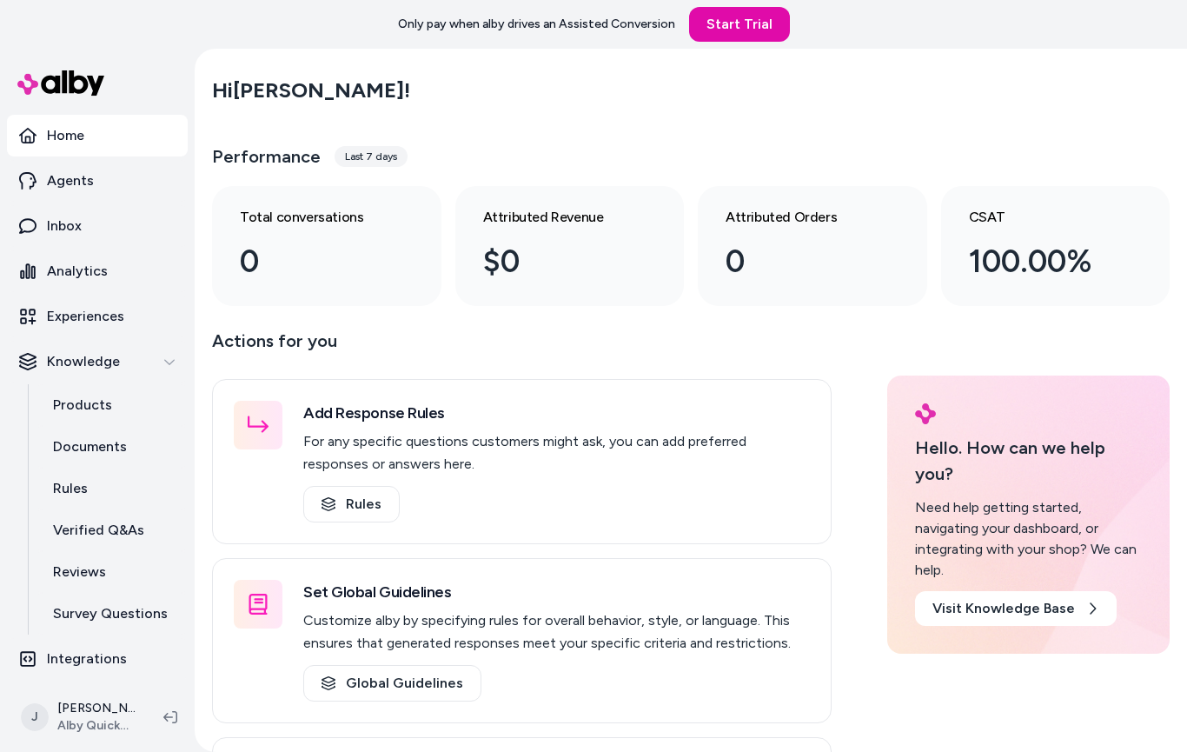
click at [195, 244] on main "Hi [PERSON_NAME] ! Performance Last 7 days Total conversations 0 Attributed Rev…" at bounding box center [691, 495] width 993 height 893
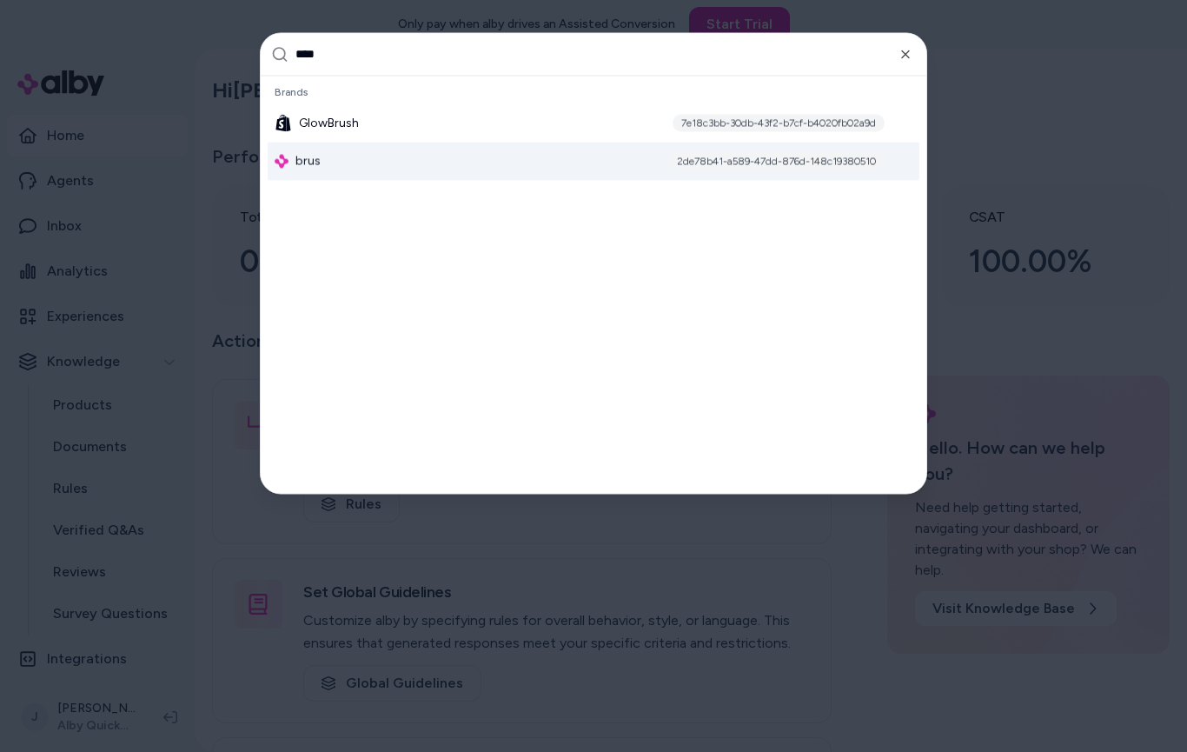
type input "****"
click at [368, 174] on div "brus 2de78b41-a589-47dd-876d-148c19380510" at bounding box center [594, 161] width 652 height 38
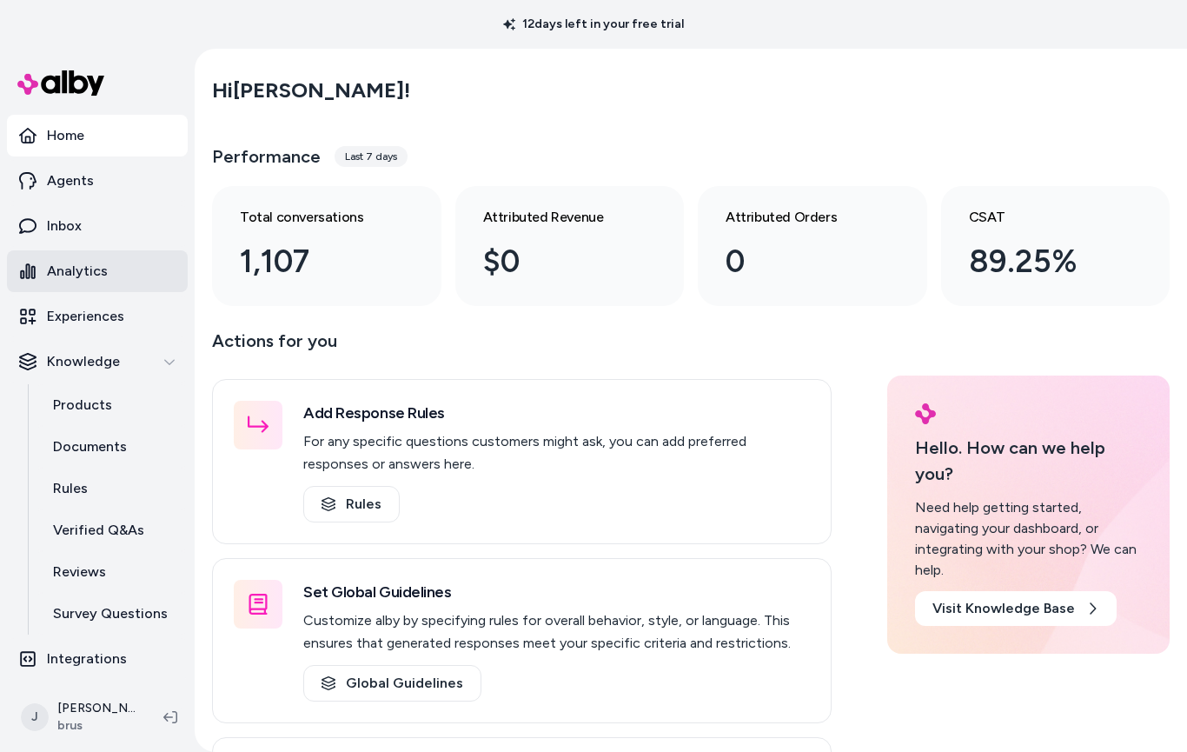
drag, startPoint x: 78, startPoint y: 264, endPoint x: 89, endPoint y: 250, distance: 17.4
click at [78, 264] on p "Analytics" at bounding box center [77, 271] width 61 height 21
click at [75, 258] on link "Analytics" at bounding box center [97, 271] width 181 height 42
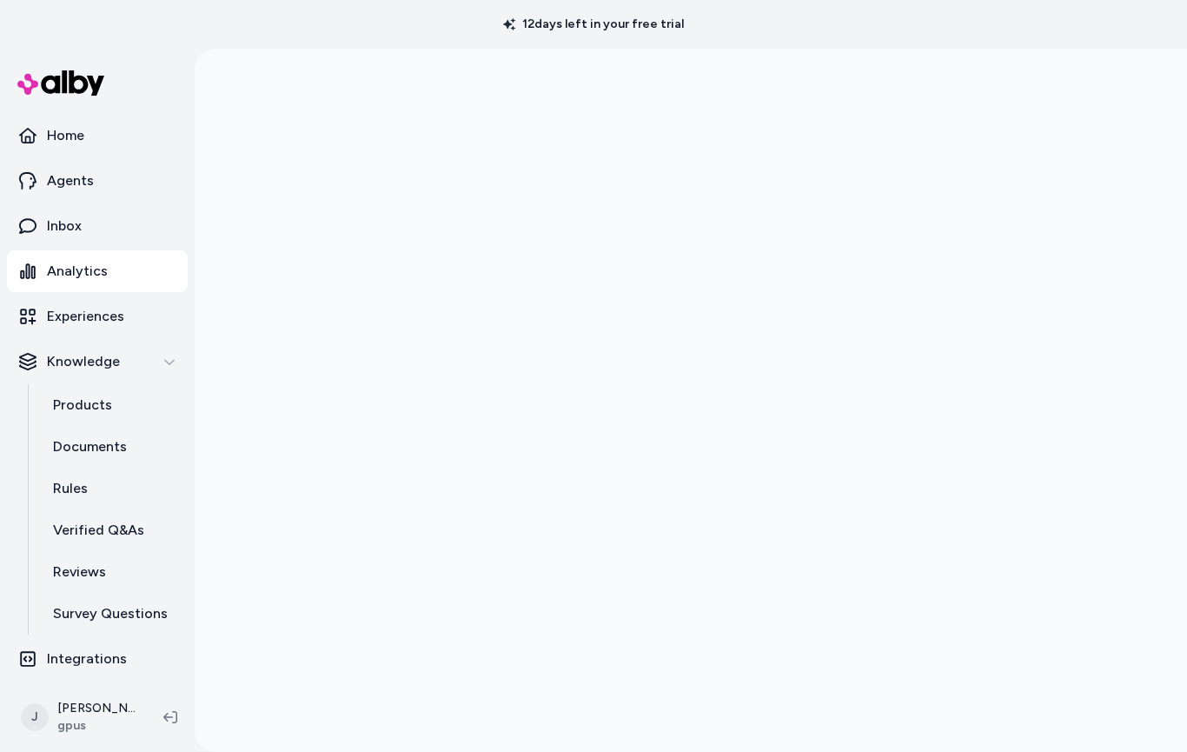
drag, startPoint x: 739, startPoint y: 41, endPoint x: 721, endPoint y: 19, distance: 27.8
click at [739, 41] on div "12 days left in your free trial" at bounding box center [593, 24] width 1187 height 49
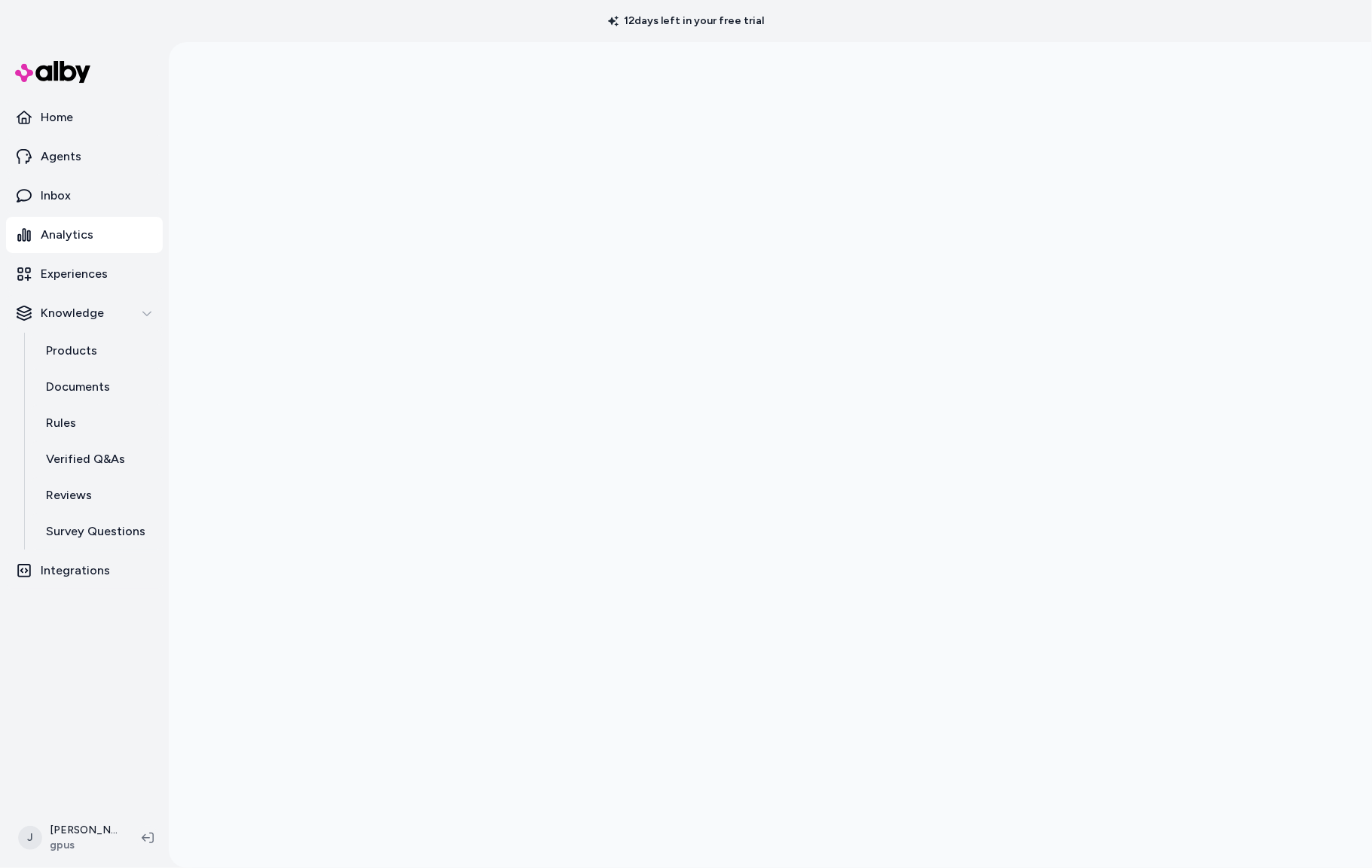
scroll to position [1, 0]
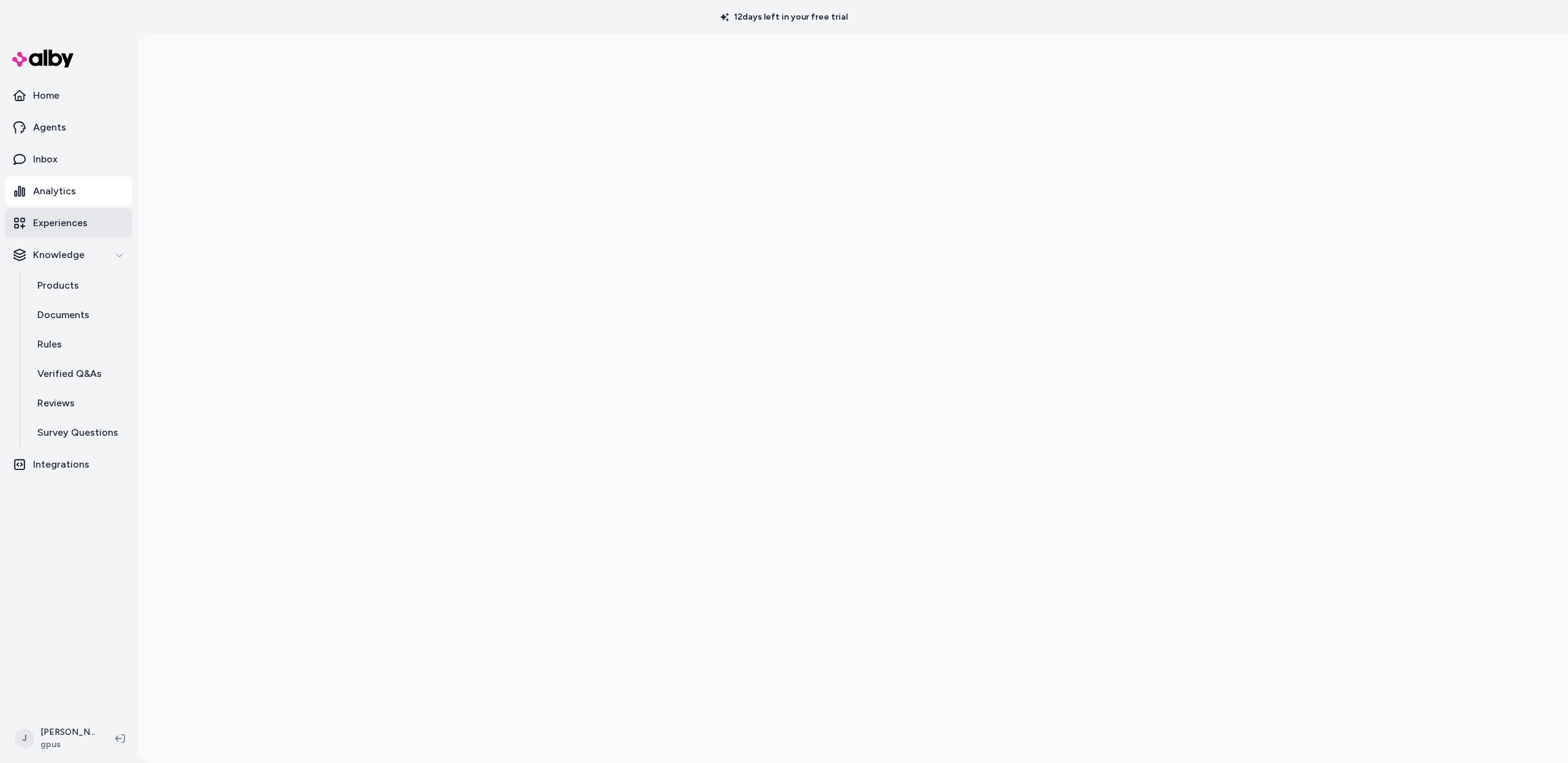
click at [68, 219] on p "Experiences" at bounding box center [60, 223] width 54 height 15
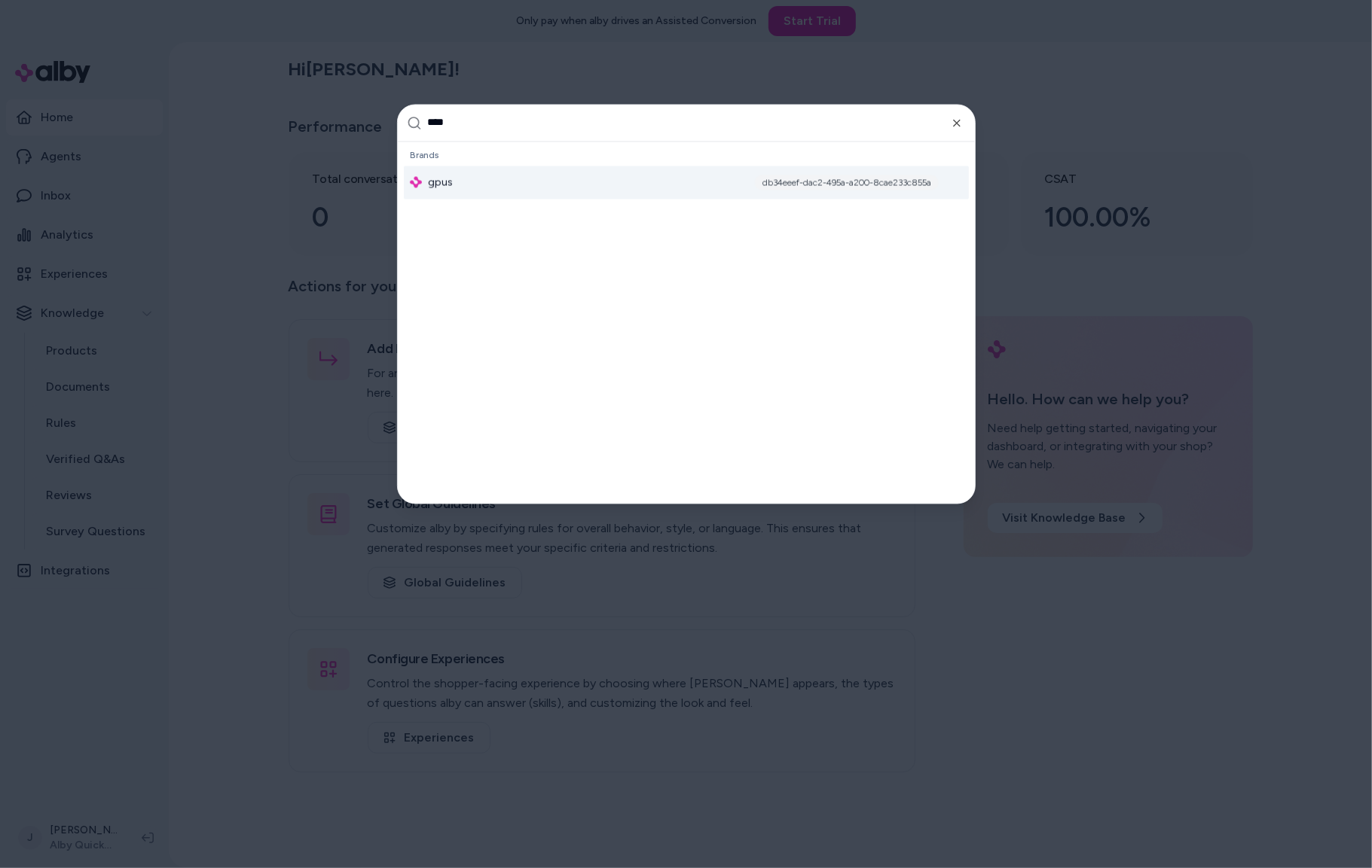
type input "****"
click at [491, 183] on div "gpus db34eeef-dac2-495a-a200-8cae233c855a" at bounding box center [686, 182] width 565 height 33
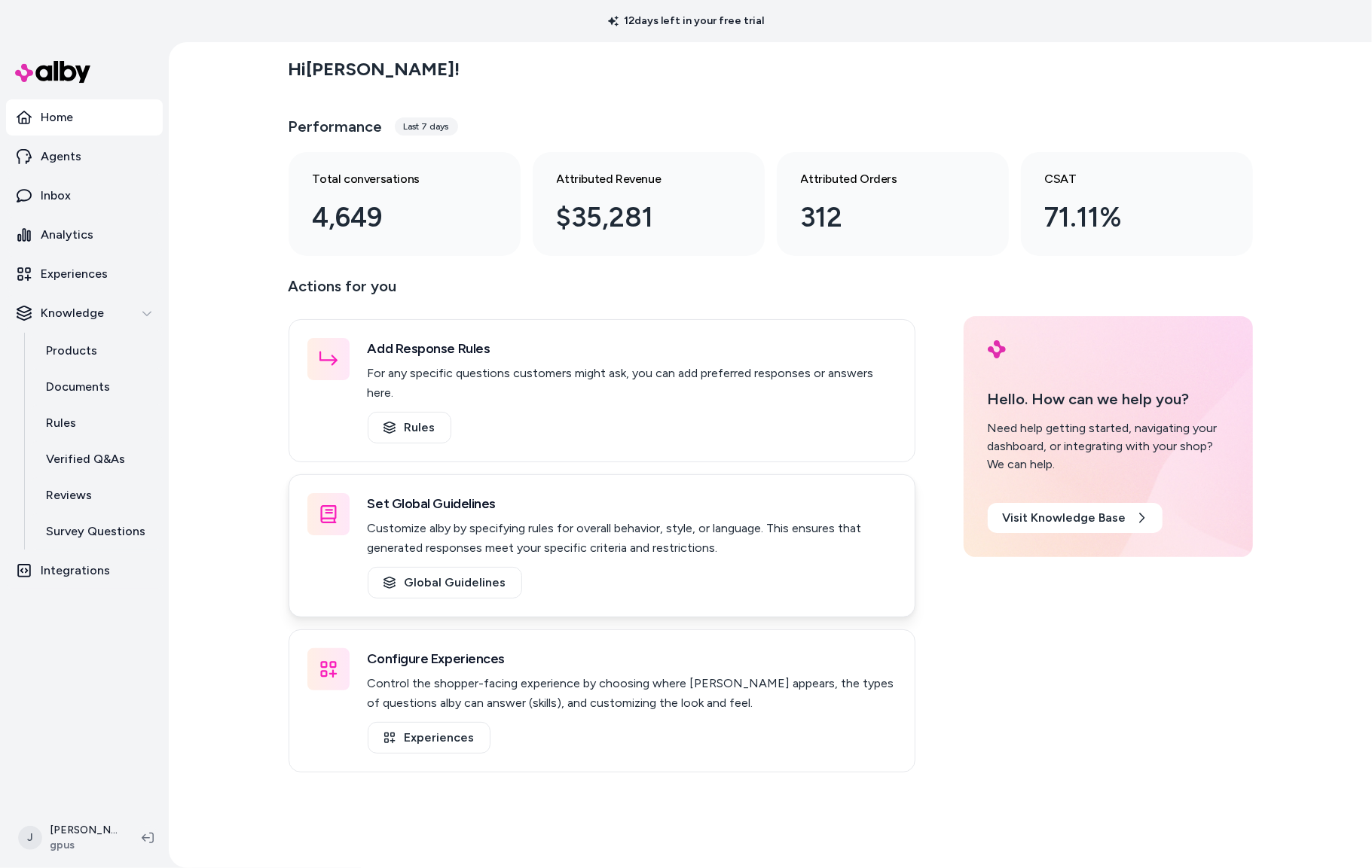
drag, startPoint x: 228, startPoint y: 642, endPoint x: 294, endPoint y: 604, distance: 76.2
click at [234, 639] on div "Hi [PERSON_NAME] ! Performance Last 7 days Total conversations 4,649 Attributed…" at bounding box center [771, 455] width 1203 height 826
click at [269, 511] on div "Hi [PERSON_NAME] ! Performance Last 7 days Total conversations 4,649 Attributed…" at bounding box center [771, 455] width 1203 height 826
drag, startPoint x: 205, startPoint y: 366, endPoint x: 188, endPoint y: 363, distance: 17.3
click at [198, 366] on div "Hi [PERSON_NAME] ! Performance Last 7 days Total conversations 4,649 Attributed…" at bounding box center [771, 455] width 1203 height 826
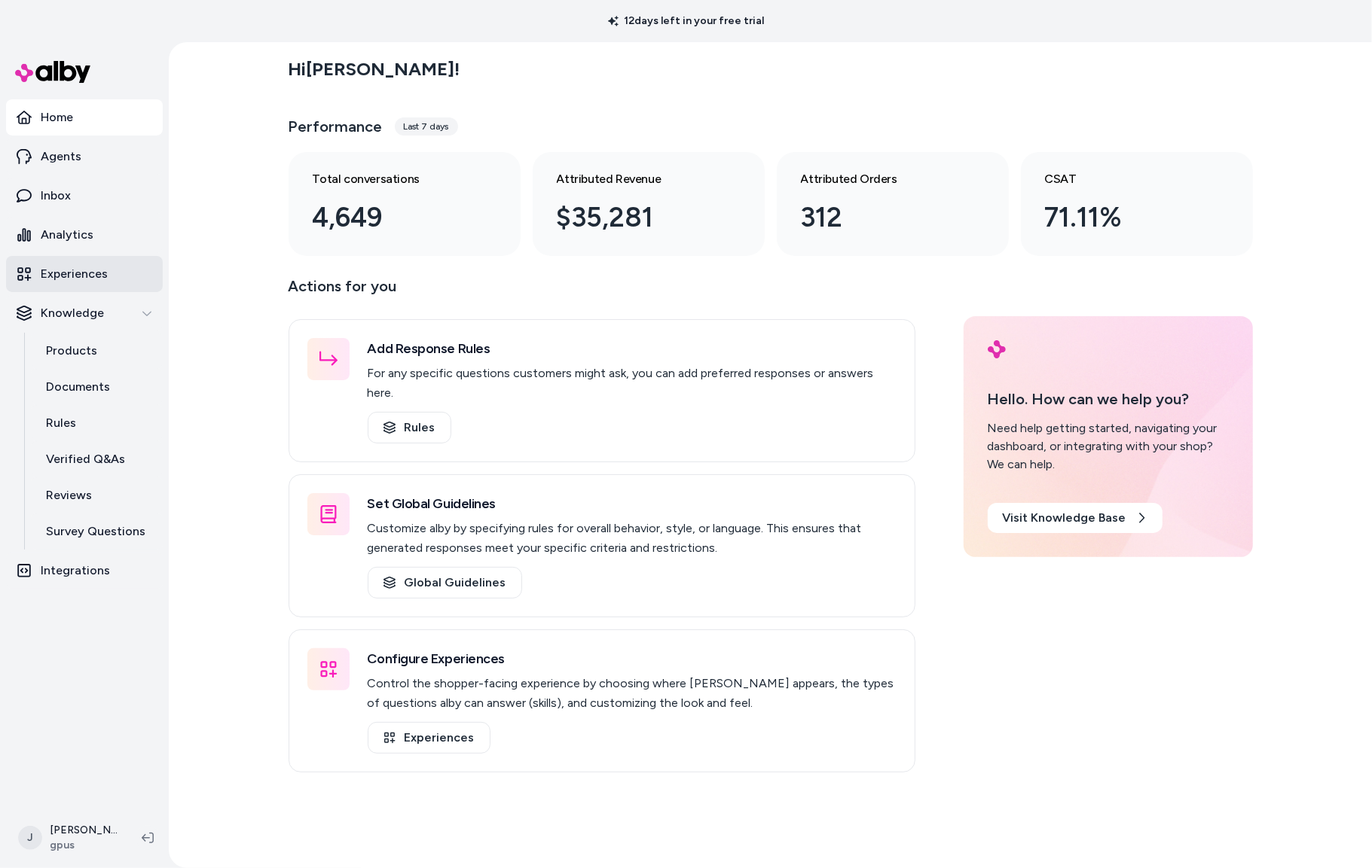
click at [102, 275] on p "Experiences" at bounding box center [74, 274] width 67 height 18
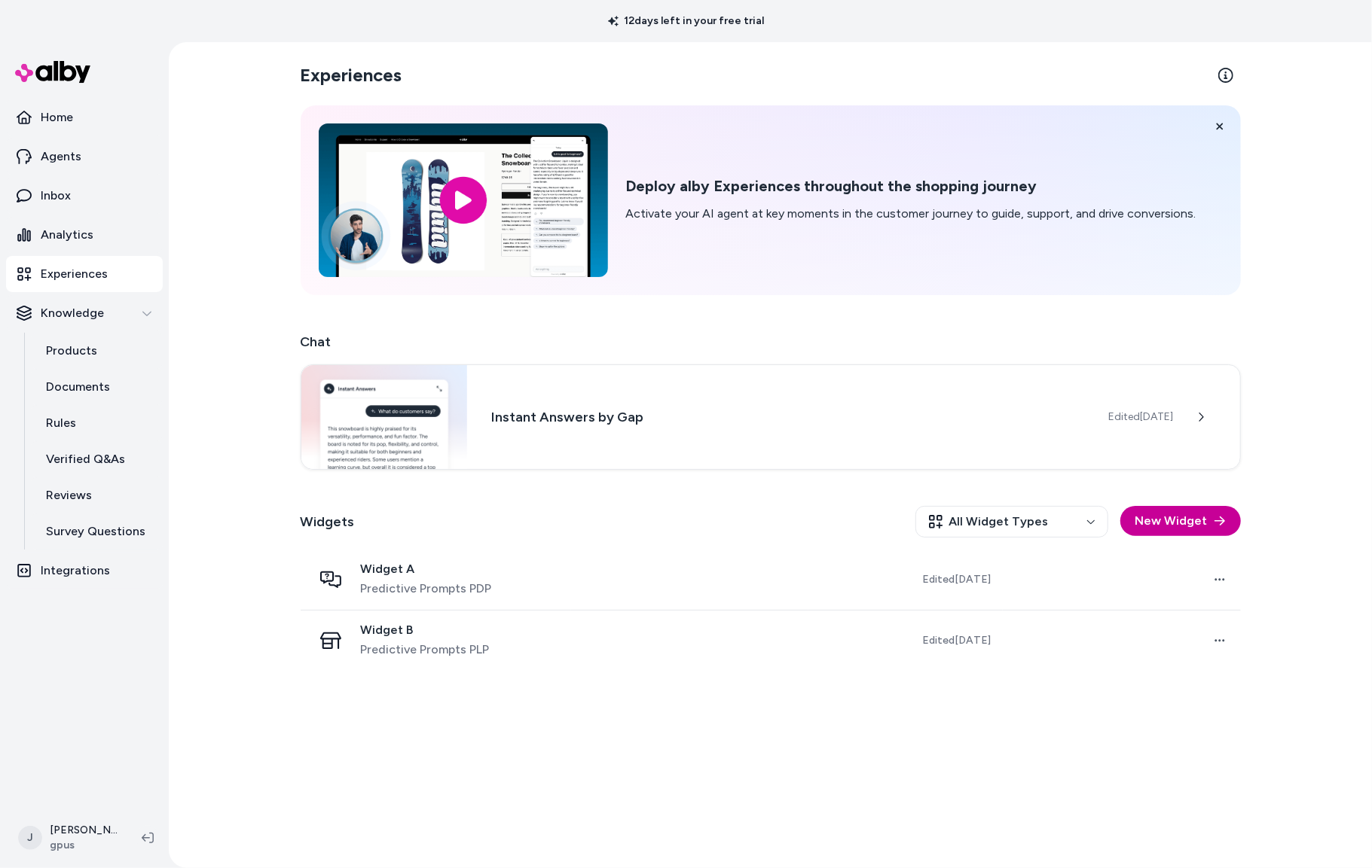
click at [1188, 521] on button "New Widget" at bounding box center [1180, 521] width 120 height 30
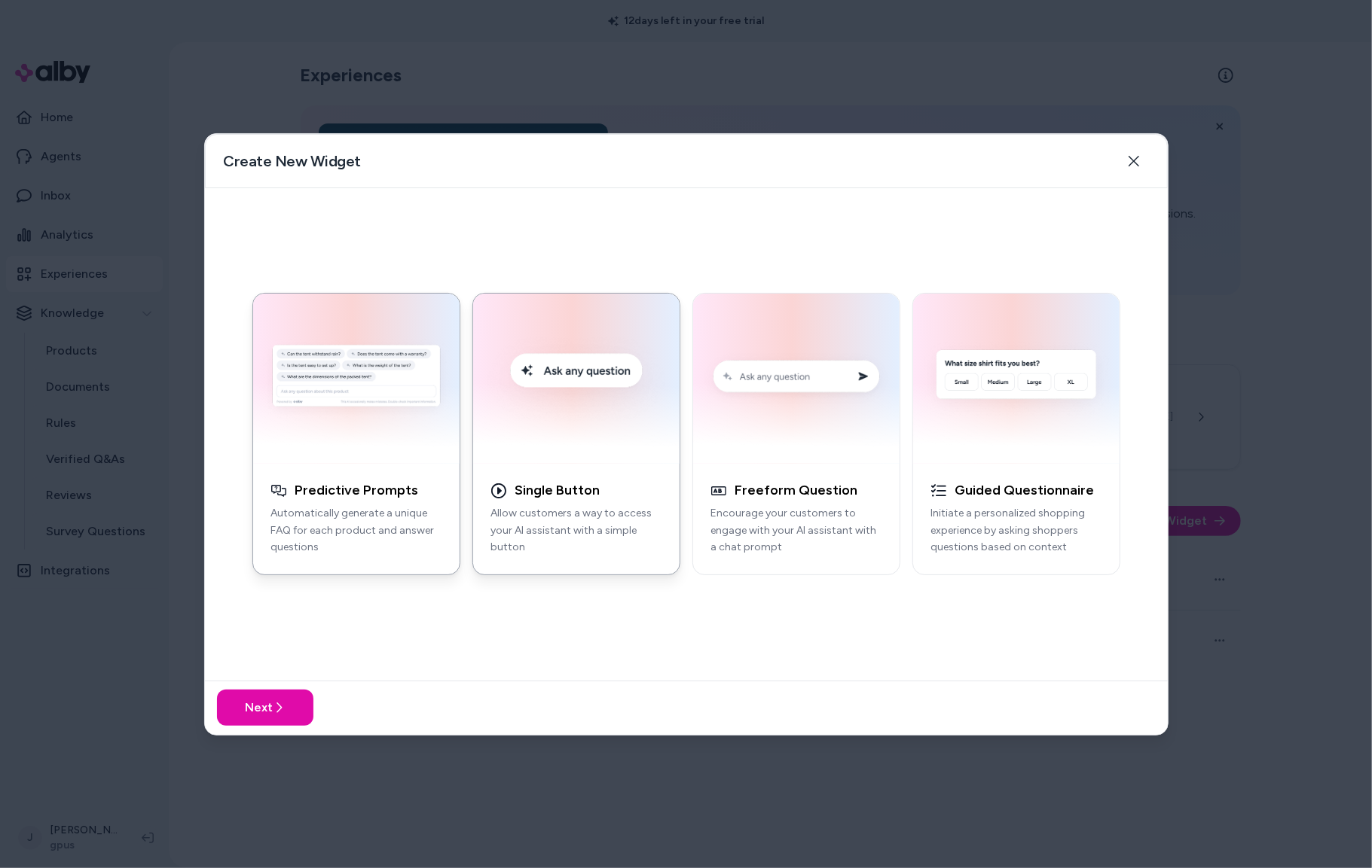
click at [591, 451] on img "button" at bounding box center [575, 379] width 188 height 152
click at [1141, 164] on button "Close" at bounding box center [1134, 161] width 30 height 30
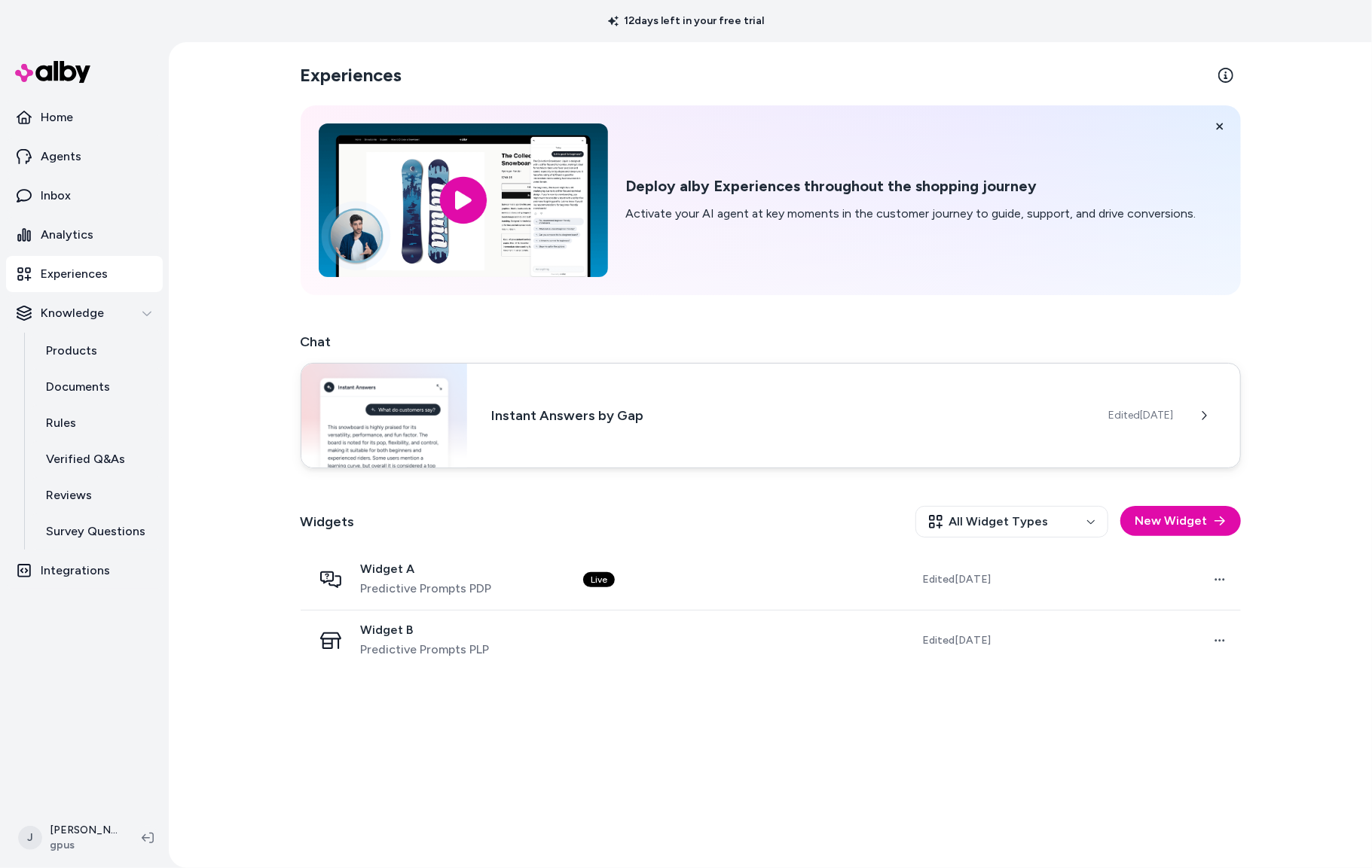
click at [695, 410] on h3 "Instant Answers by Gap" at bounding box center [788, 416] width 593 height 21
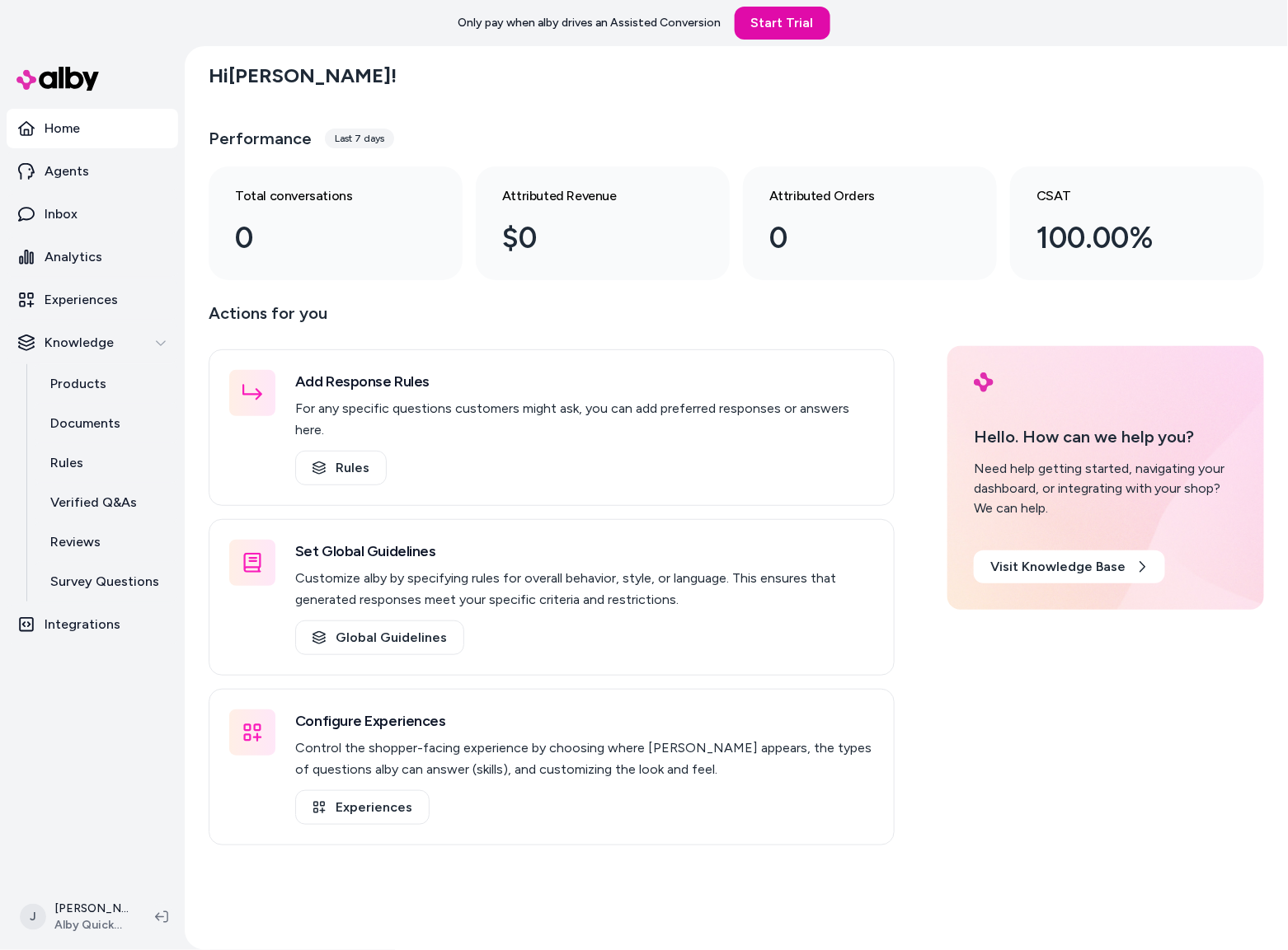
click at [199, 208] on div "Hi [PERSON_NAME] ! Performance Last 7 days Total conversations 0 Attributed Rev…" at bounding box center [736, 498] width 1103 height 904
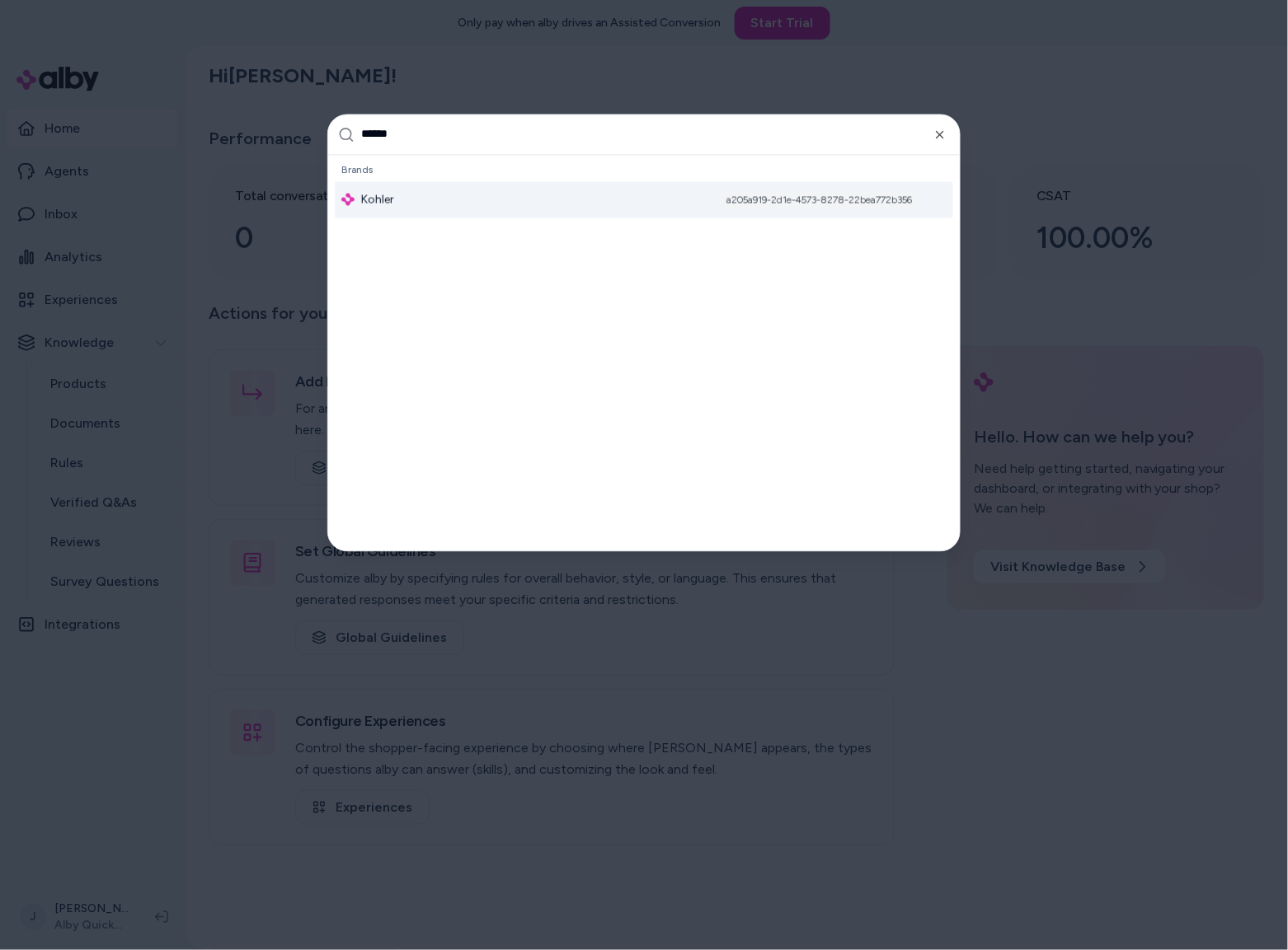
type input "******"
click at [410, 201] on div "Kohler a205a919-2d1e-4573-8278-22bea772b356" at bounding box center [644, 199] width 618 height 36
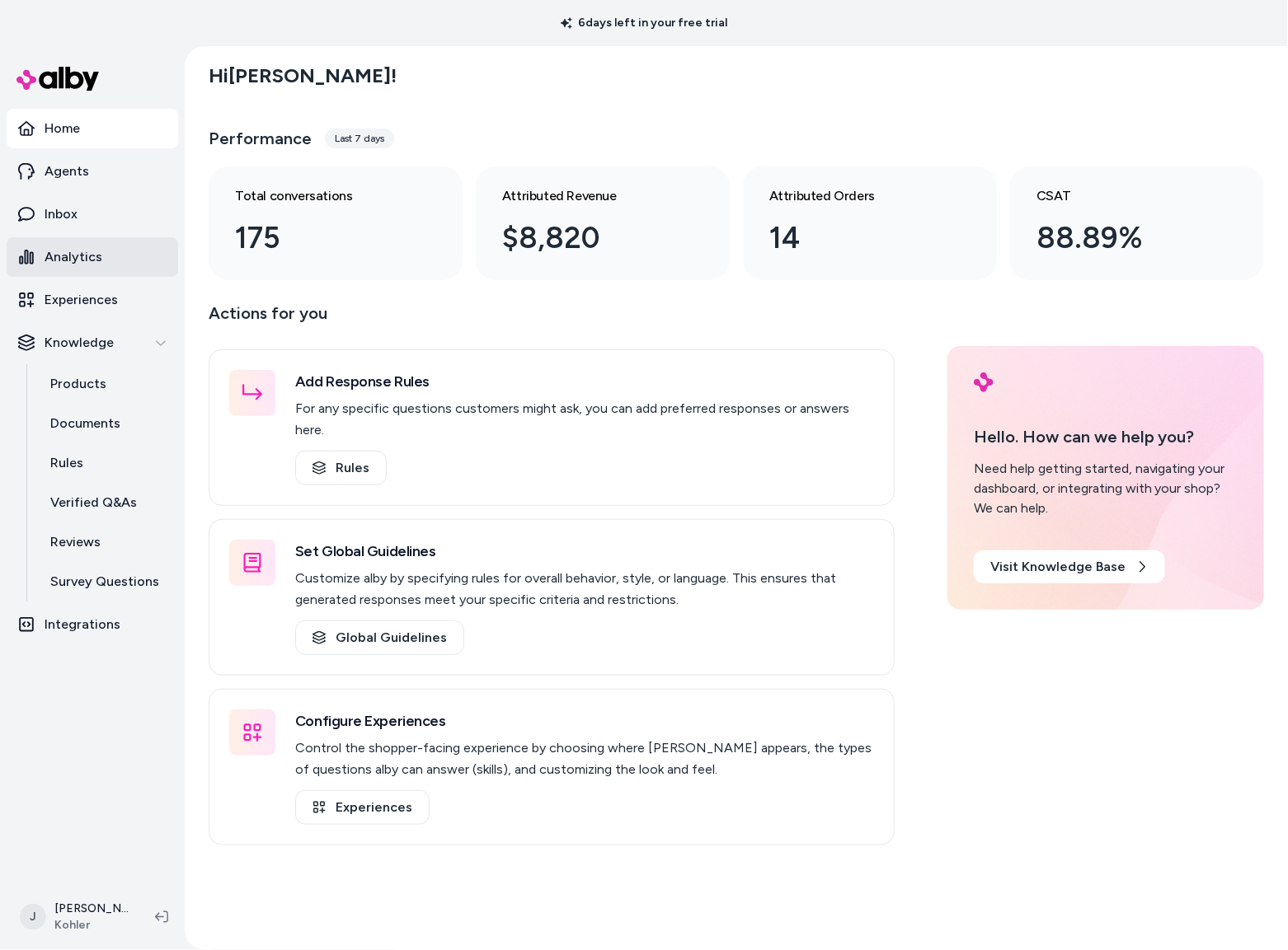
drag, startPoint x: 79, startPoint y: 253, endPoint x: 137, endPoint y: 206, distance: 74.7
click at [79, 253] on p "Analytics" at bounding box center [73, 257] width 58 height 20
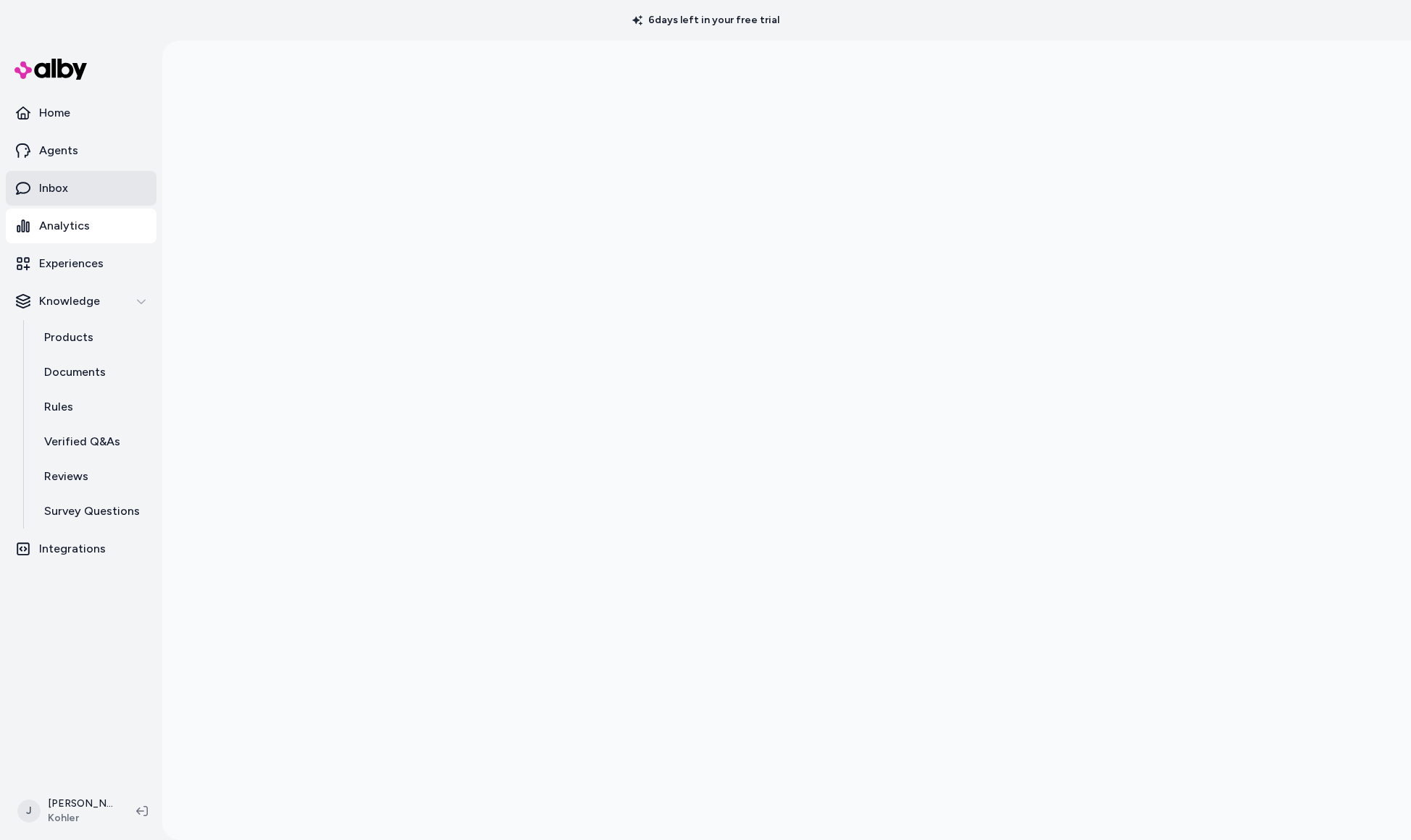
click at [52, 187] on p "Inbox" at bounding box center [53, 188] width 29 height 18
click at [75, 149] on p "Agents" at bounding box center [58, 150] width 39 height 18
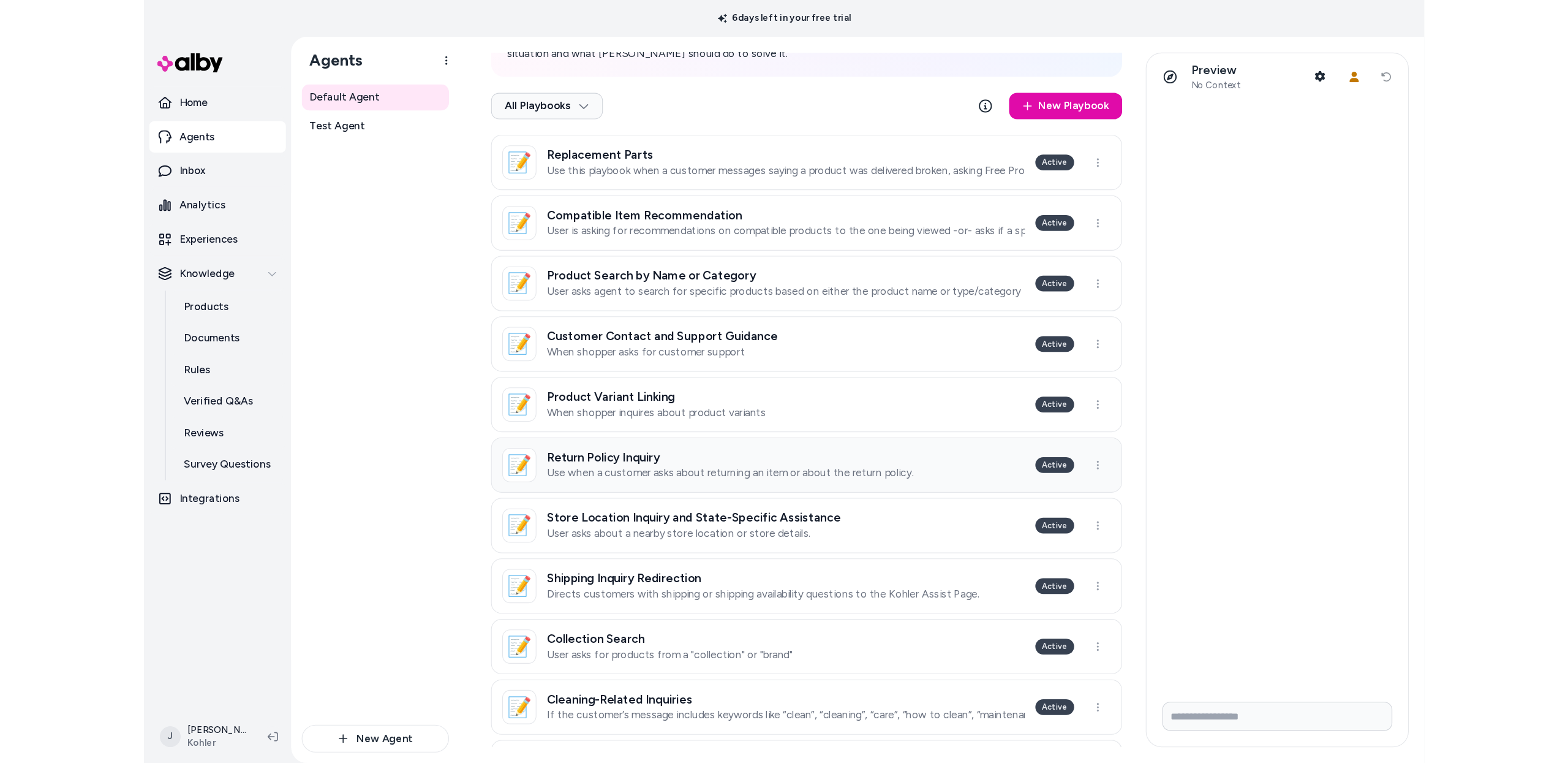
scroll to position [245, 0]
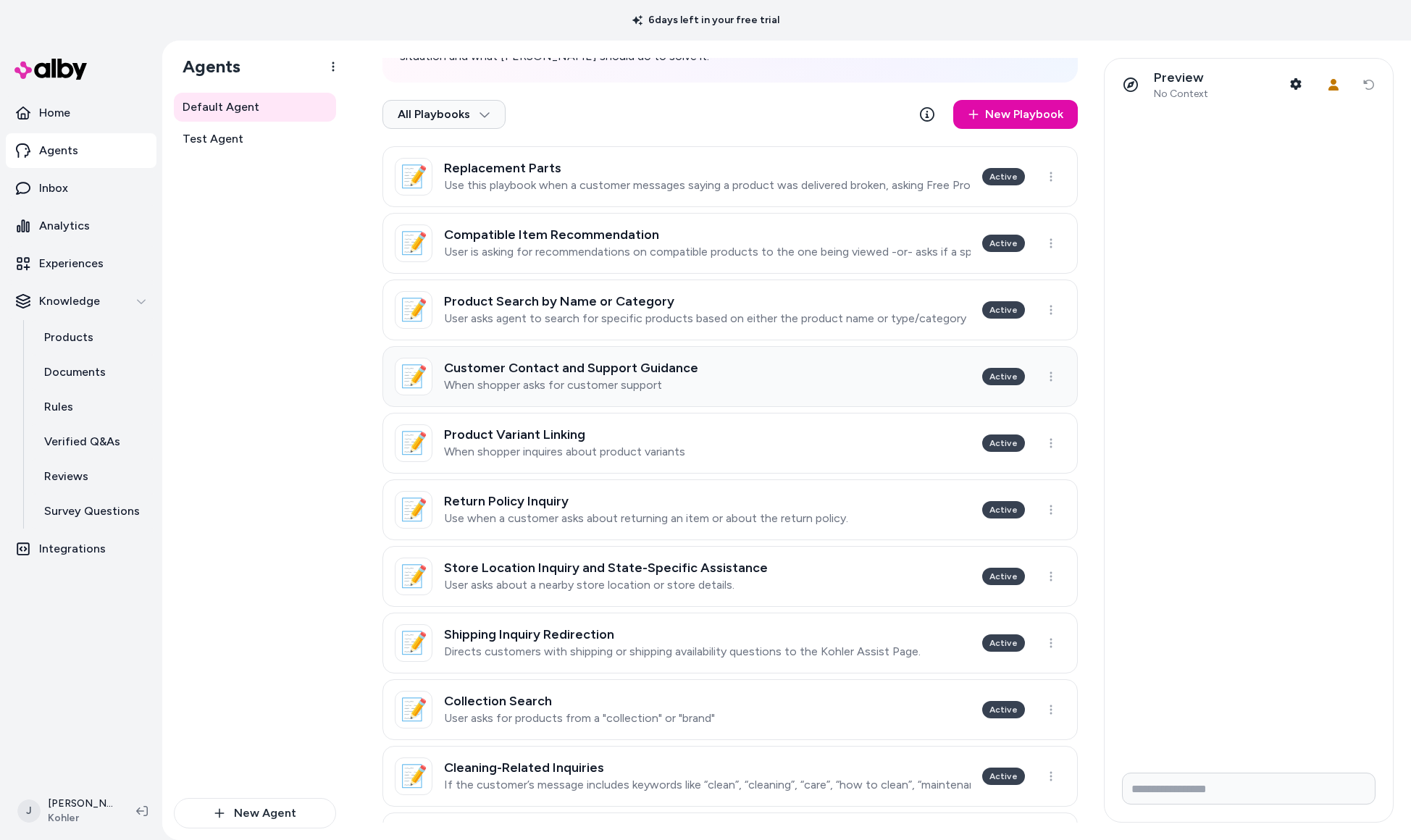
click at [736, 381] on link "📝 Customer Contact and Support Guidance When shopper asks for customer support …" at bounding box center [730, 376] width 695 height 61
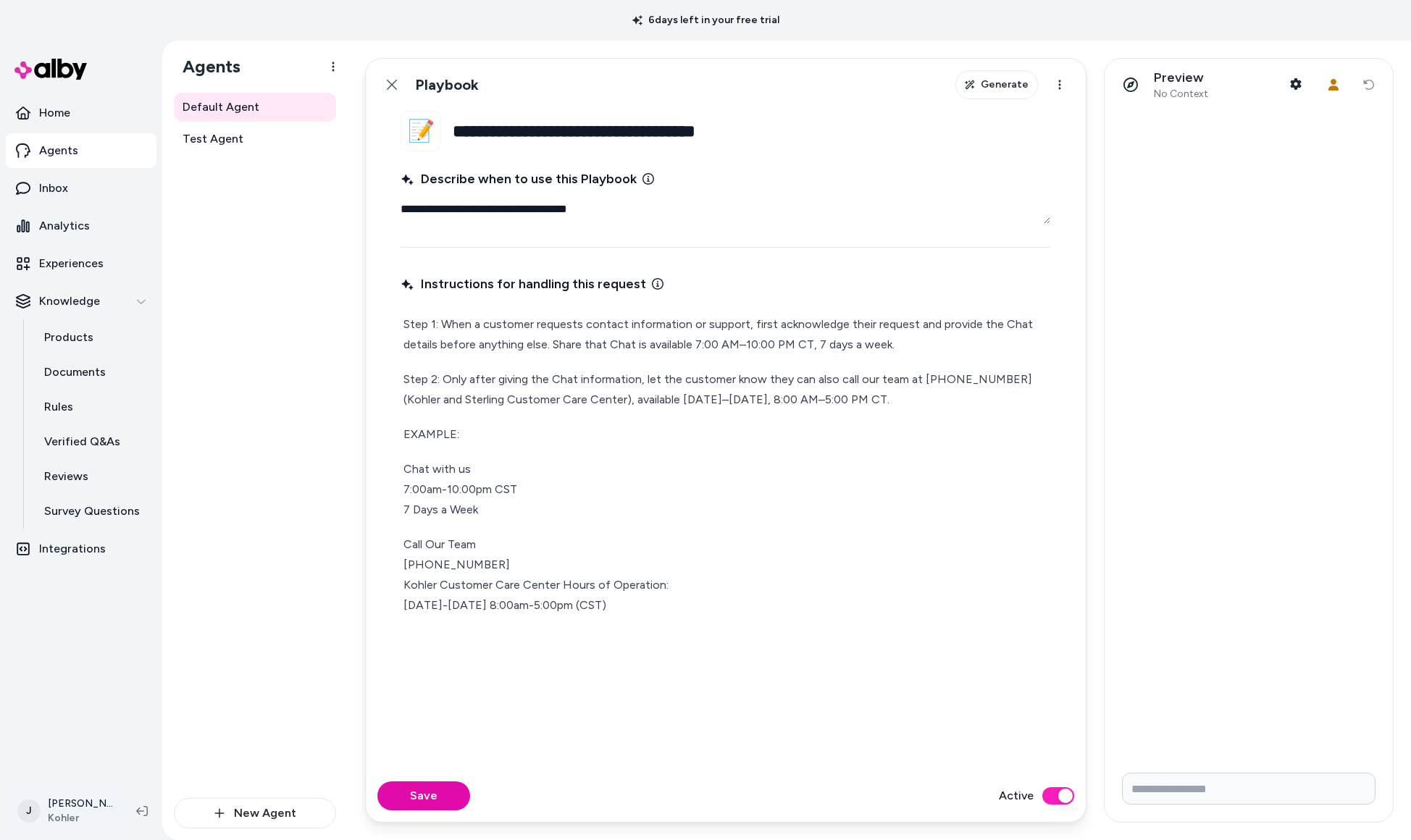
click at [65, 809] on html "**********" at bounding box center [705, 420] width 1411 height 840
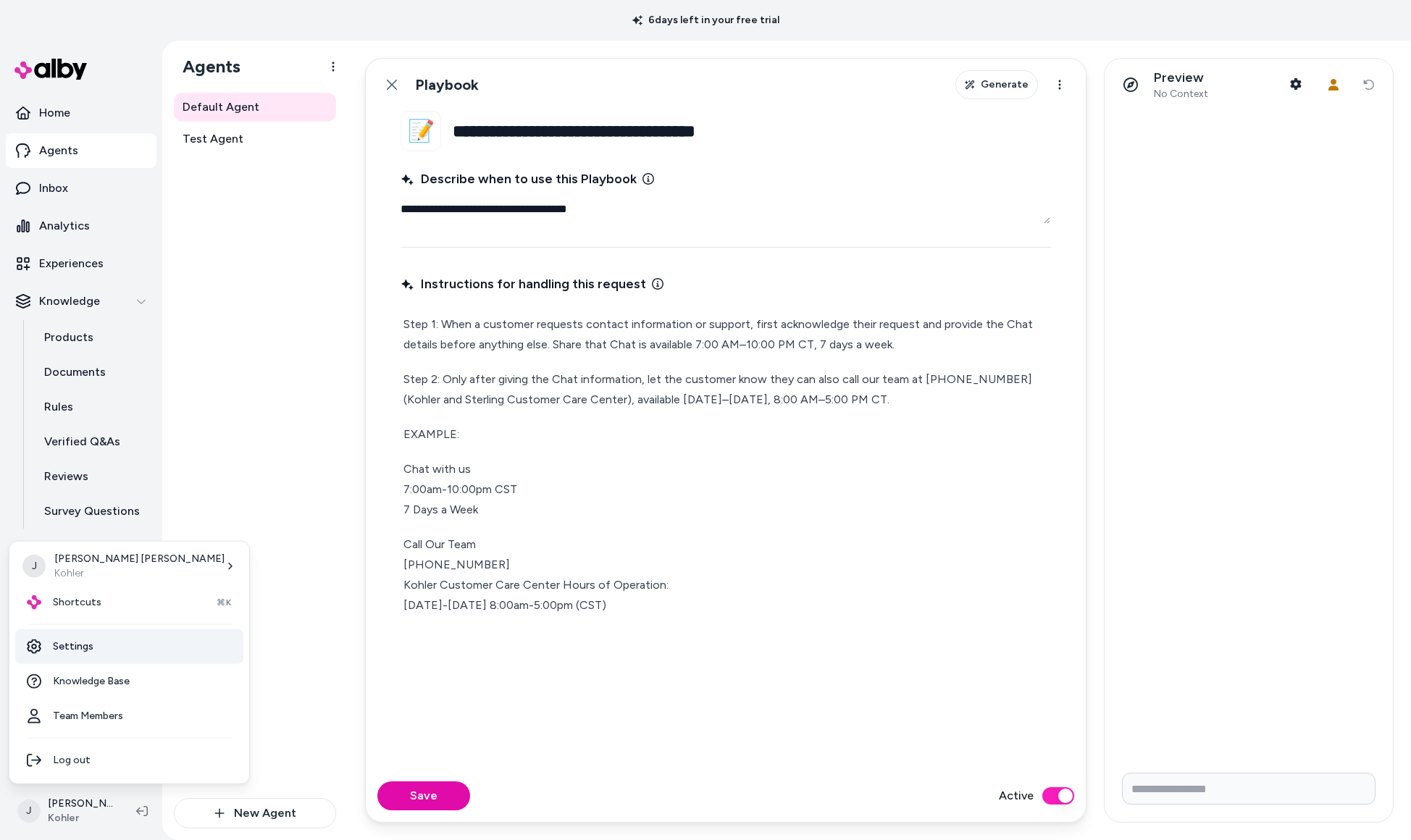
click at [98, 645] on link "Settings" at bounding box center [129, 647] width 228 height 35
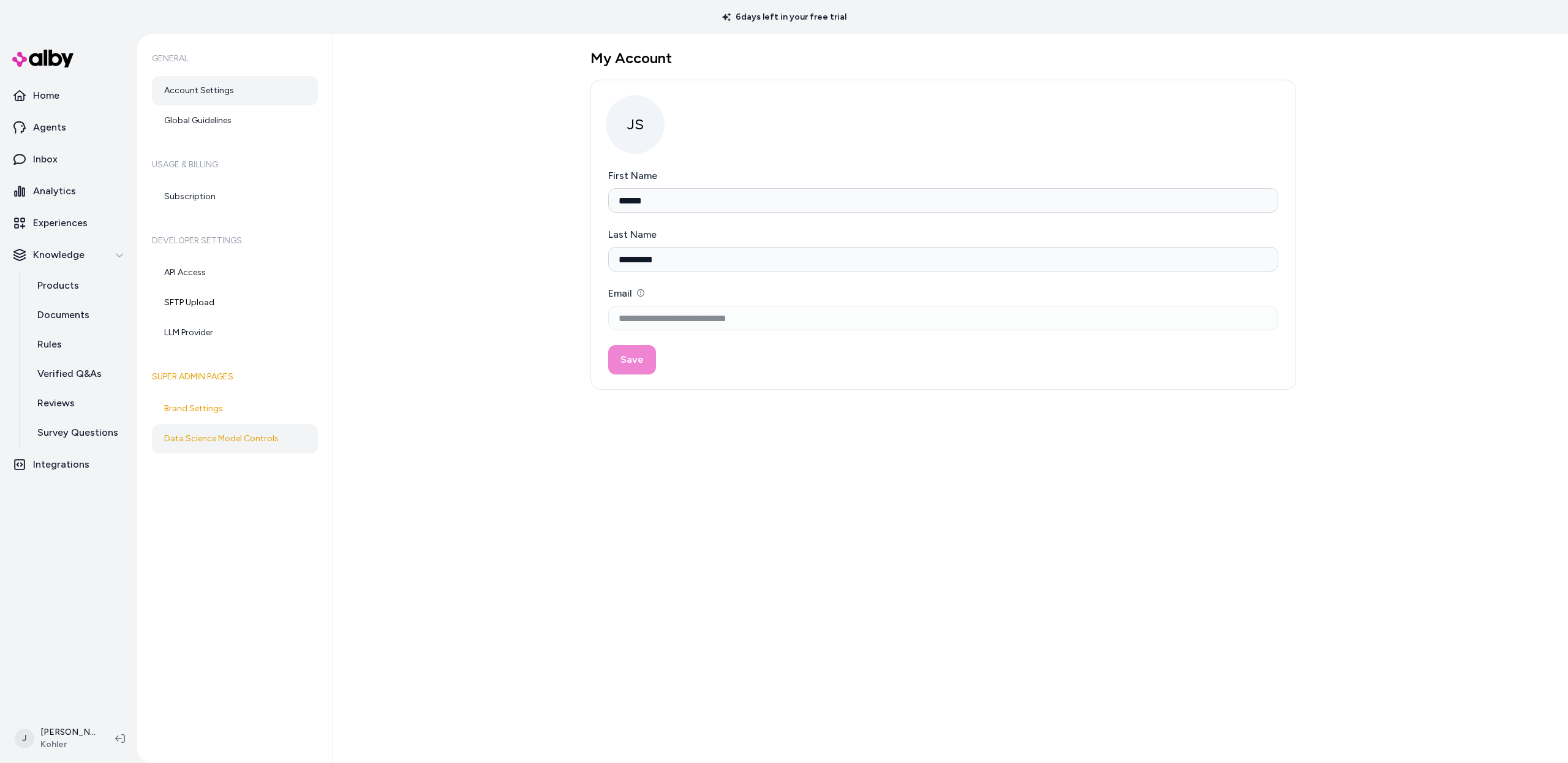
click at [198, 452] on link "Data Science Model Controls" at bounding box center [235, 439] width 166 height 30
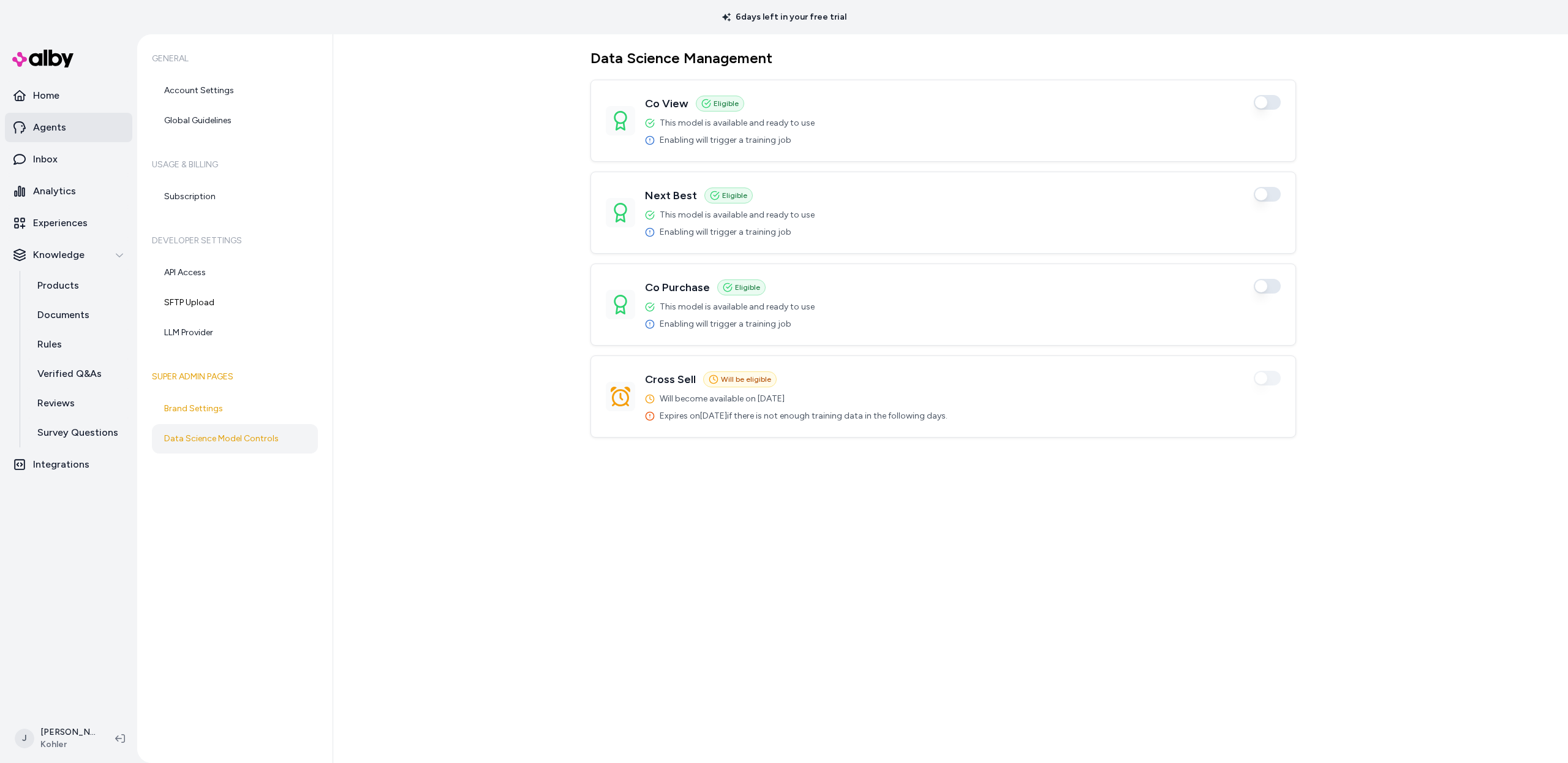
click at [58, 126] on p "Agents" at bounding box center [49, 127] width 33 height 15
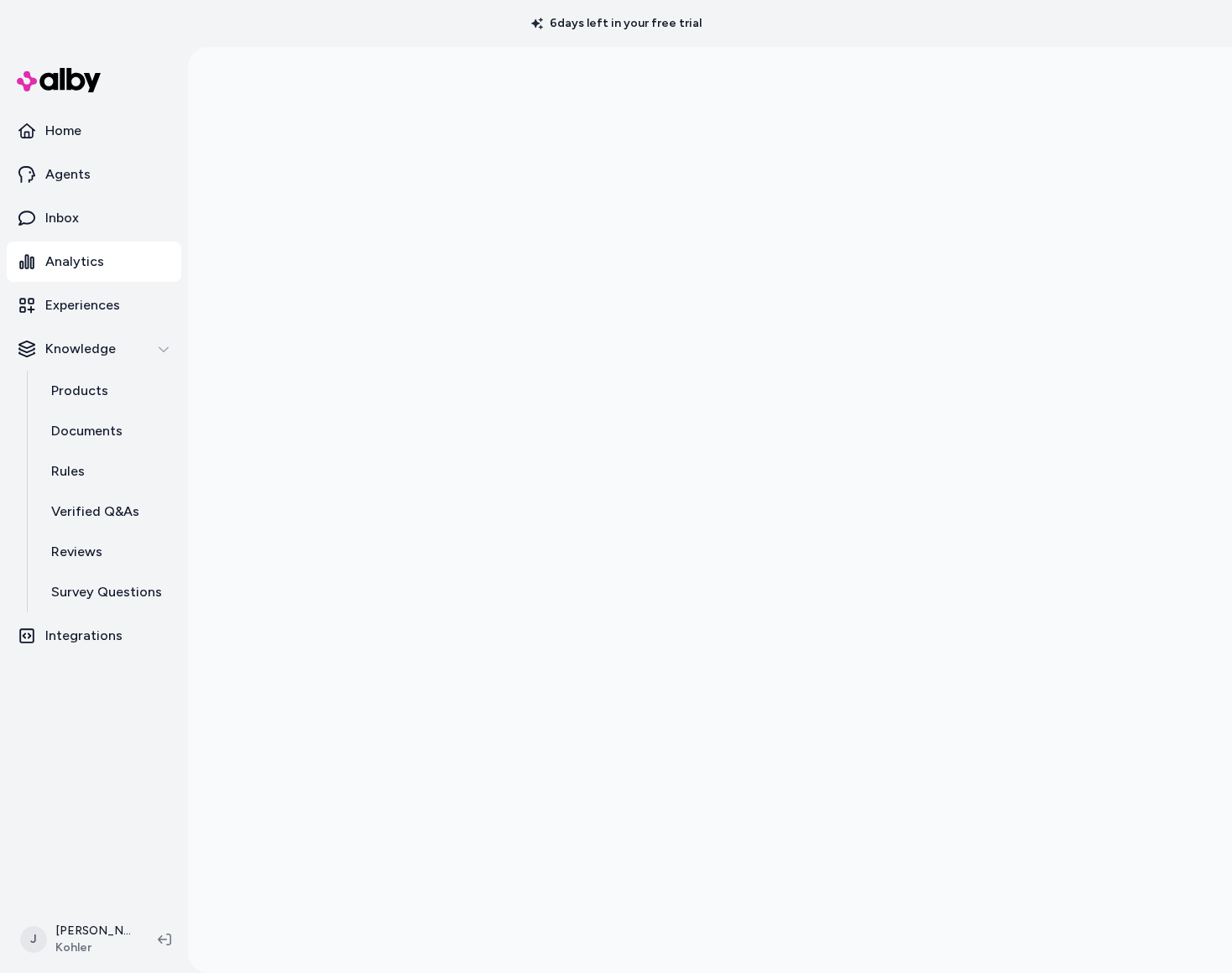
drag, startPoint x: 220, startPoint y: 521, endPoint x: 213, endPoint y: 513, distance: 10.6
click at [220, 520] on div at bounding box center [710, 534] width 1044 height 973
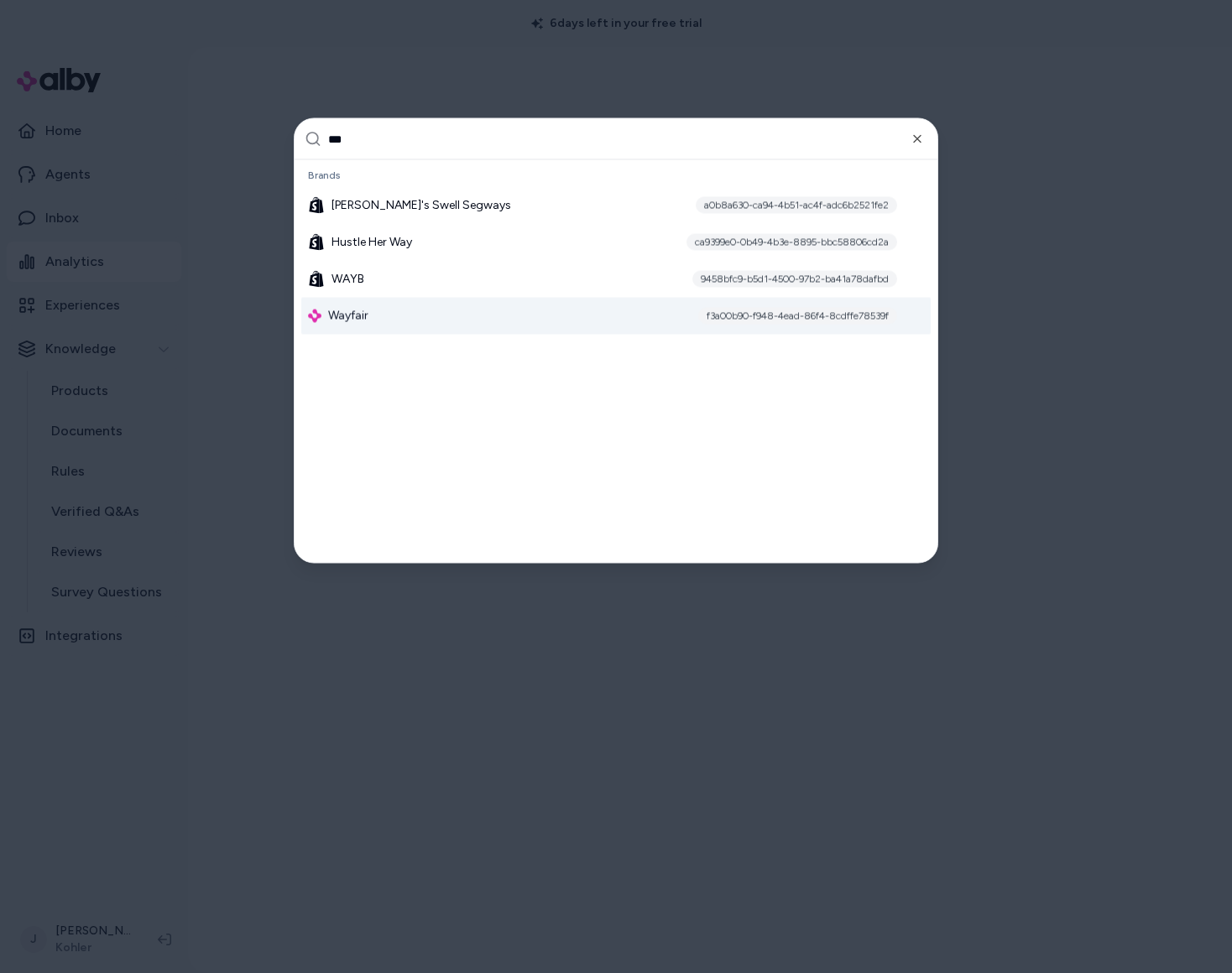
type input "***"
click at [413, 307] on div "Wayfair f3a00b90-f948-4ead-86f4-8cdffe78539f" at bounding box center [616, 317] width 630 height 37
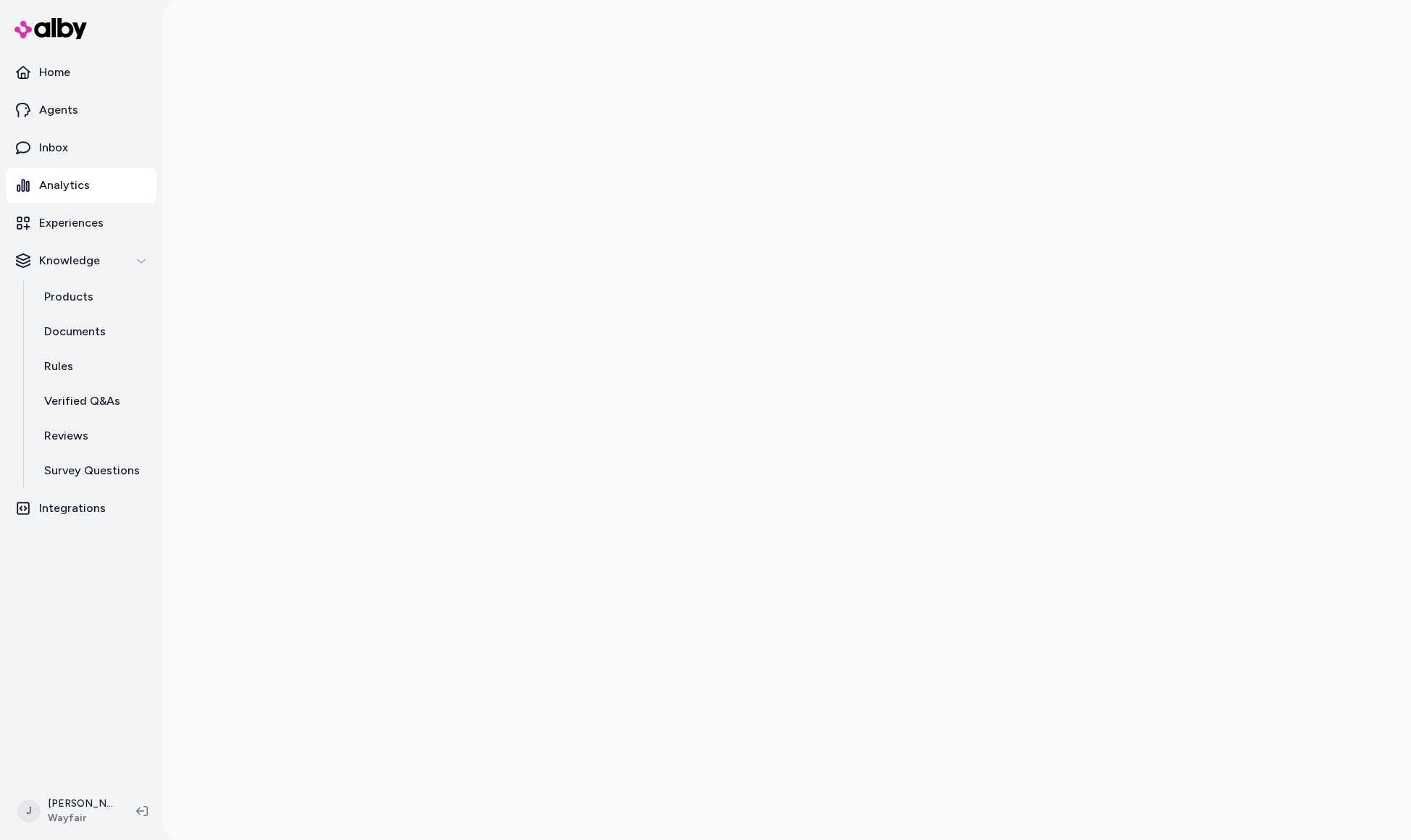
click at [308, 271] on div at bounding box center [787, 420] width 1248 height 840
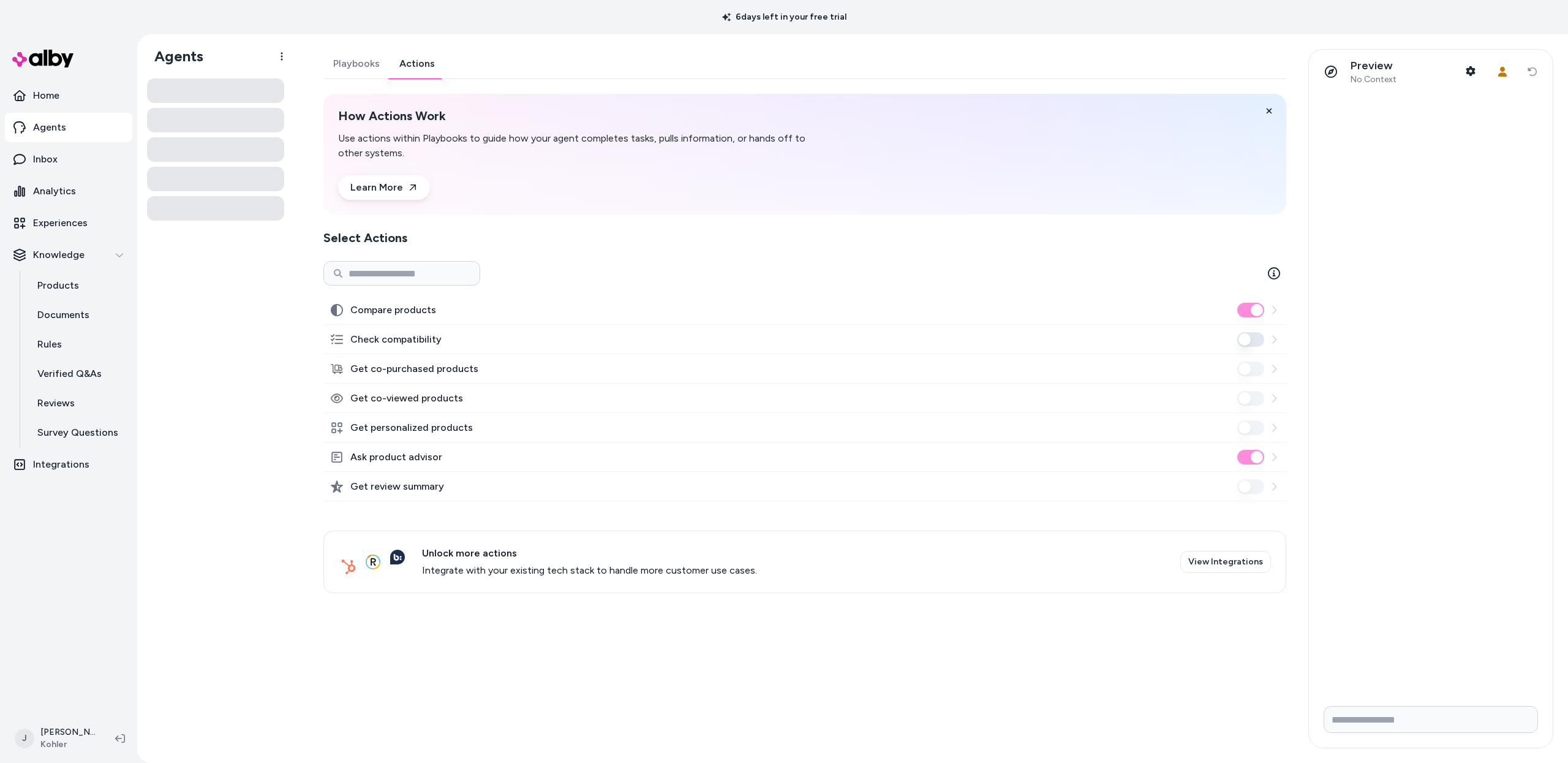
click at [419, 63] on link "Actions" at bounding box center [417, 64] width 55 height 30
click at [64, 229] on p "Experiences" at bounding box center [60, 223] width 54 height 15
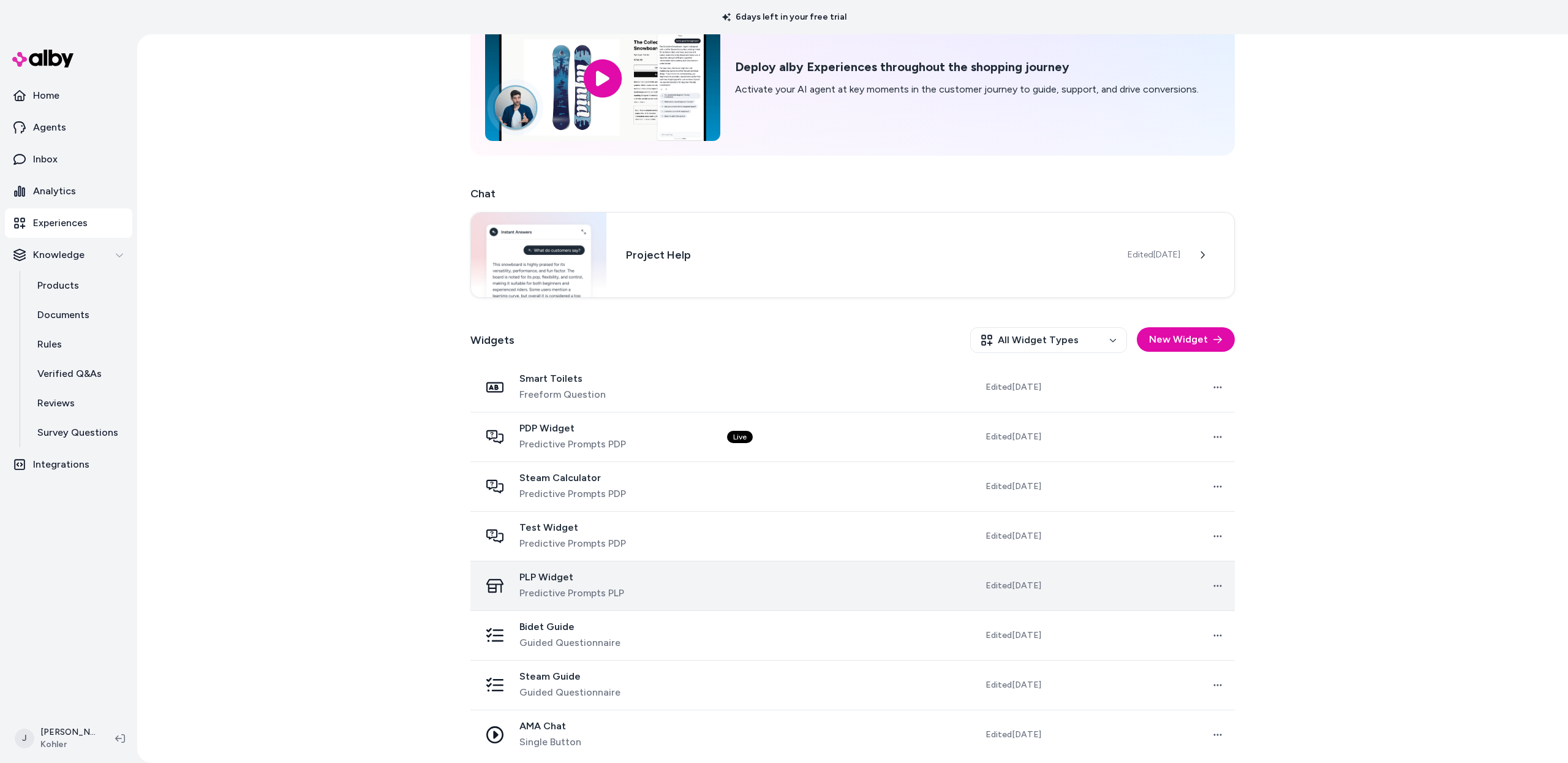
scroll to position [92, 0]
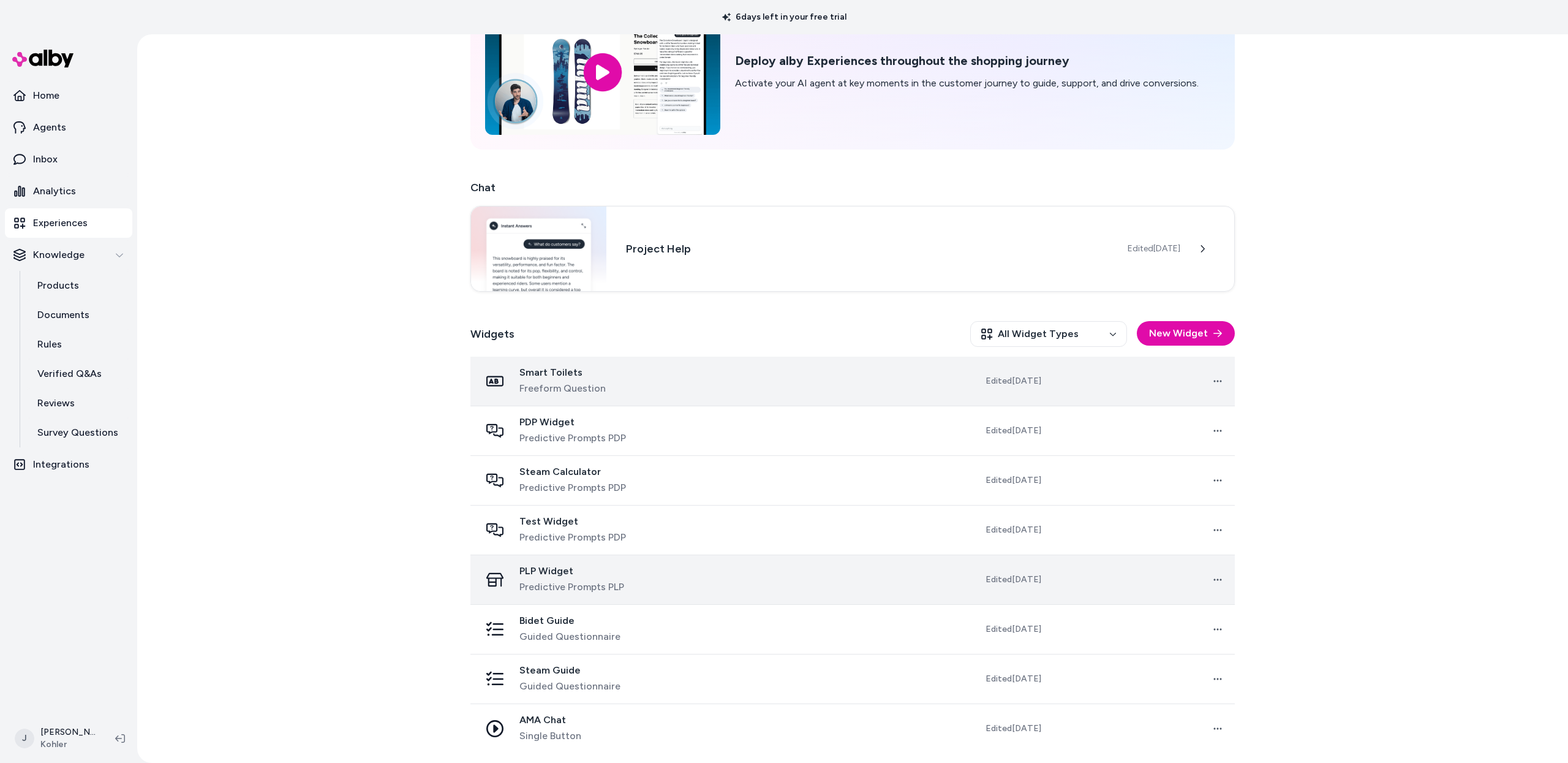
click at [731, 379] on td at bounding box center [809, 382] width 184 height 49
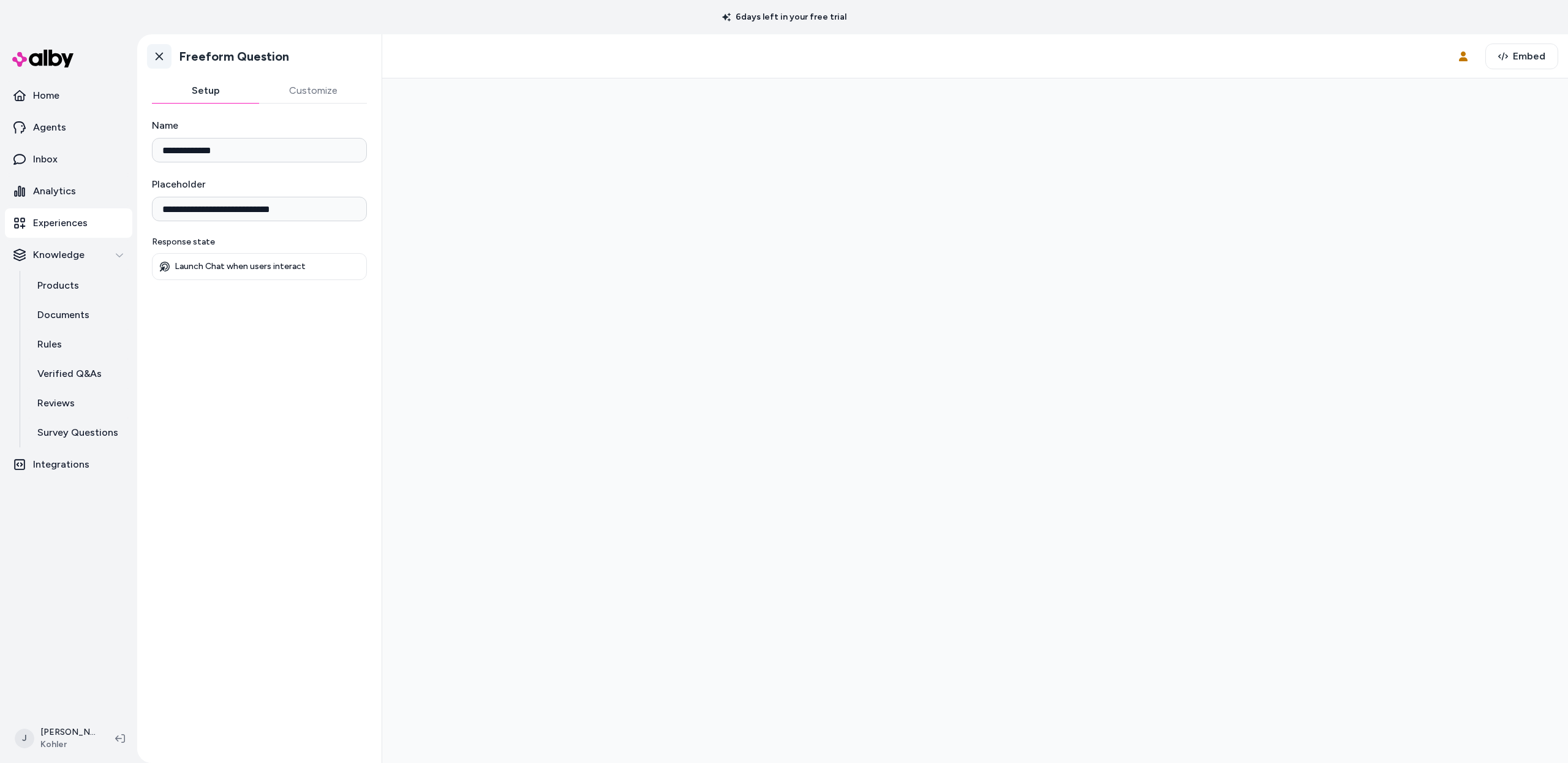
click at [160, 56] on icon at bounding box center [159, 56] width 7 height 8
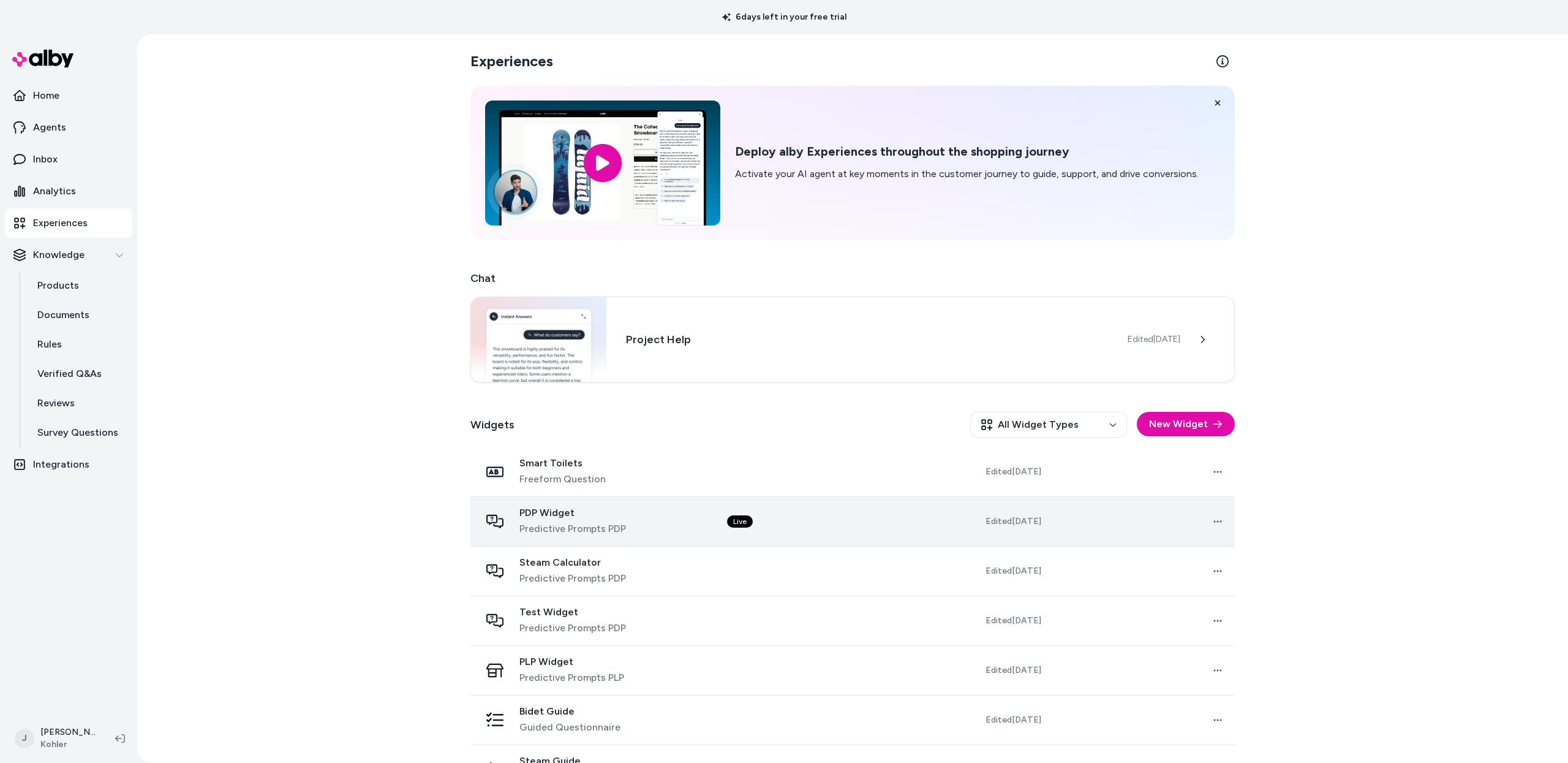
click at [677, 520] on div "PDP Widget Predictive Prompts PDP" at bounding box center [593, 522] width 227 height 30
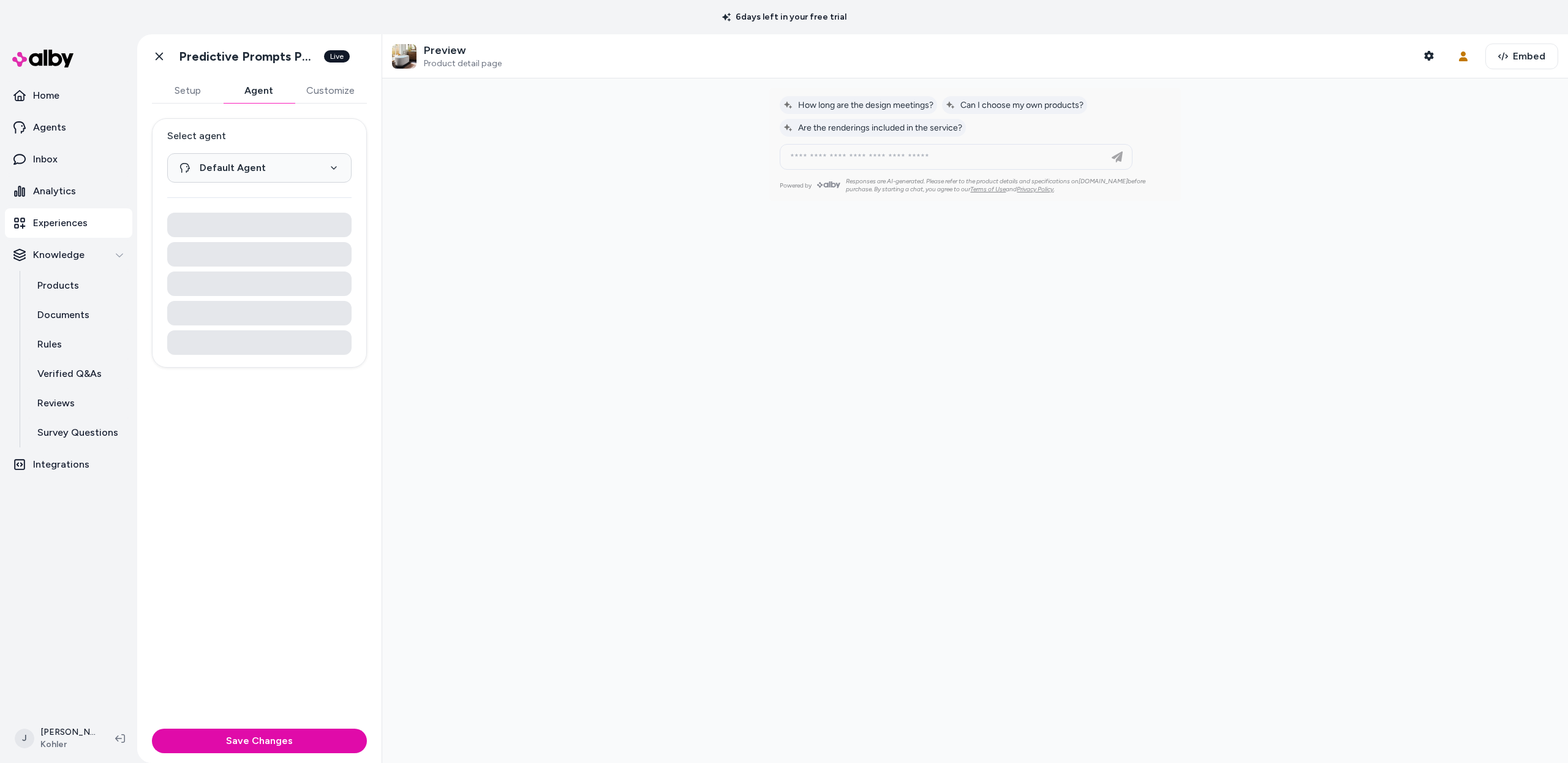
click at [257, 93] on button "Agent" at bounding box center [258, 90] width 71 height 25
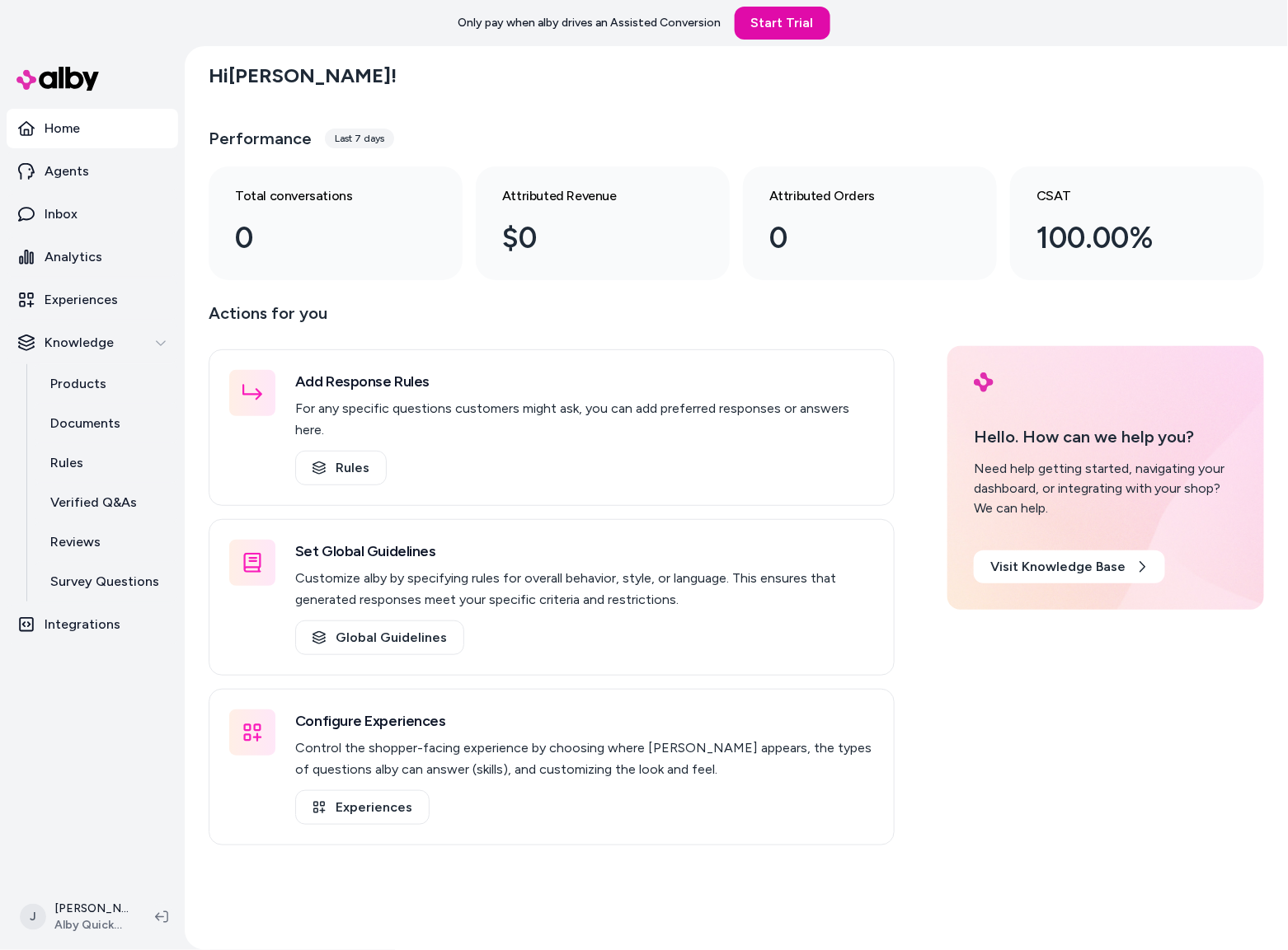
click at [389, 84] on div "Hi [PERSON_NAME] !" at bounding box center [736, 76] width 1056 height 46
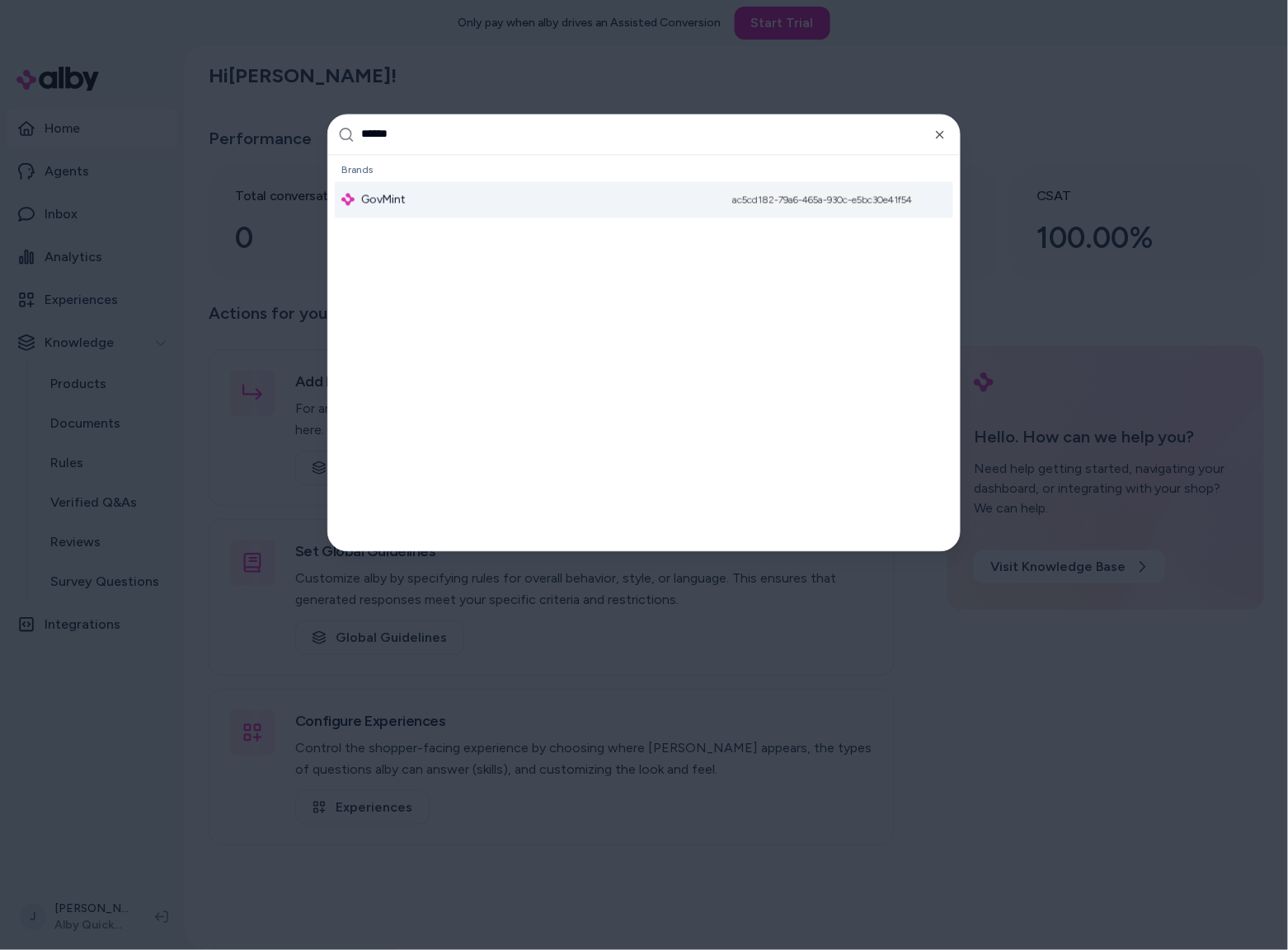
type input "******"
click at [593, 204] on div "GovMint ac5cd182-79a6-465a-930c-e5bc30e41f54" at bounding box center [644, 199] width 618 height 36
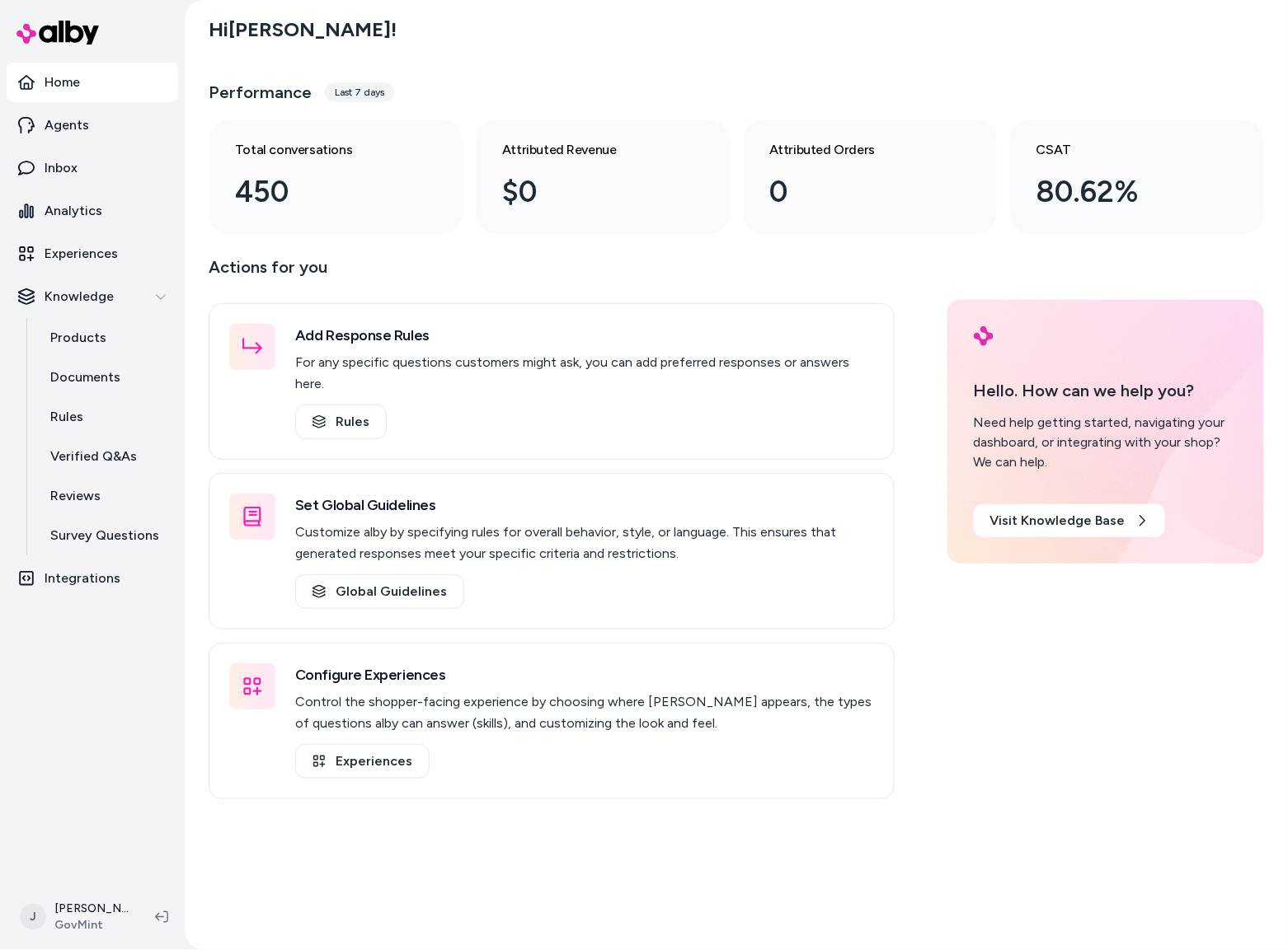
drag, startPoint x: 197, startPoint y: 425, endPoint x: 187, endPoint y: 421, distance: 10.8
click at [192, 423] on div "Hi [PERSON_NAME] ! Performance Last 7 days Total conversations 450 Attributed R…" at bounding box center [736, 475] width 1103 height 950
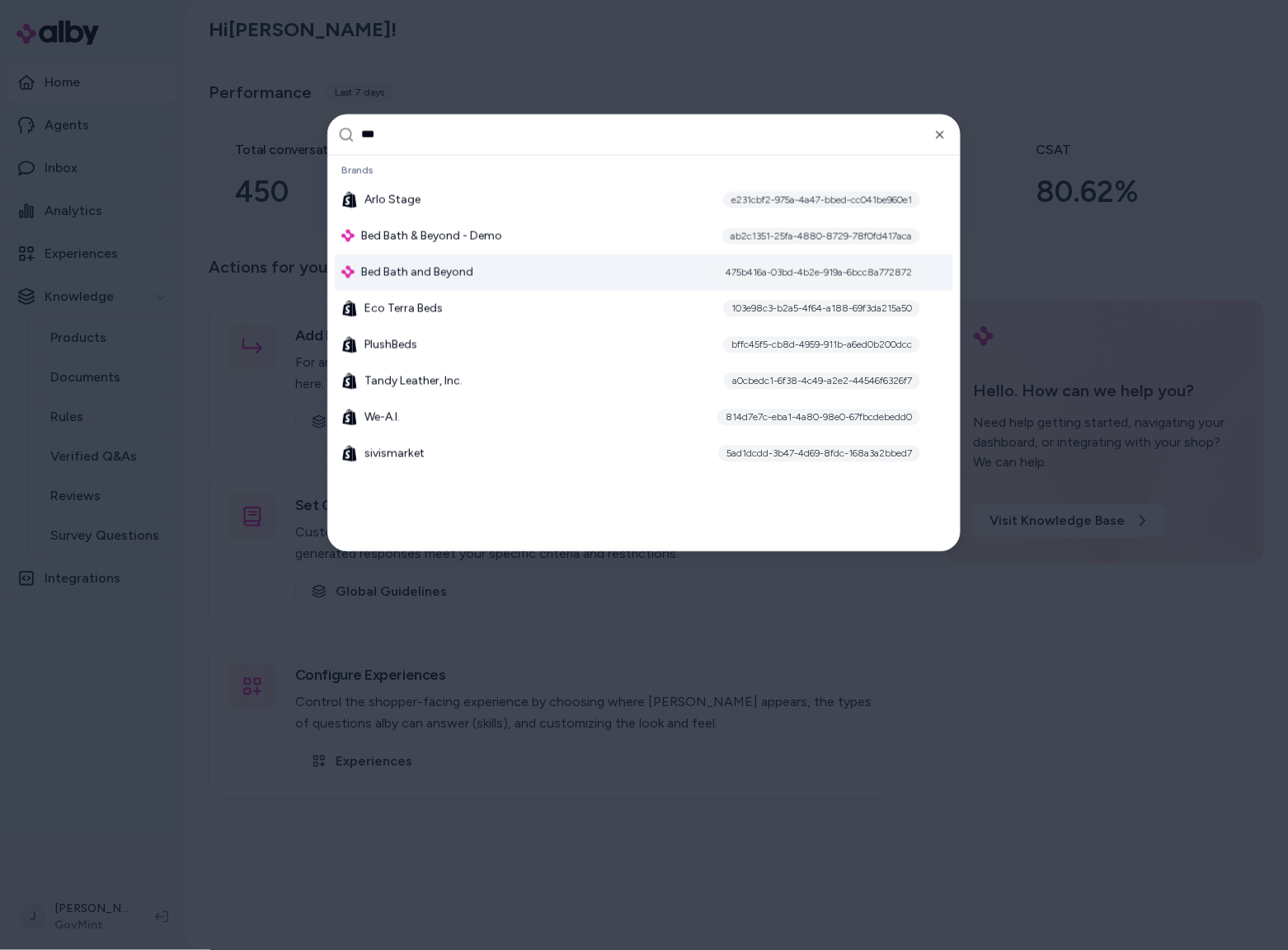
type input "***"
click at [401, 276] on span "Bed Bath and Beyond" at bounding box center [417, 271] width 112 height 16
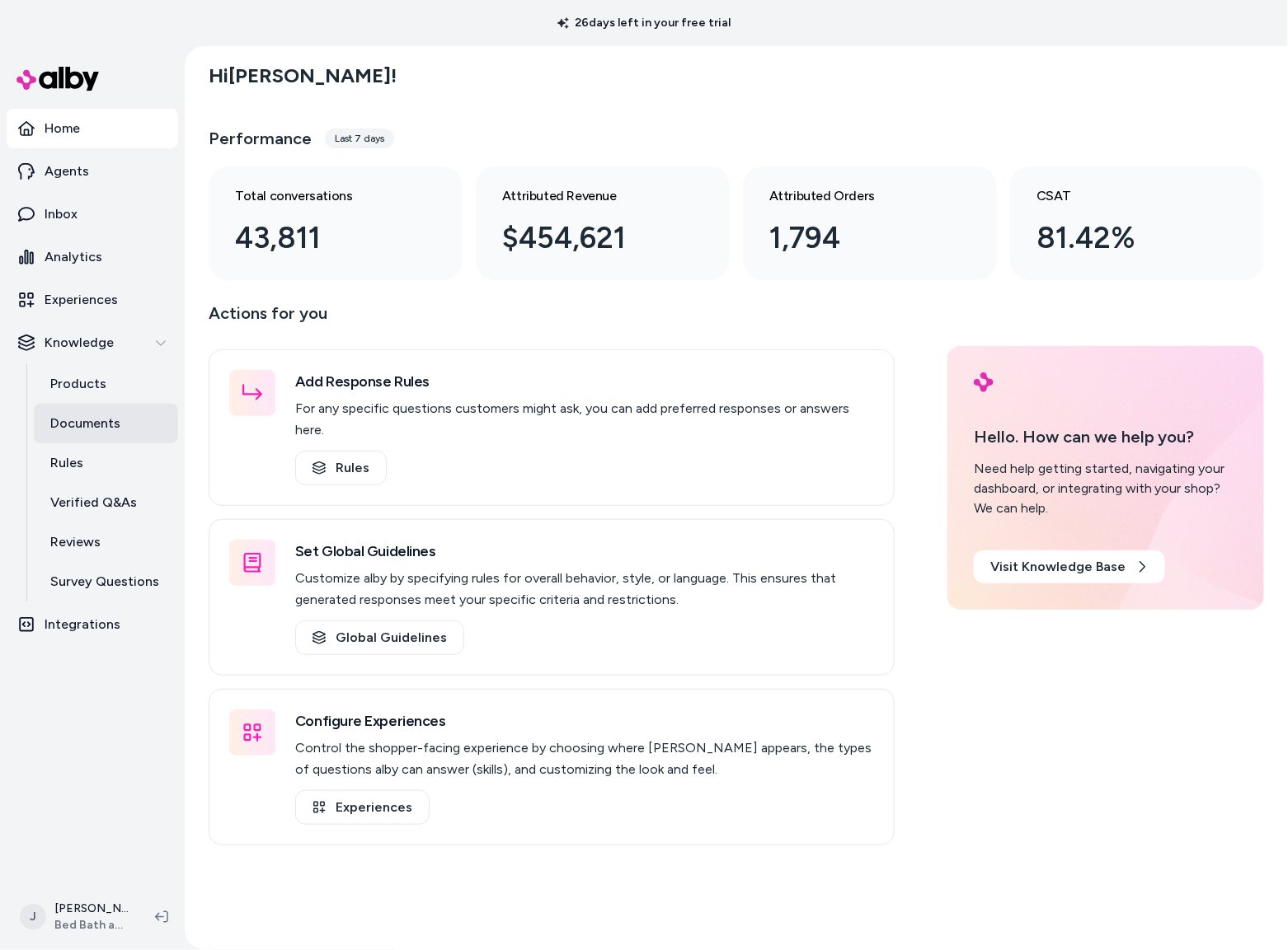
click at [91, 424] on p "Documents" at bounding box center [85, 423] width 70 height 20
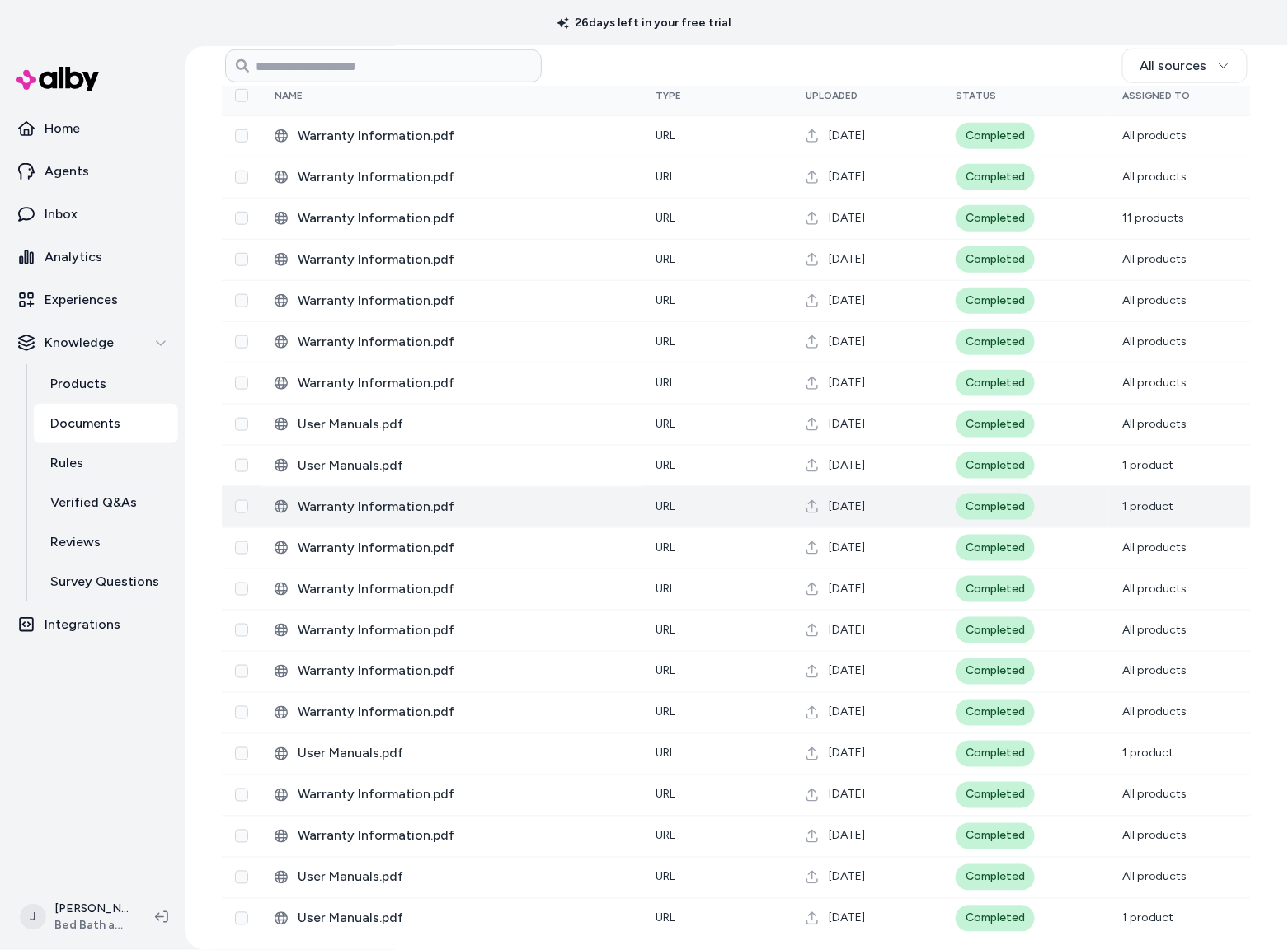
scroll to position [379, 0]
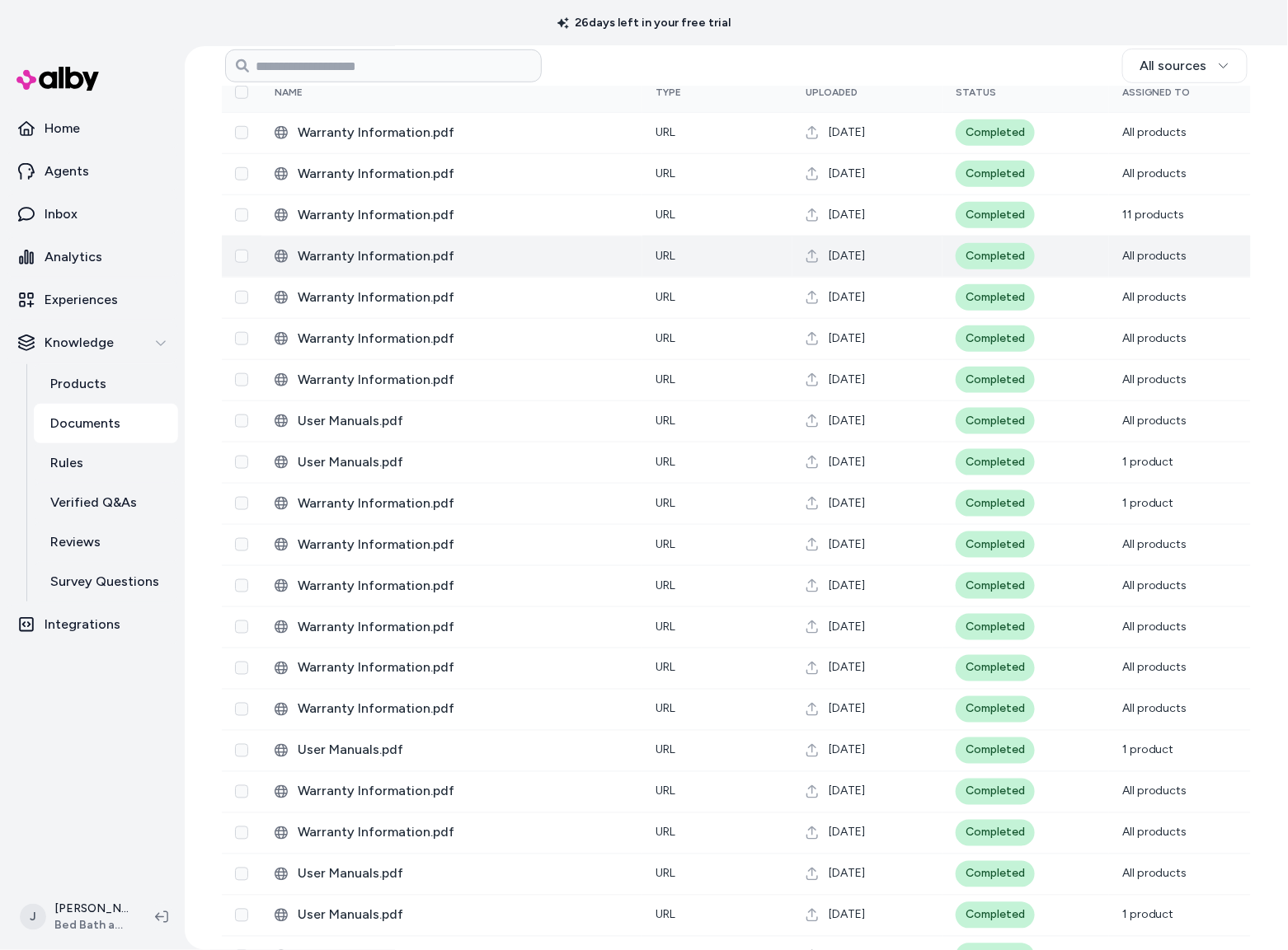
click at [726, 256] on td "URL" at bounding box center [717, 256] width 150 height 41
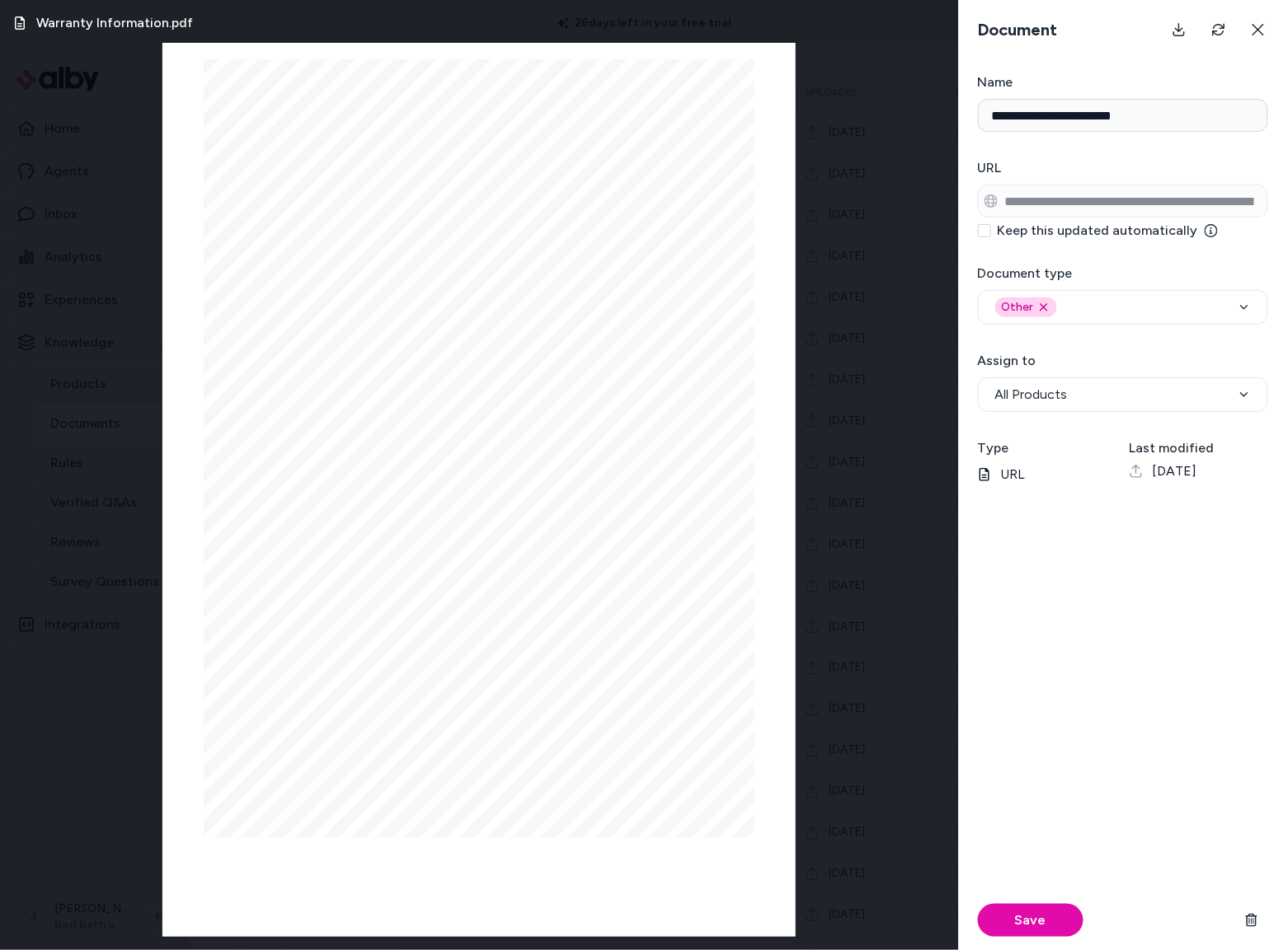
click at [848, 398] on div "Warranty Information.pdf Page 1/1 Scanned with CamScanner" at bounding box center [479, 475] width 958 height 950
click at [829, 390] on div "Warranty Information.pdf Page 1/1 Scanned with CamScanner" at bounding box center [479, 475] width 958 height 950
